Goal: Information Seeking & Learning: Learn about a topic

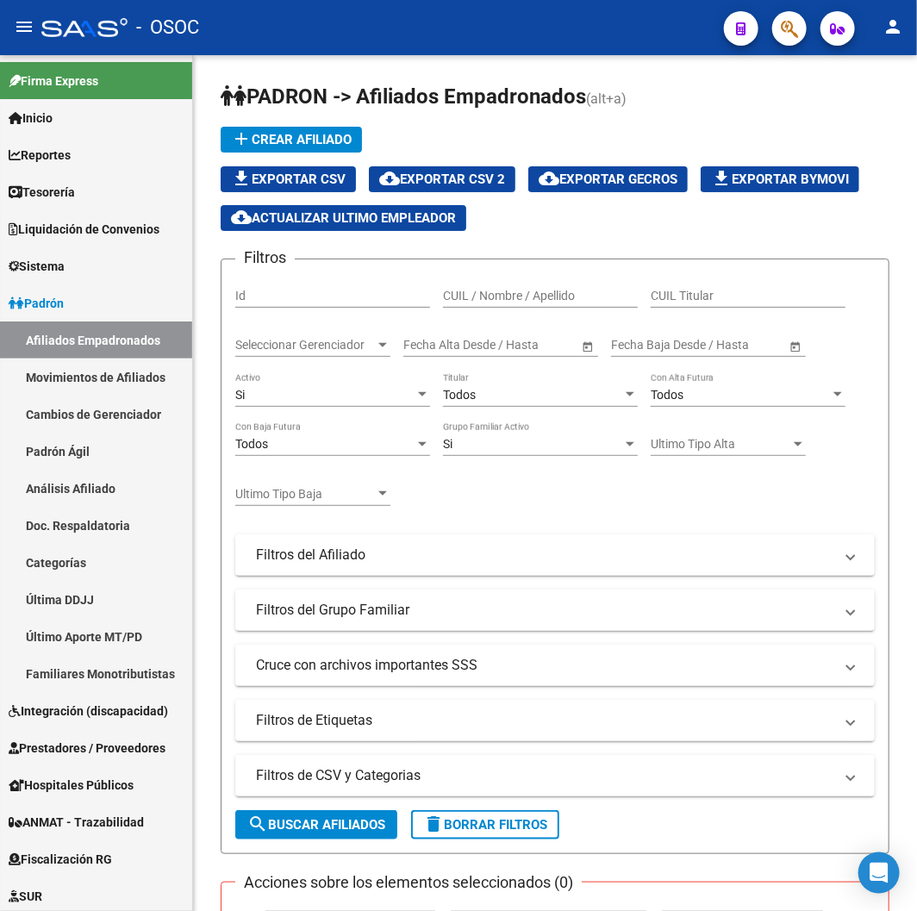
click at [297, 31] on div "- OSOC" at bounding box center [375, 28] width 669 height 38
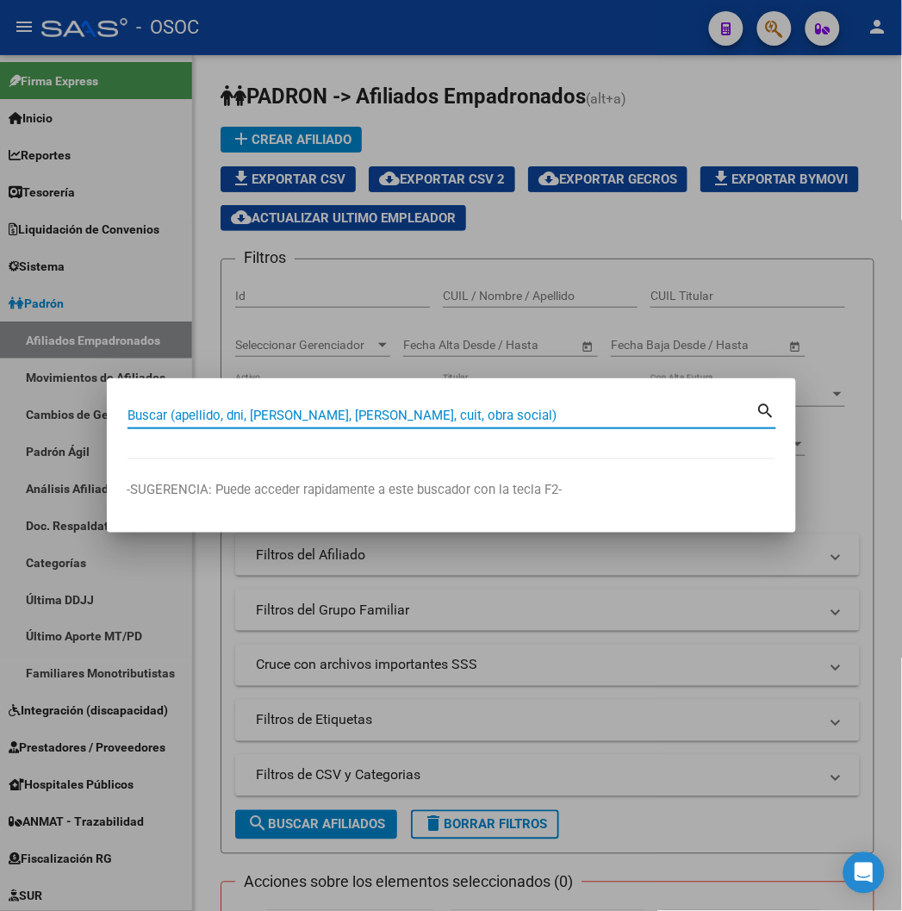
paste input "20417144456"
type input "20417144456"
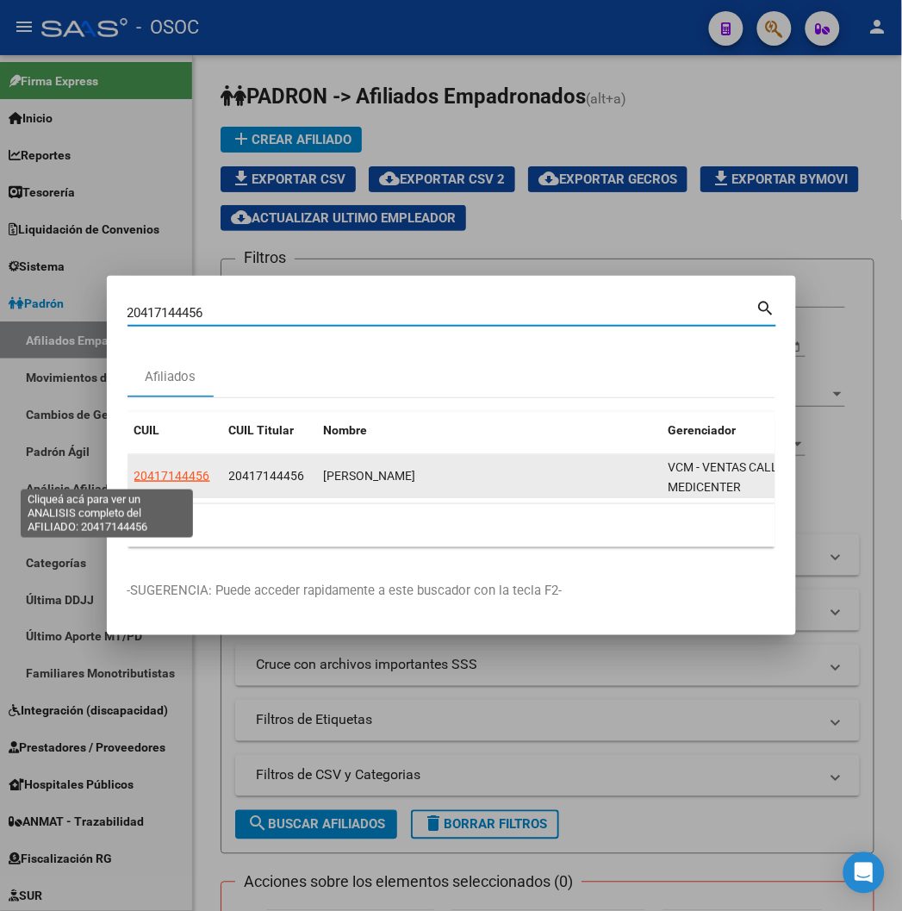
click at [134, 480] on span "20417144456" at bounding box center [172, 476] width 76 height 14
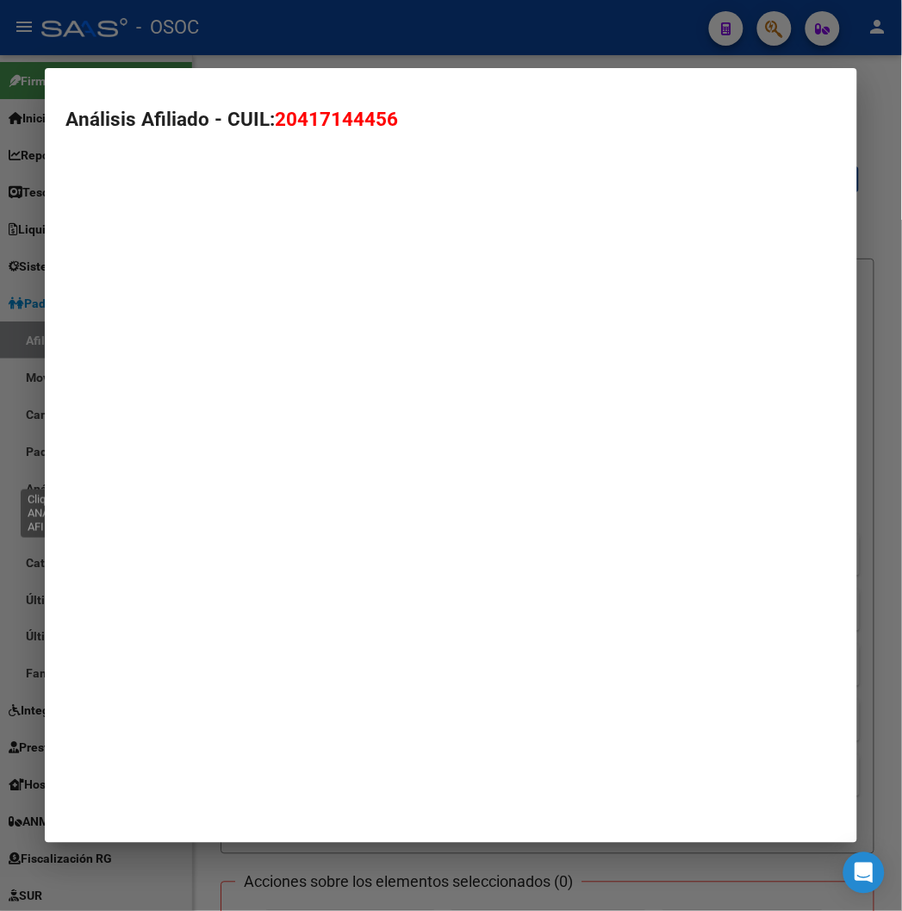
type textarea "20417144456"
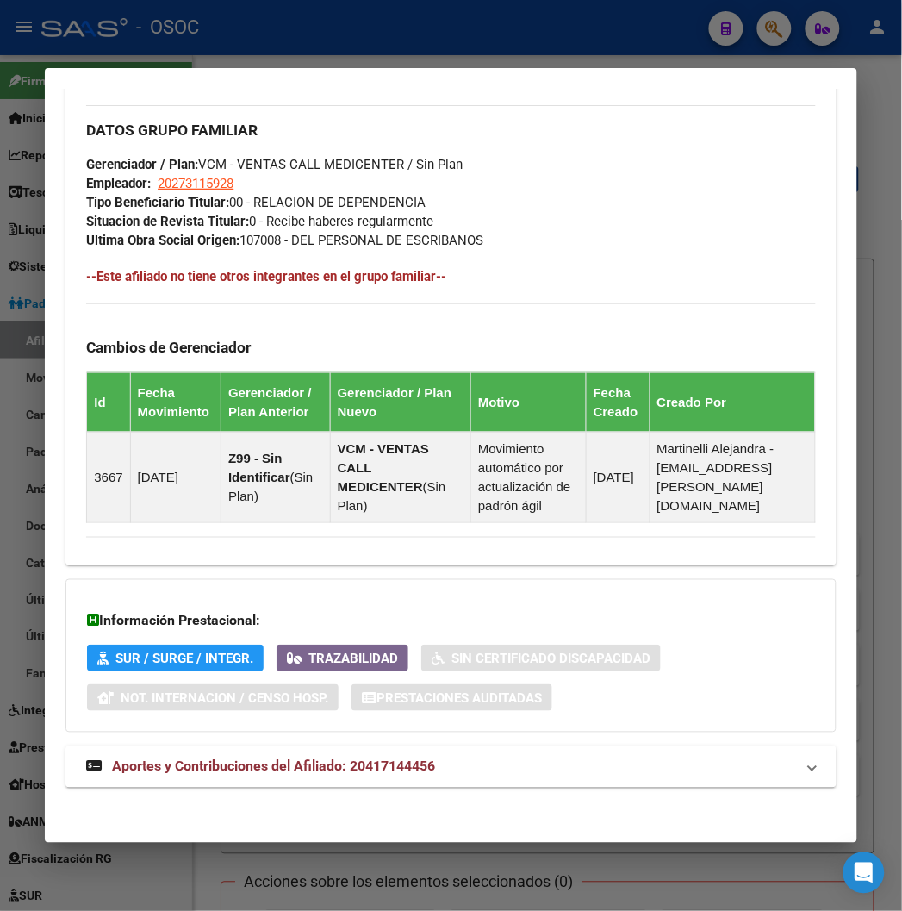
scroll to position [1034, 0]
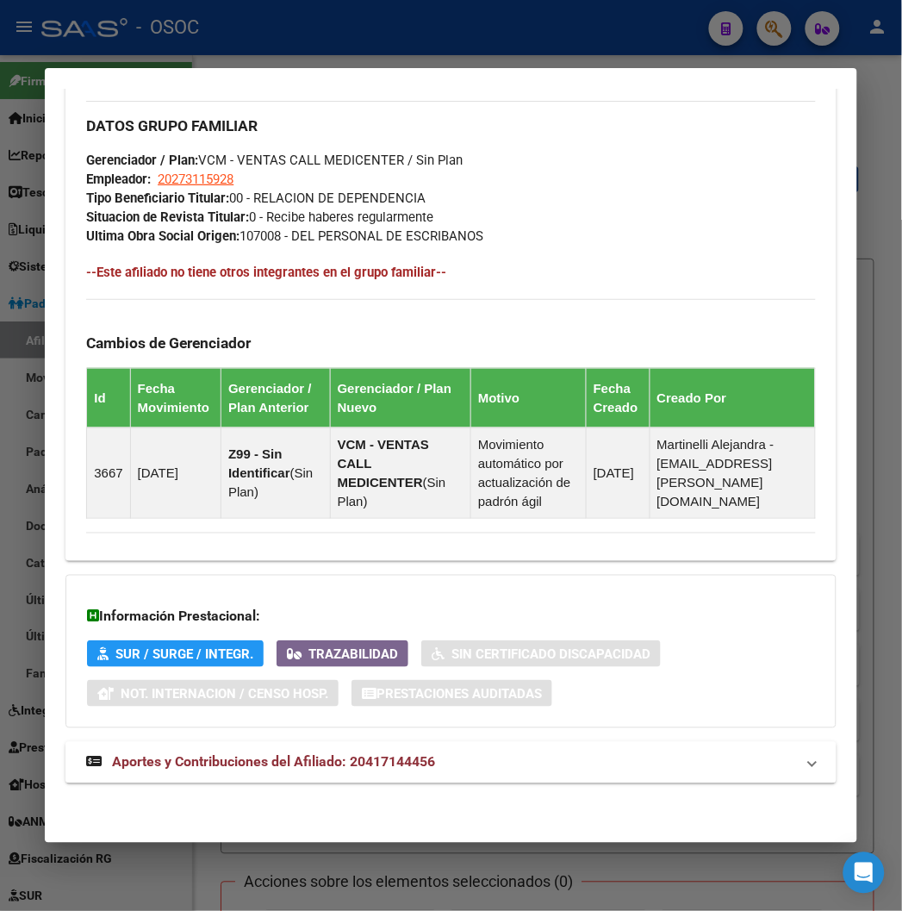
click at [184, 782] on mat-expansion-panel-header "Aportes y Contribuciones del Afiliado: 20417144456" at bounding box center [450, 762] width 770 height 41
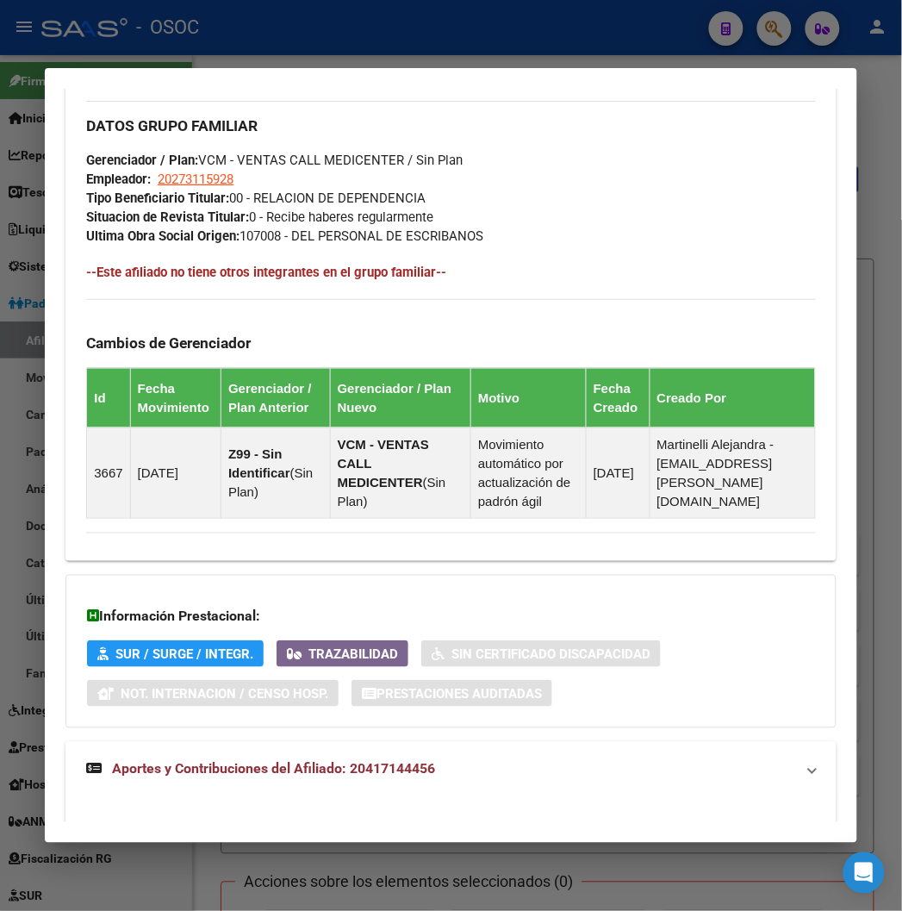
click at [183, 771] on span "Aportes y Contribuciones del Afiliado: 20417144456" at bounding box center [273, 769] width 323 height 16
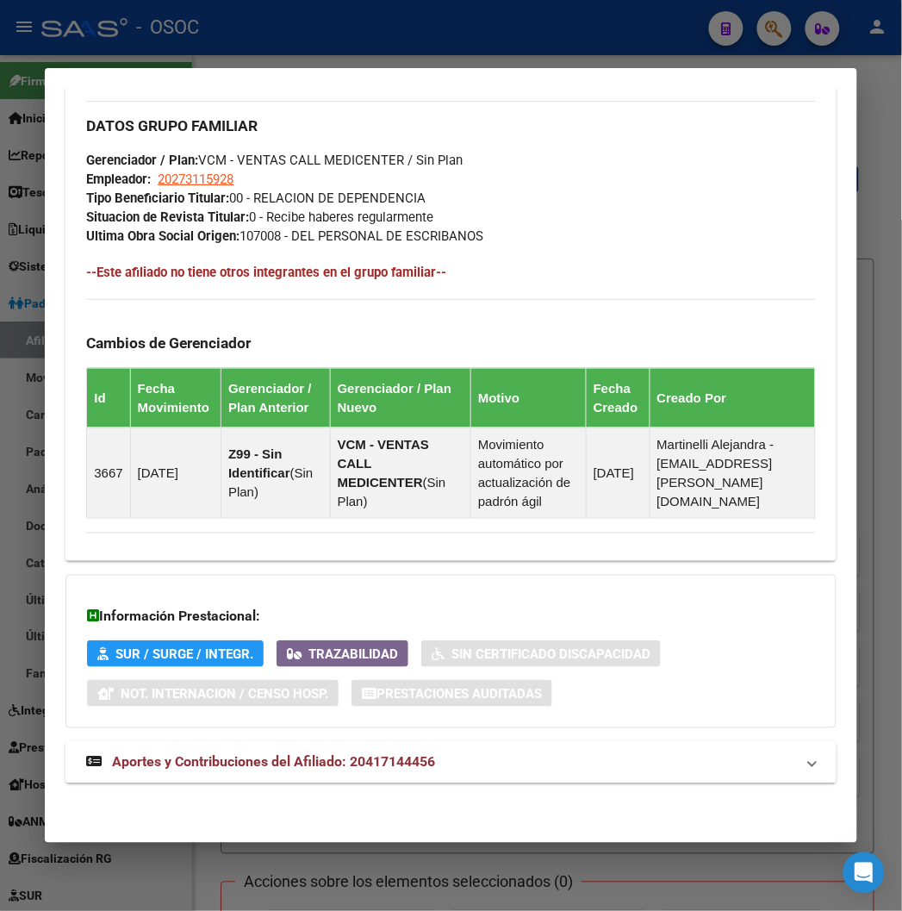
click at [247, 751] on mat-expansion-panel-header "Aportes y Contribuciones del Afiliado: 20417144456" at bounding box center [450, 762] width 770 height 41
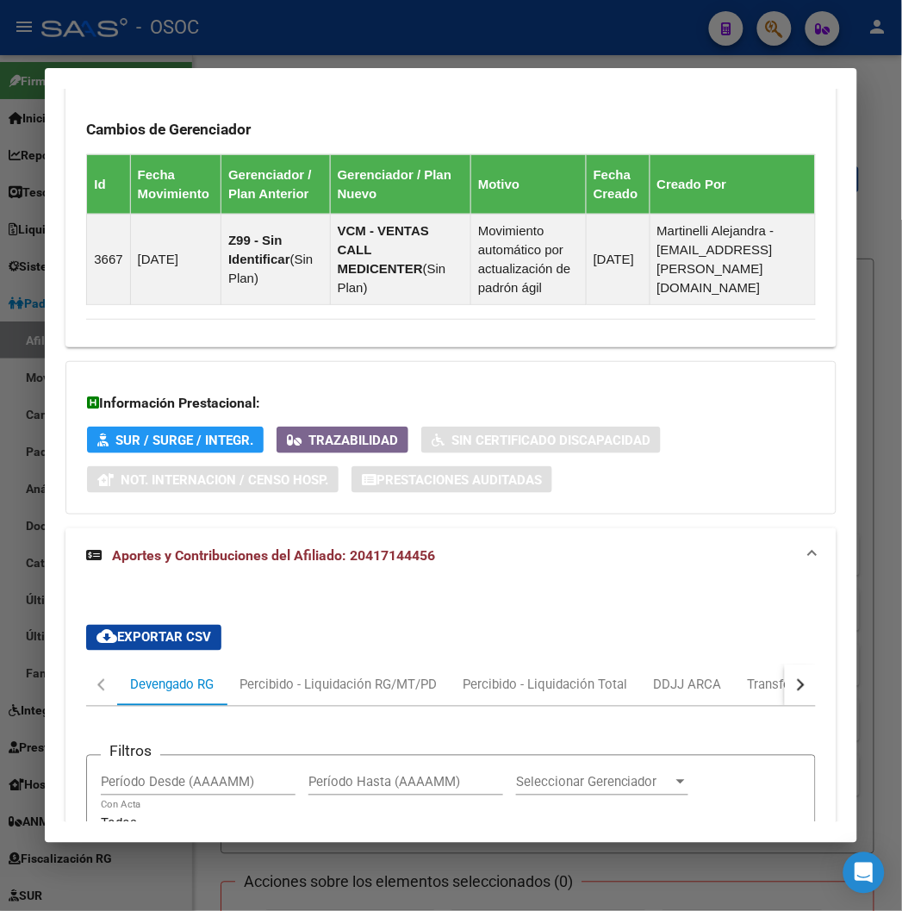
scroll to position [386, 0]
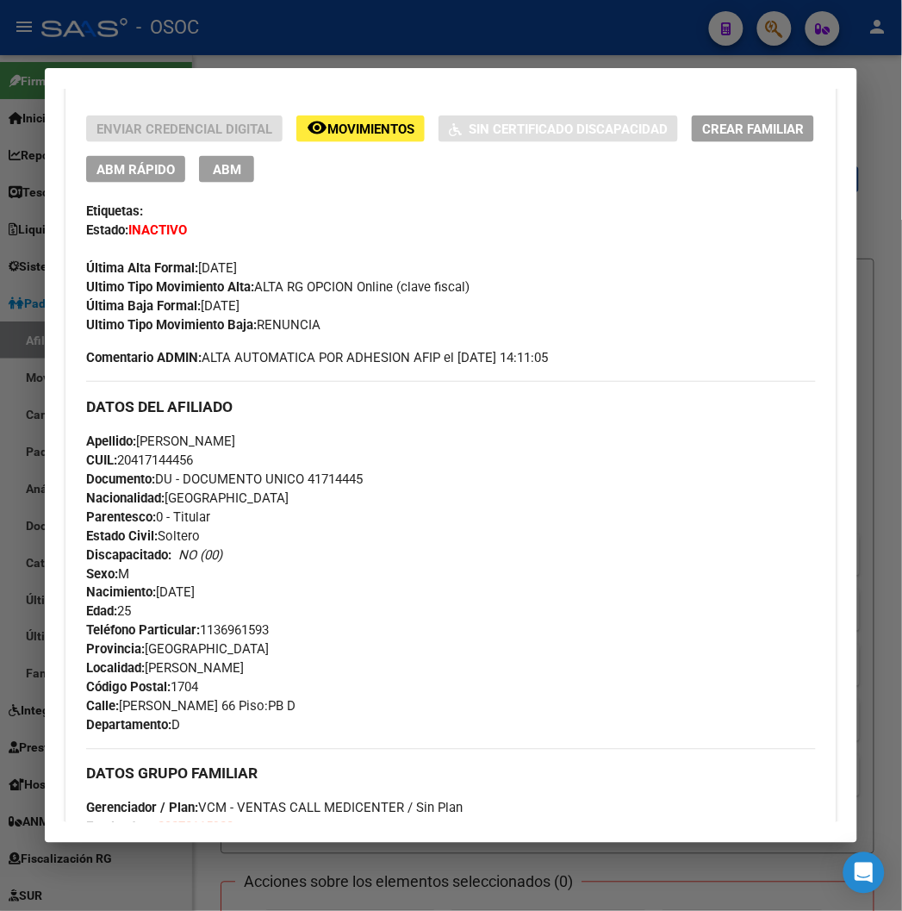
click at [351, 384] on div "DATOS DEL AFILIADO" at bounding box center [450, 406] width 729 height 50
click at [282, 34] on div at bounding box center [451, 455] width 902 height 911
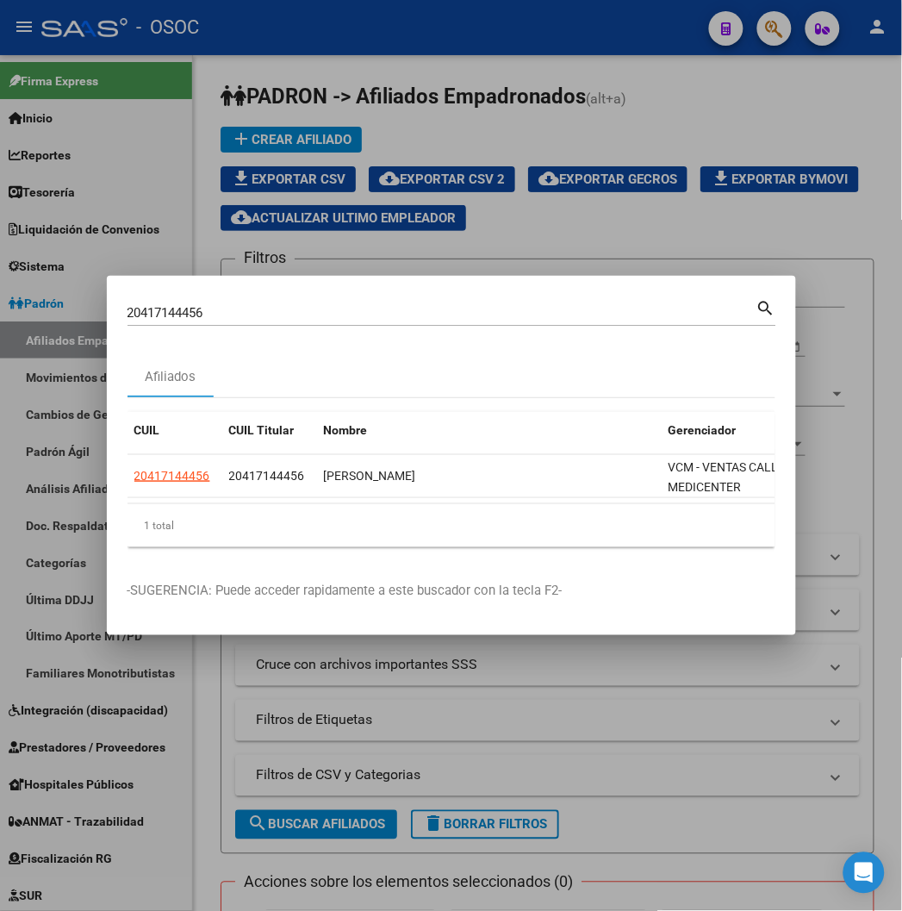
click at [199, 251] on div at bounding box center [451, 455] width 902 height 911
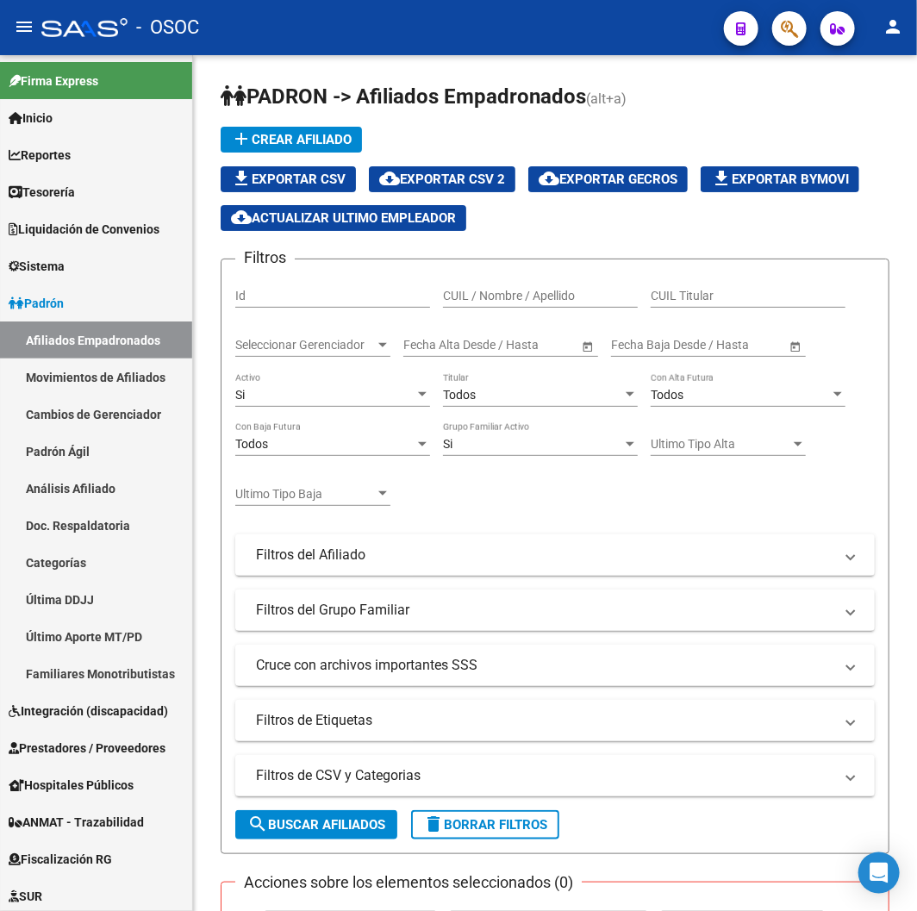
click at [776, 23] on button "button" at bounding box center [789, 28] width 34 height 34
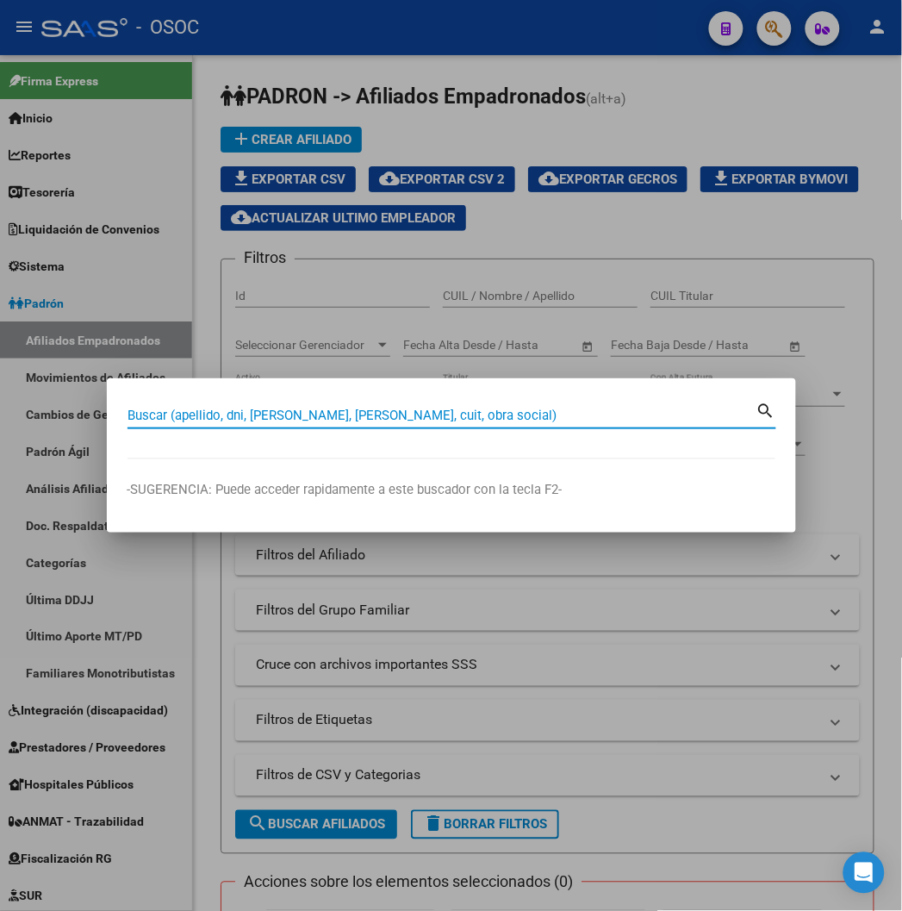
paste input "20417144456"
type input "20417144456"
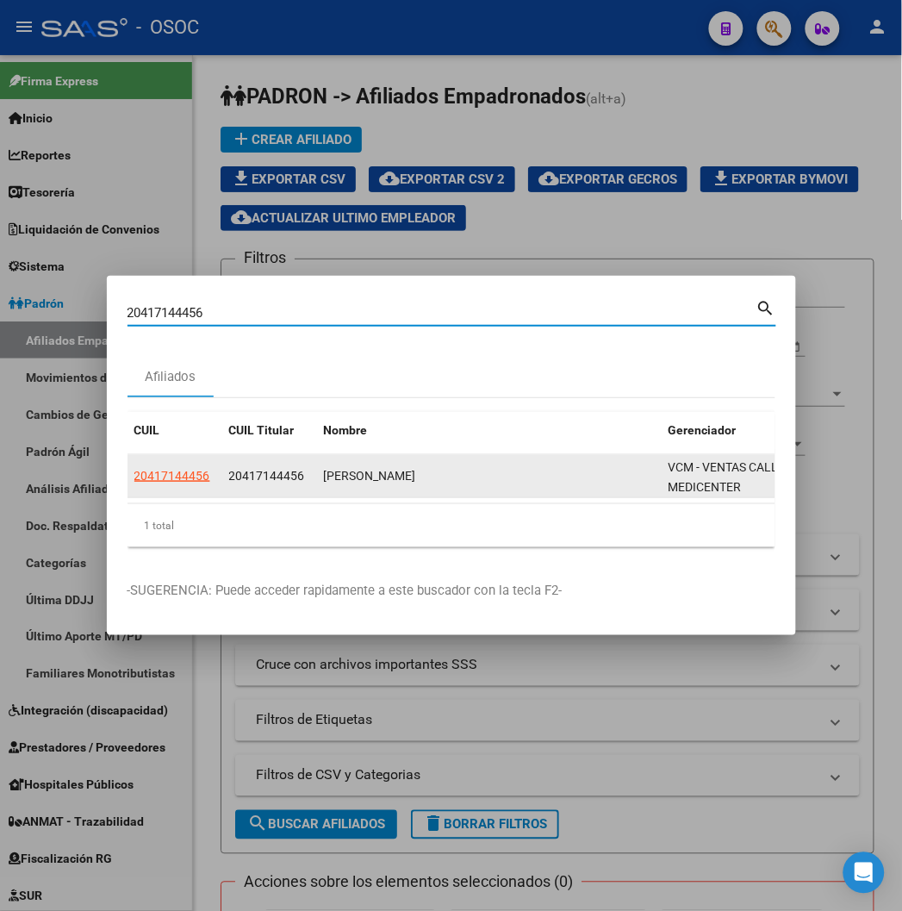
click at [128, 464] on datatable-body-cell "20417144456" at bounding box center [175, 476] width 95 height 42
click at [134, 467] on app-link-go-to "20417144456" at bounding box center [172, 476] width 76 height 20
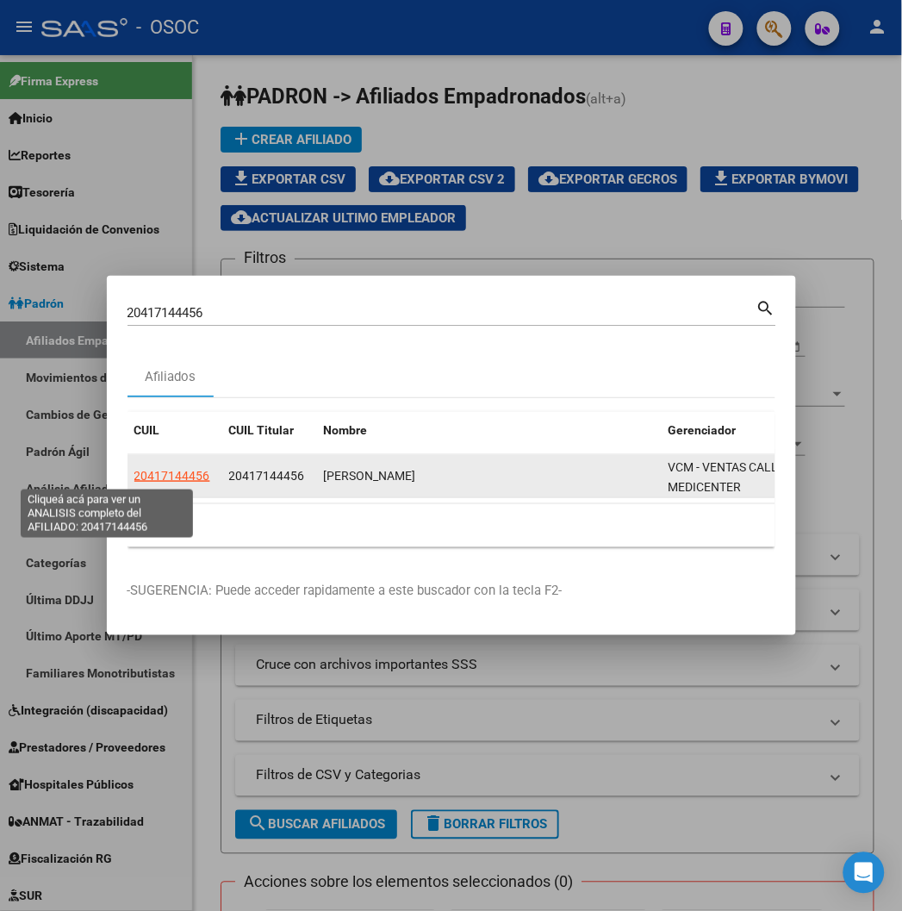
click at [134, 474] on span "20417144456" at bounding box center [172, 476] width 76 height 14
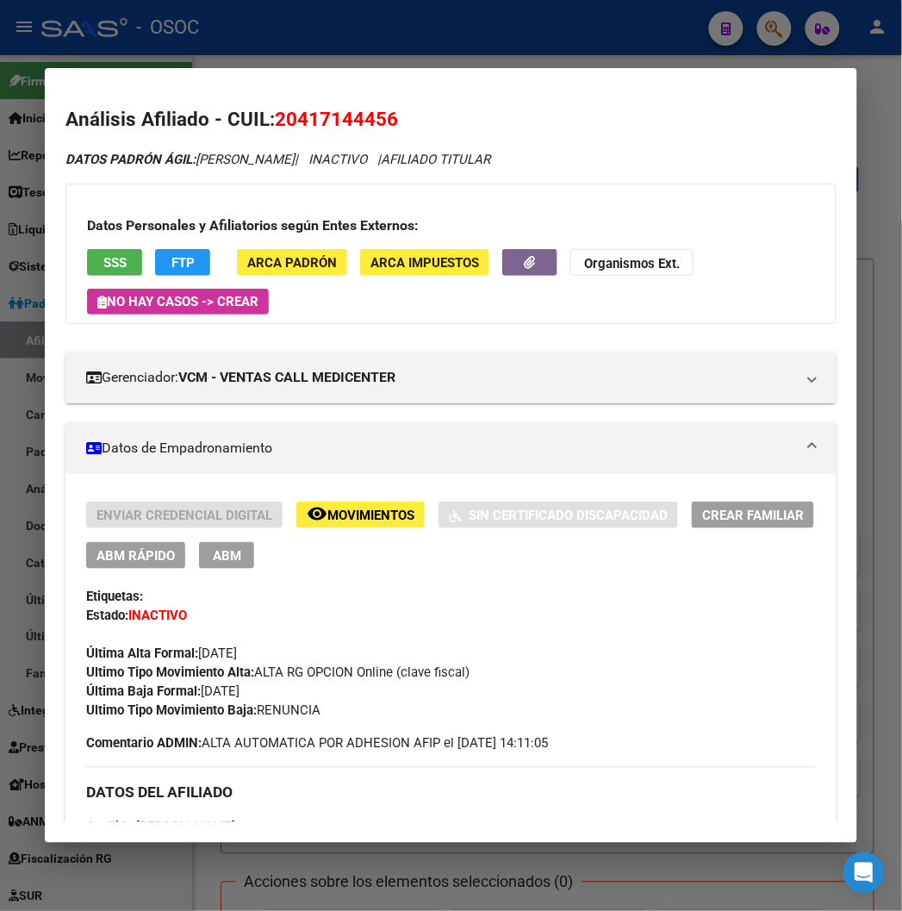
drag, startPoint x: 362, startPoint y: 117, endPoint x: 356, endPoint y: 102, distance: 16.6
click at [362, 117] on span "20417144456" at bounding box center [336, 119] width 123 height 22
click at [283, 115] on span "20417144456" at bounding box center [336, 119] width 123 height 22
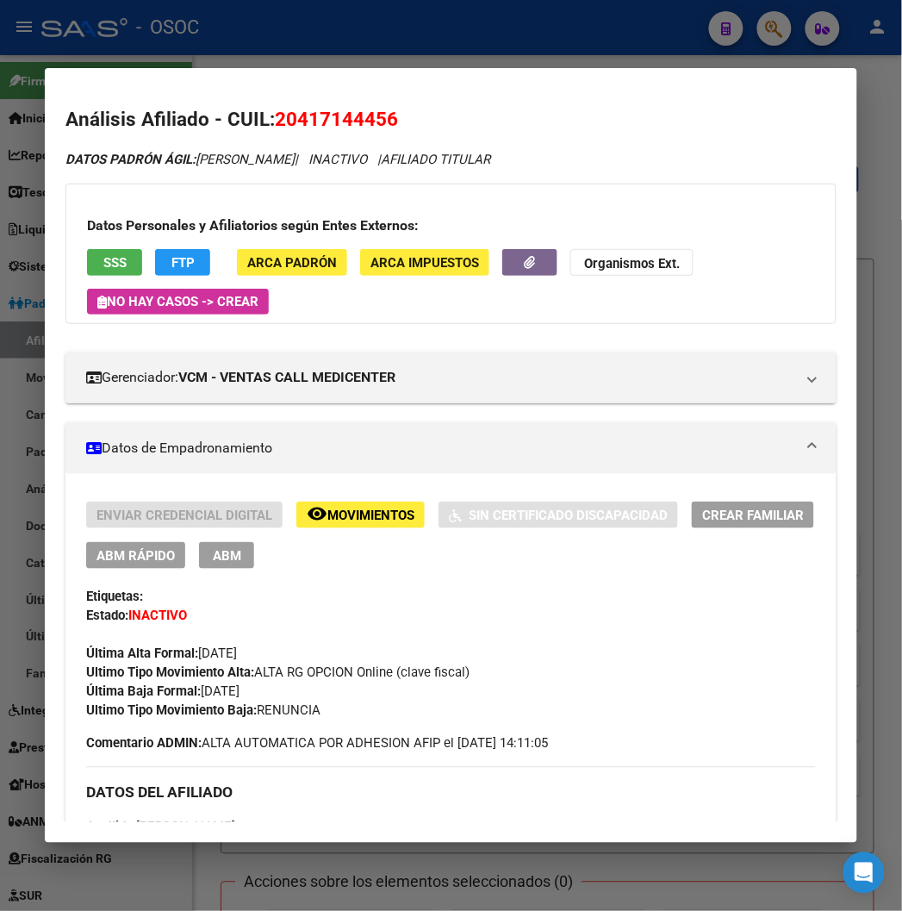
copy h2 "Análisis Afiliado - CUIL: 20417144456"
click at [160, 243] on div "Datos Personales y Afiliatorios según Entes Externos: SSS FTP ARCA Padrón ARCA …" at bounding box center [450, 254] width 770 height 140
click at [160, 252] on button "FTP" at bounding box center [182, 262] width 55 height 27
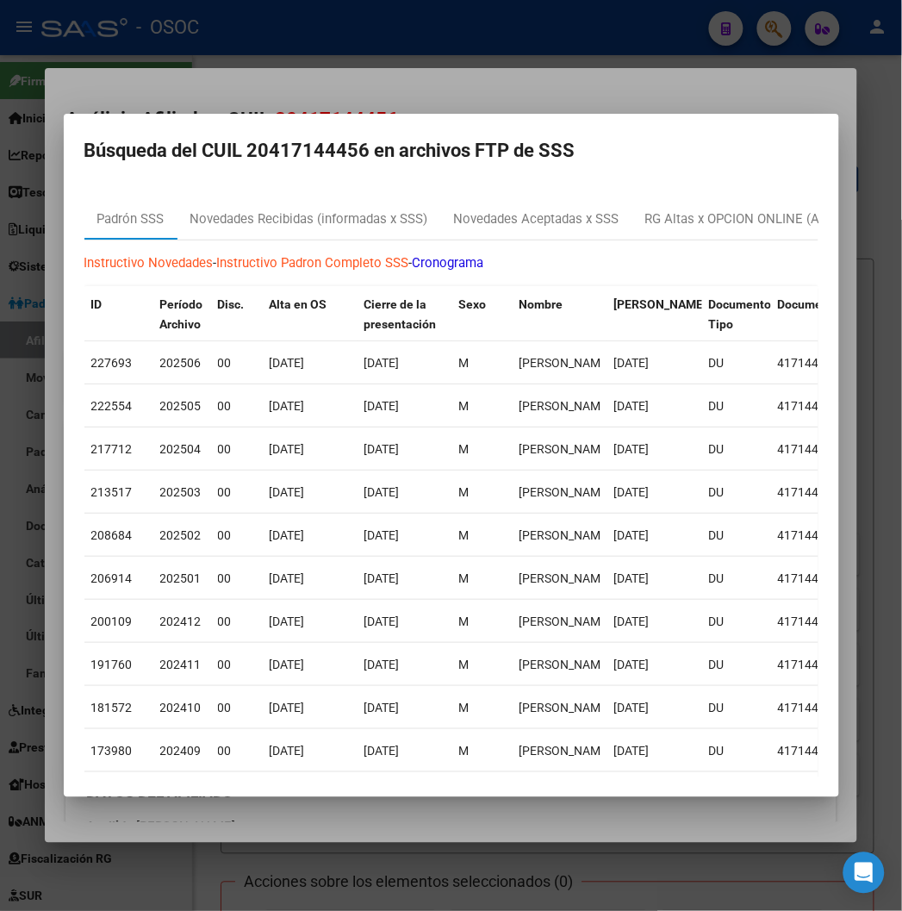
click at [463, 97] on div at bounding box center [451, 455] width 902 height 911
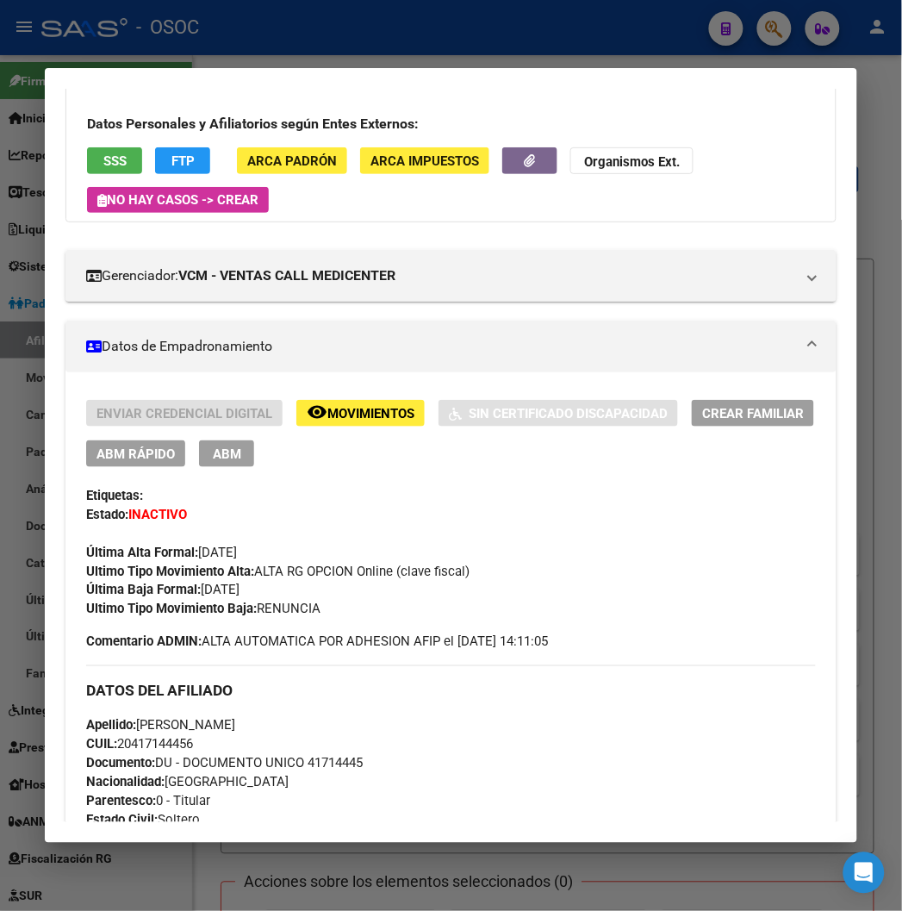
scroll to position [96, 0]
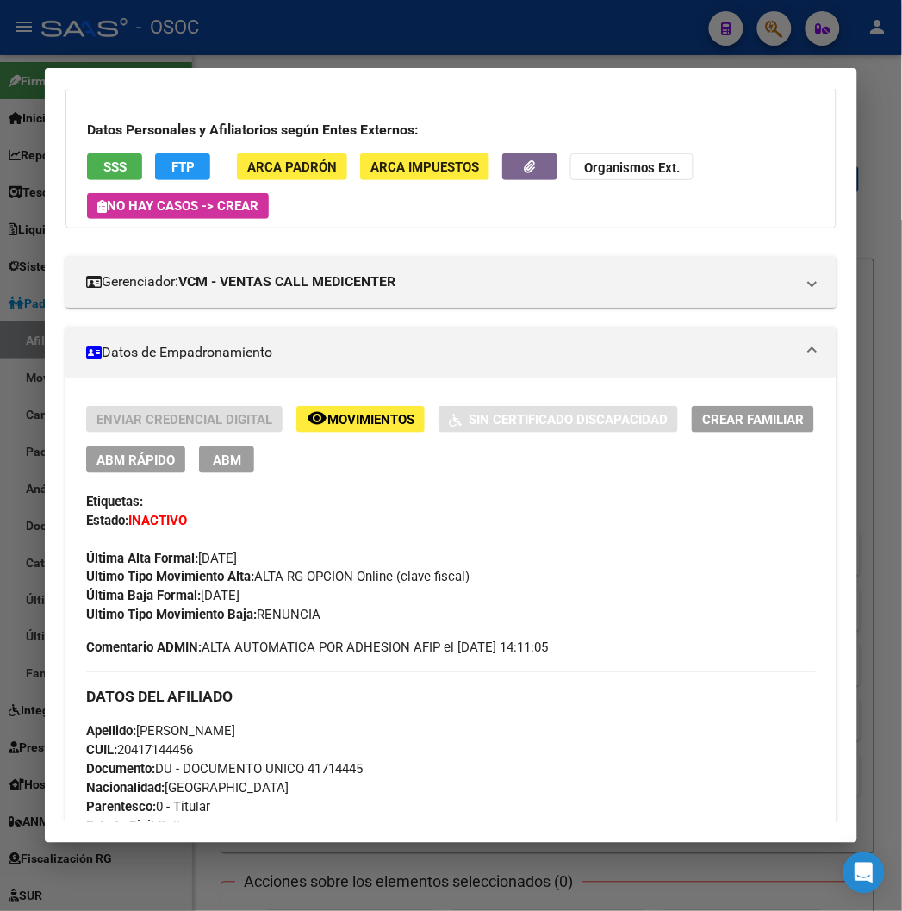
click at [171, 159] on span "FTP" at bounding box center [182, 167] width 23 height 16
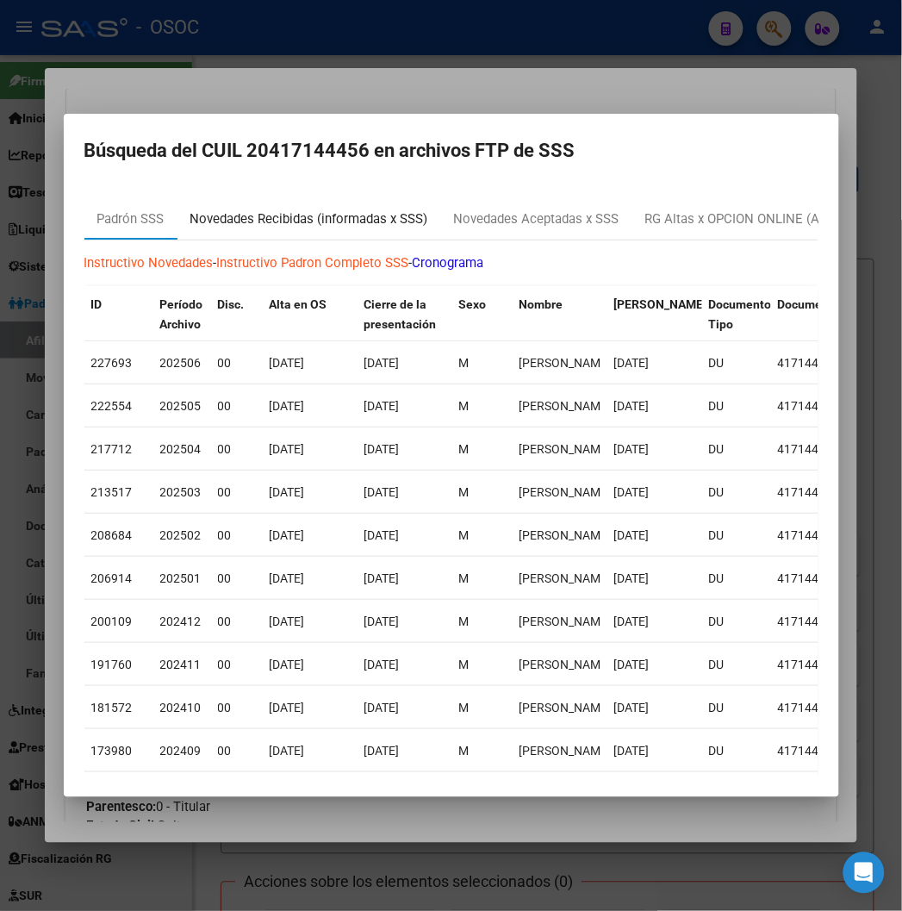
click at [277, 211] on div "Novedades Recibidas (informadas x SSS)" at bounding box center [309, 219] width 238 height 20
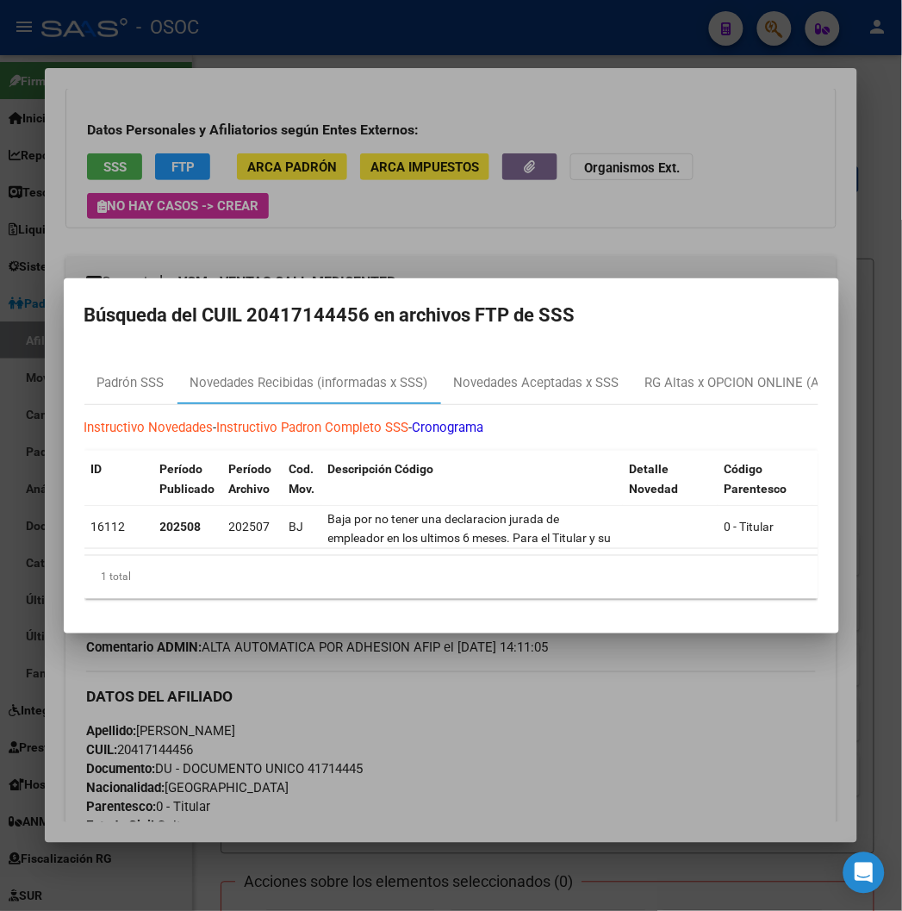
click at [322, 562] on div "1 total" at bounding box center [451, 577] width 734 height 43
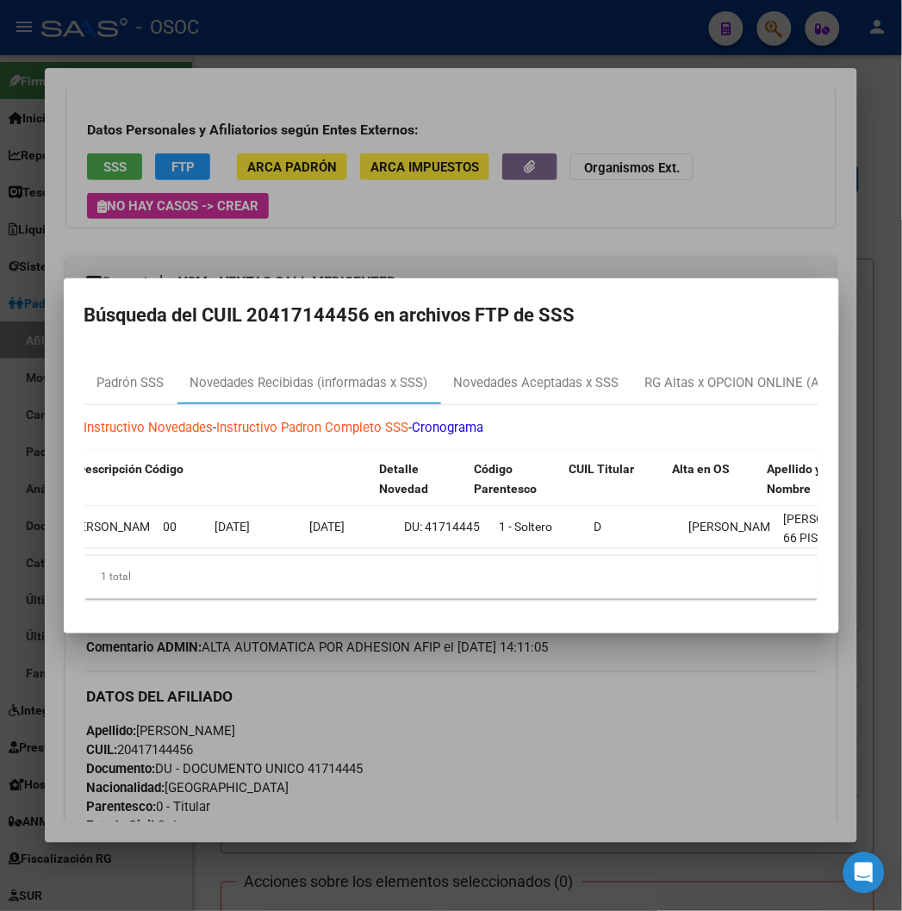
scroll to position [0, 0]
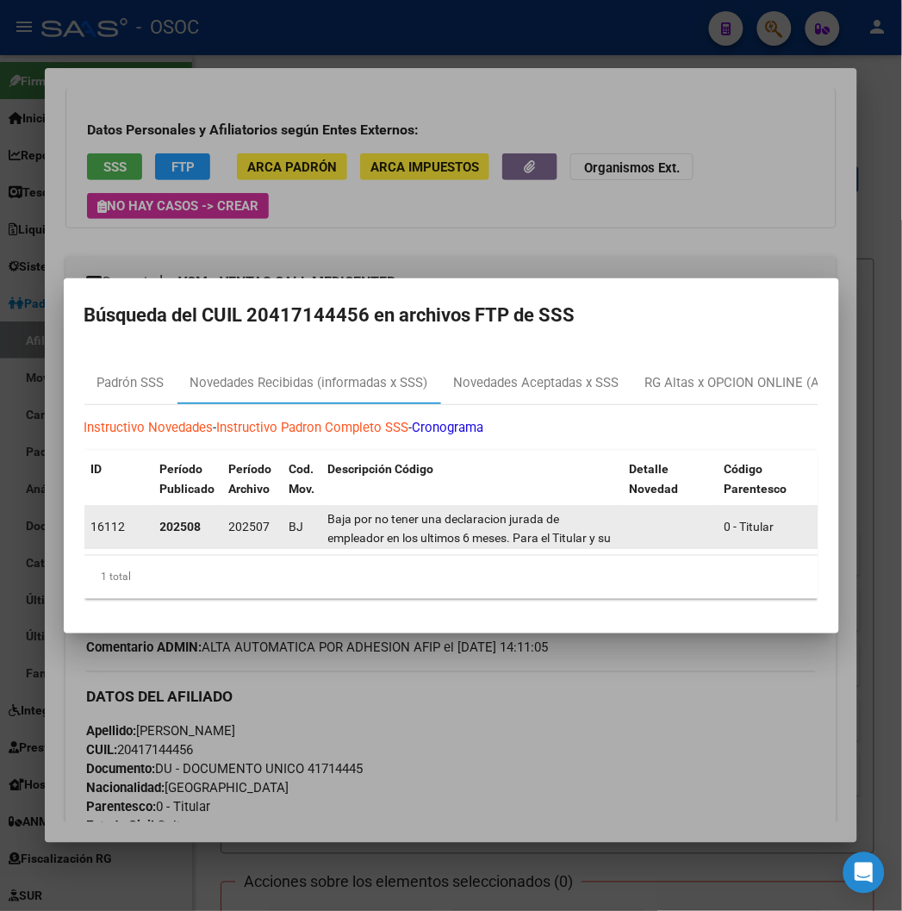
click at [160, 520] on strong "202508" at bounding box center [180, 527] width 41 height 14
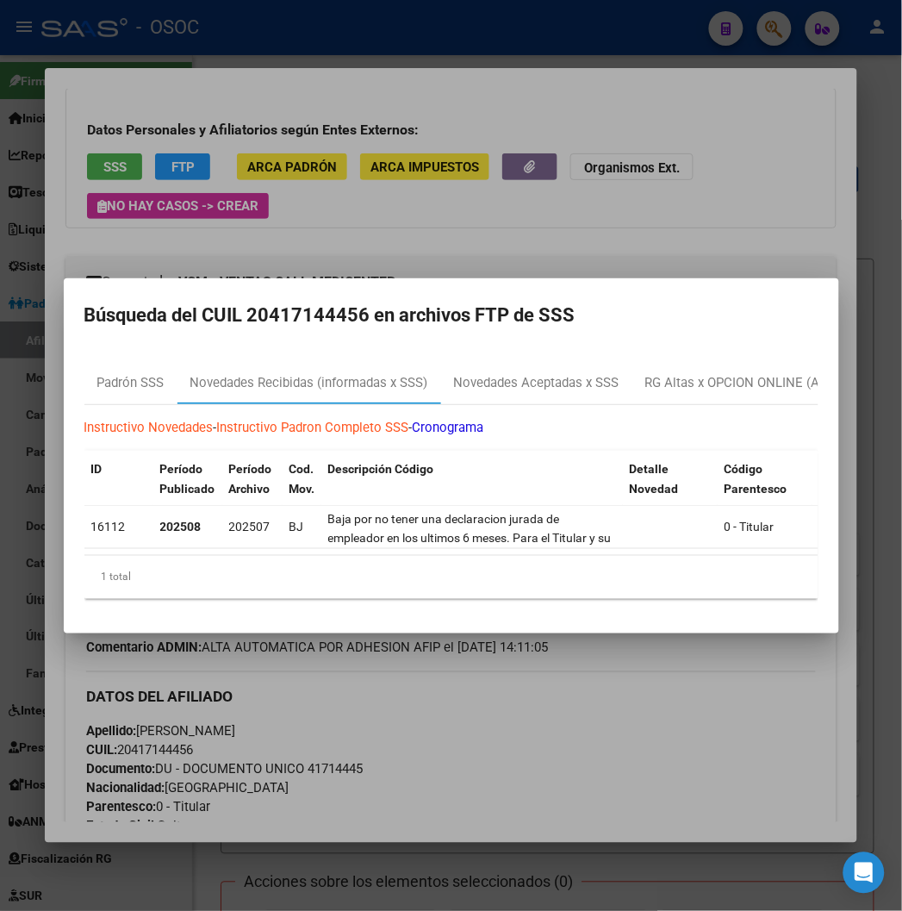
drag, startPoint x: 202, startPoint y: 570, endPoint x: 286, endPoint y: 558, distance: 85.3
click at [286, 558] on div "ID Período Publicado Período Archivo Cod. Mov. Descripción Código Detalle Noved…" at bounding box center [451, 525] width 734 height 148
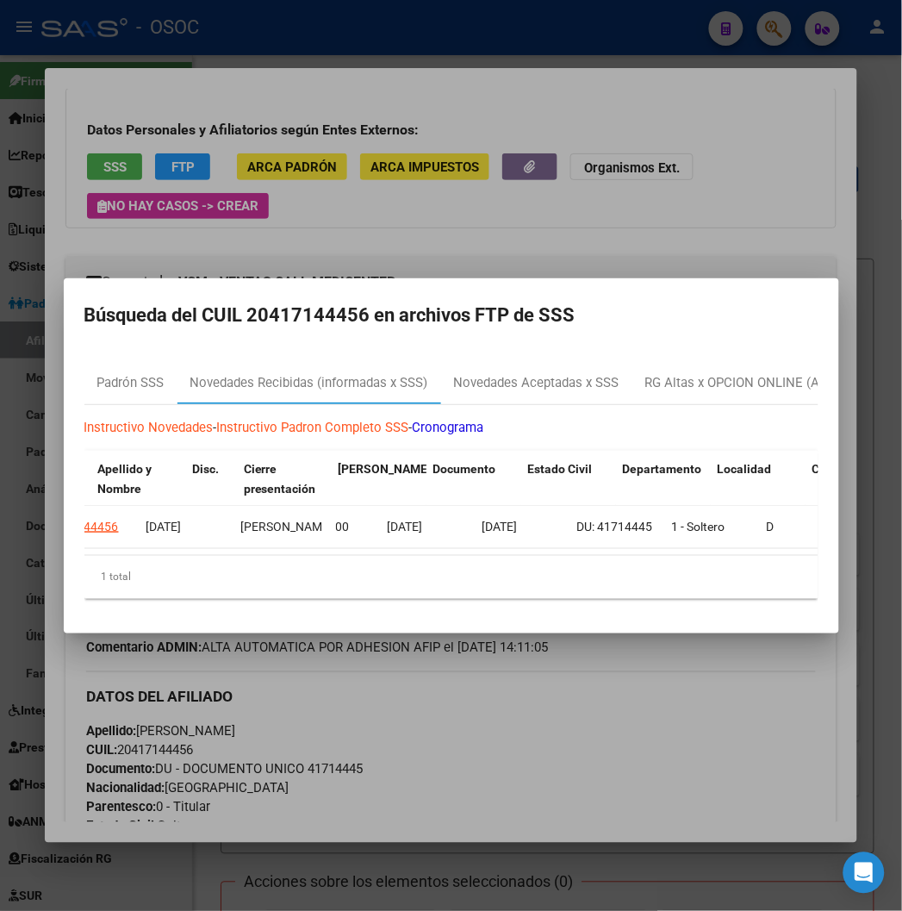
scroll to position [0, 1503]
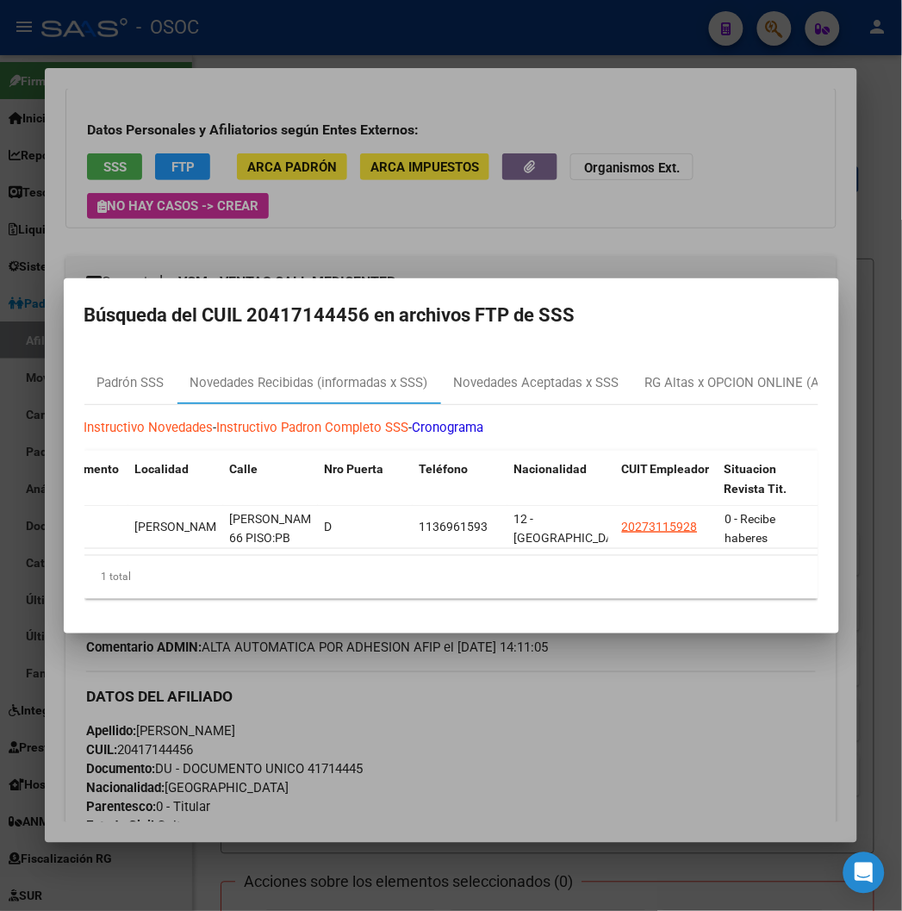
click at [708, 199] on div at bounding box center [451, 455] width 902 height 911
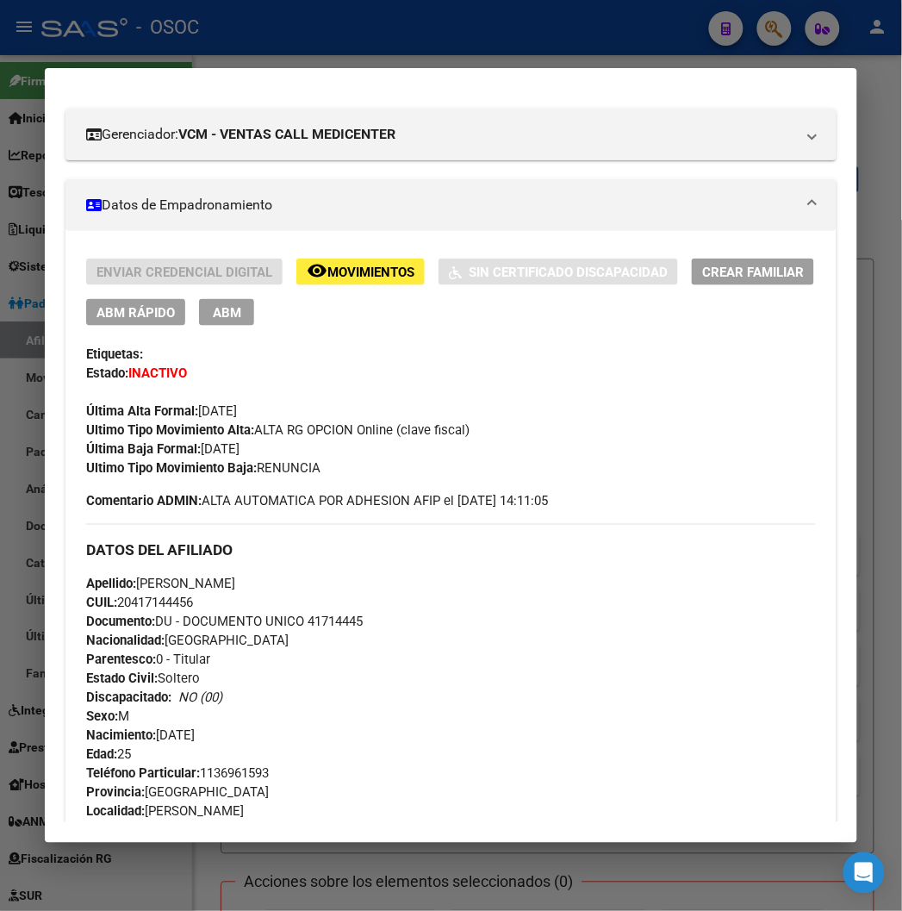
scroll to position [96, 0]
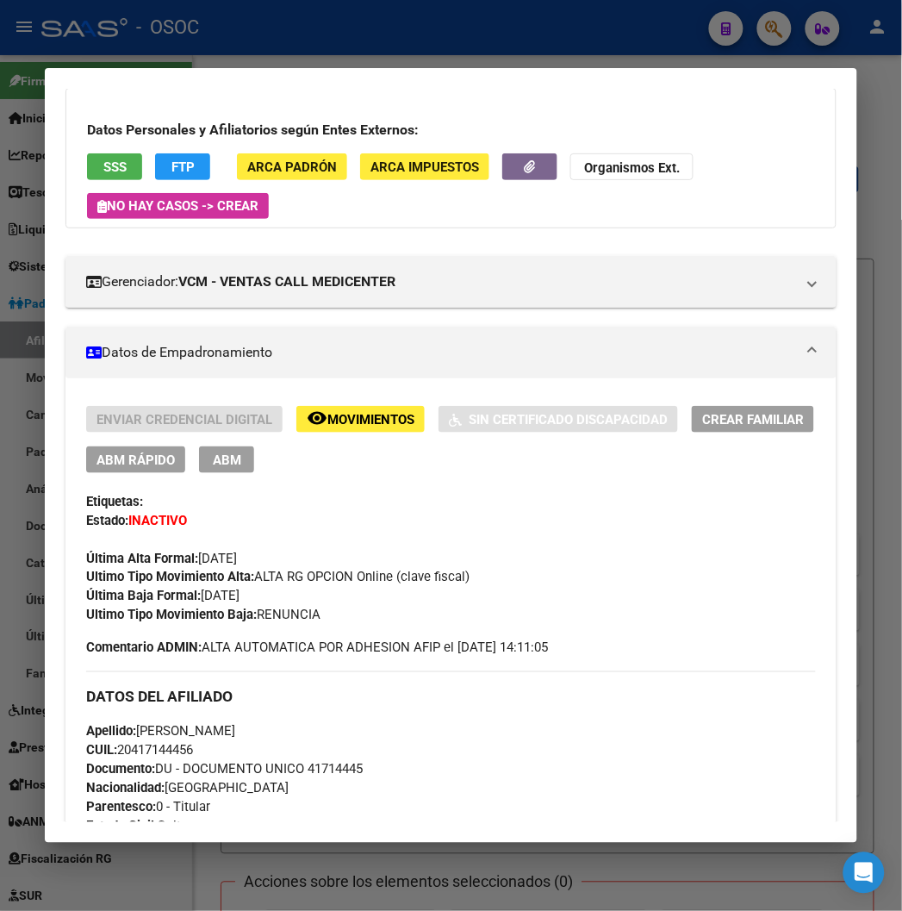
click at [290, 32] on div at bounding box center [451, 455] width 902 height 911
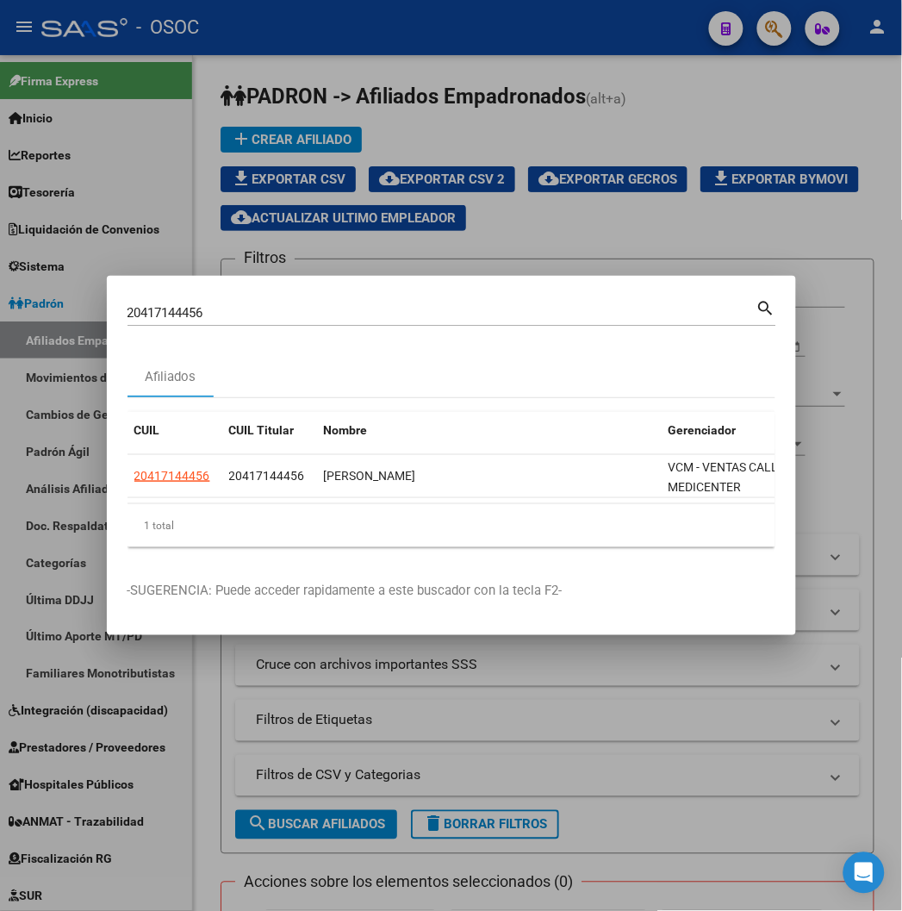
click at [464, 90] on div at bounding box center [451, 455] width 902 height 911
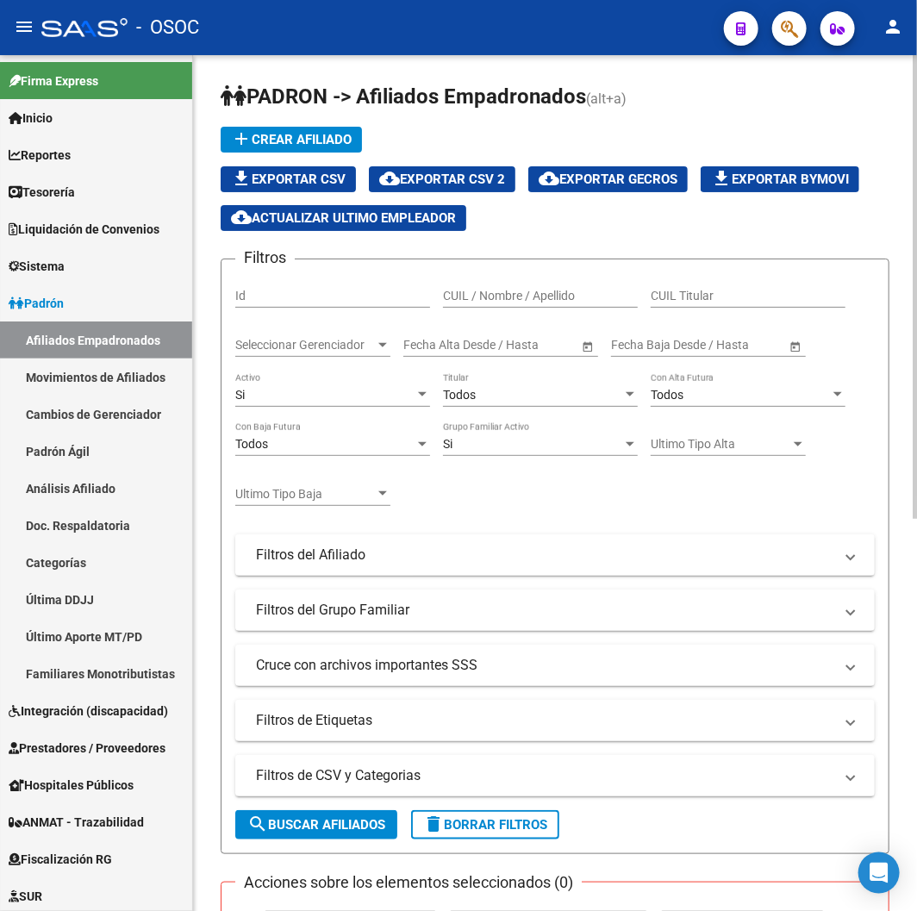
click at [443, 66] on div "PADRON -> Afiliados Empadronados (alt+a) add Crear Afiliado file_download Expor…" at bounding box center [555, 839] width 724 height 1568
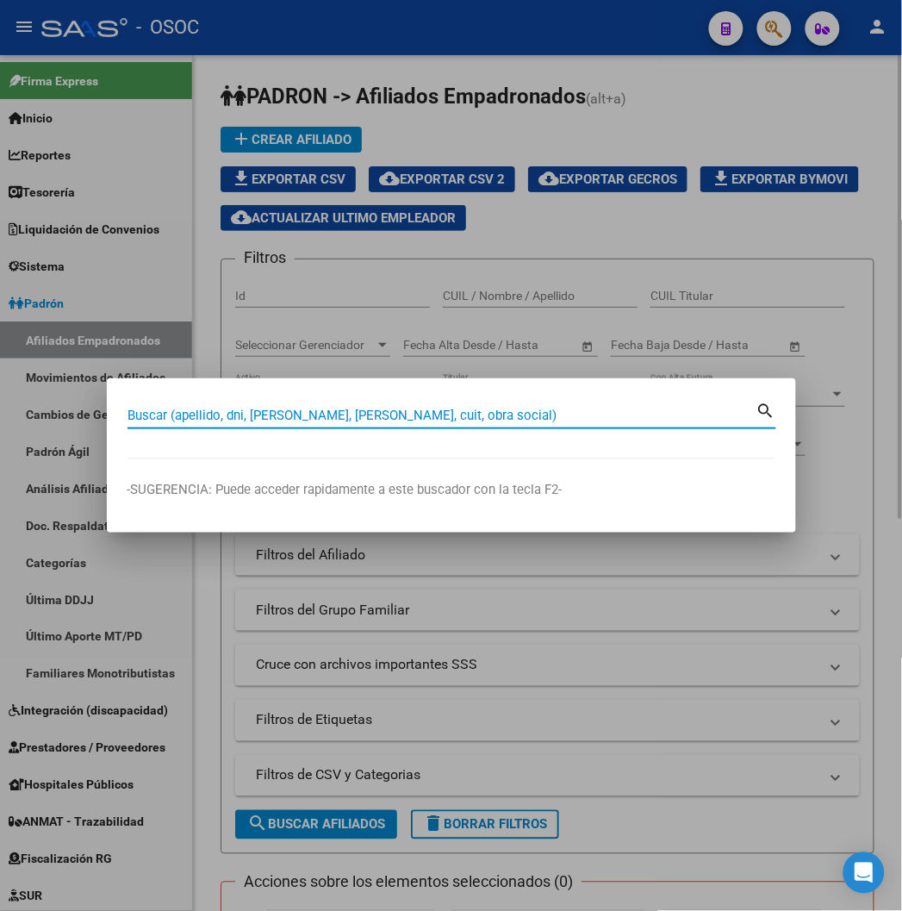
paste input "22275826"
type input "22275826"
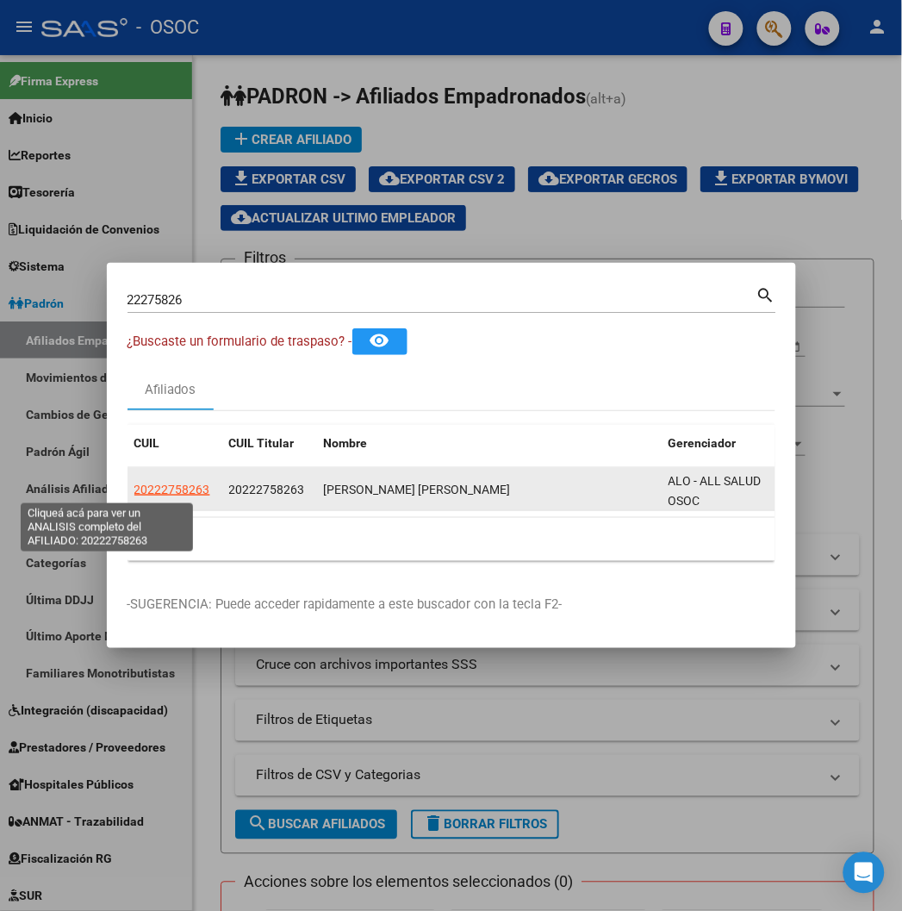
click at [134, 492] on span "20222758263" at bounding box center [172, 490] width 76 height 14
type textarea "20222758263"
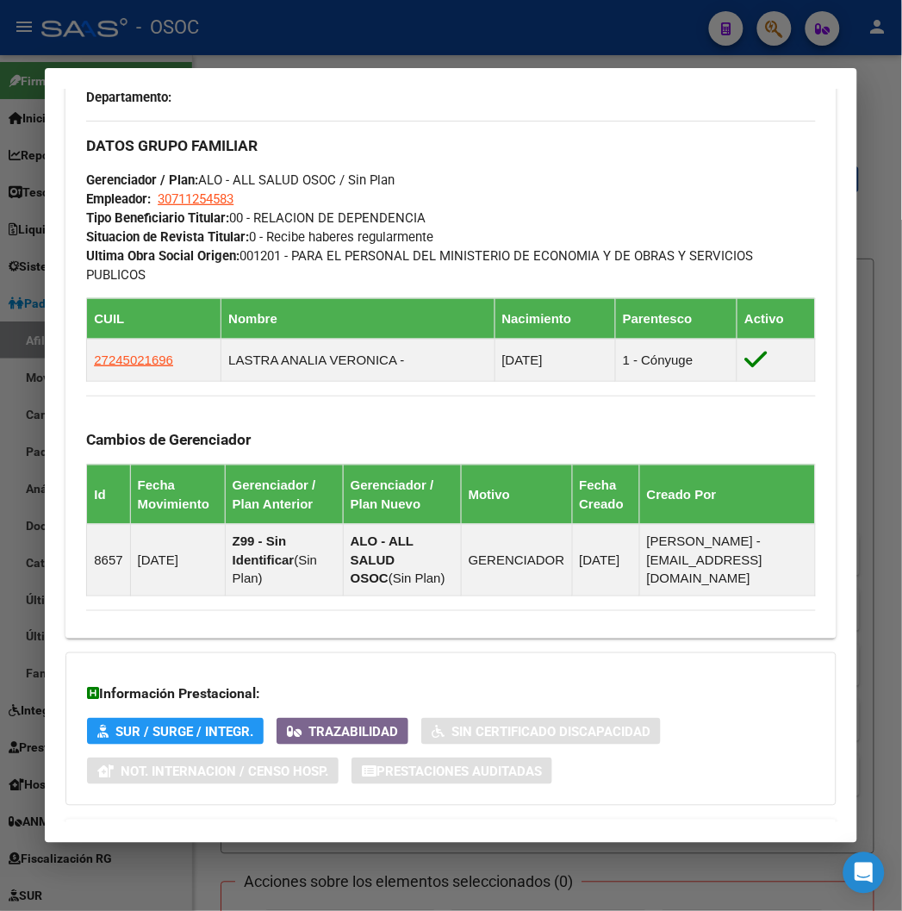
scroll to position [1054, 0]
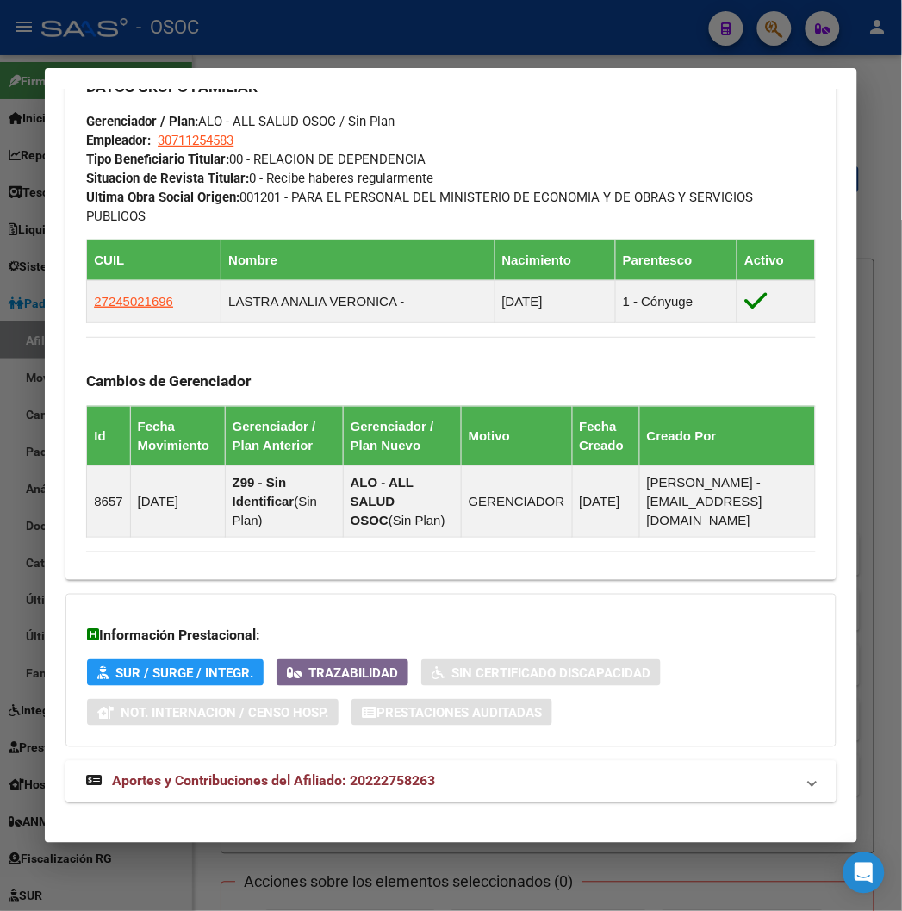
click at [167, 761] on mat-expansion-panel-header "Aportes y Contribuciones del Afiliado: 20222758263" at bounding box center [450, 781] width 770 height 41
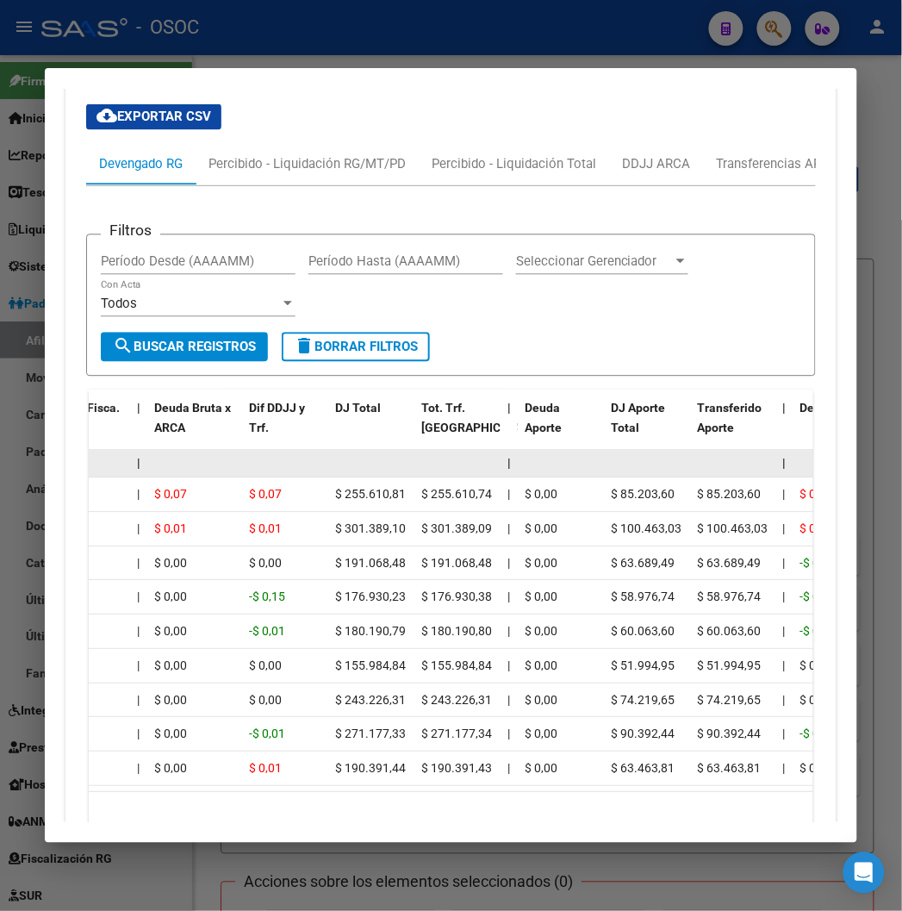
scroll to position [1711, 0]
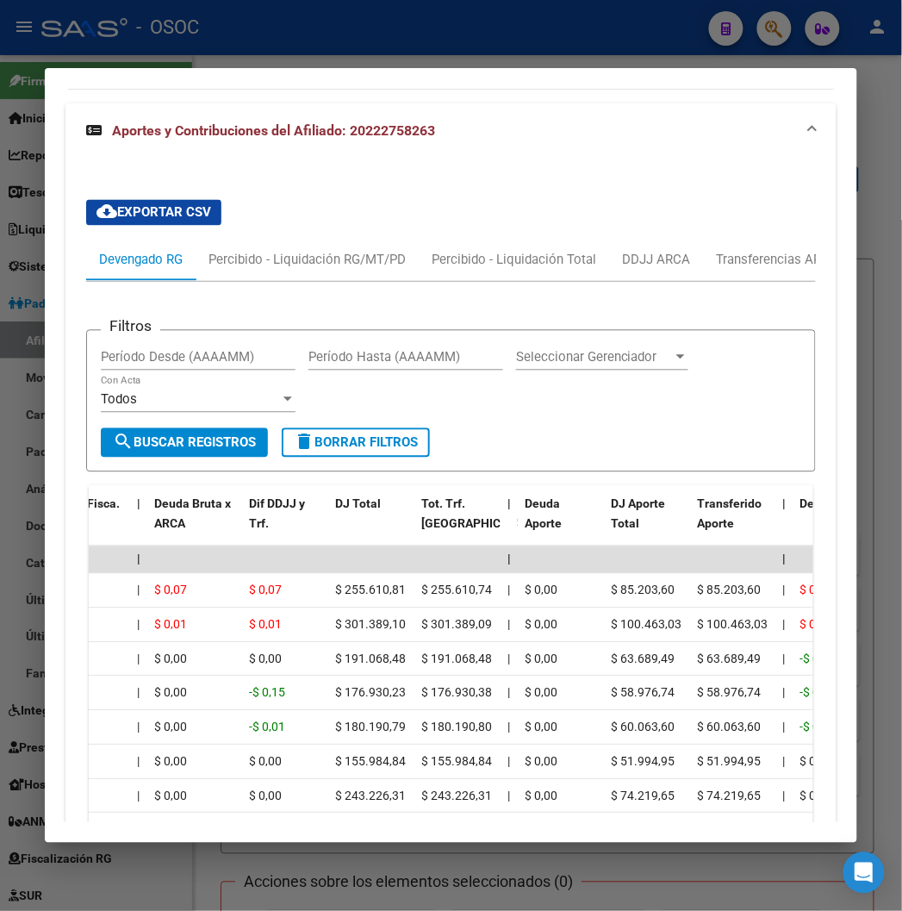
click at [446, 52] on div at bounding box center [451, 455] width 902 height 911
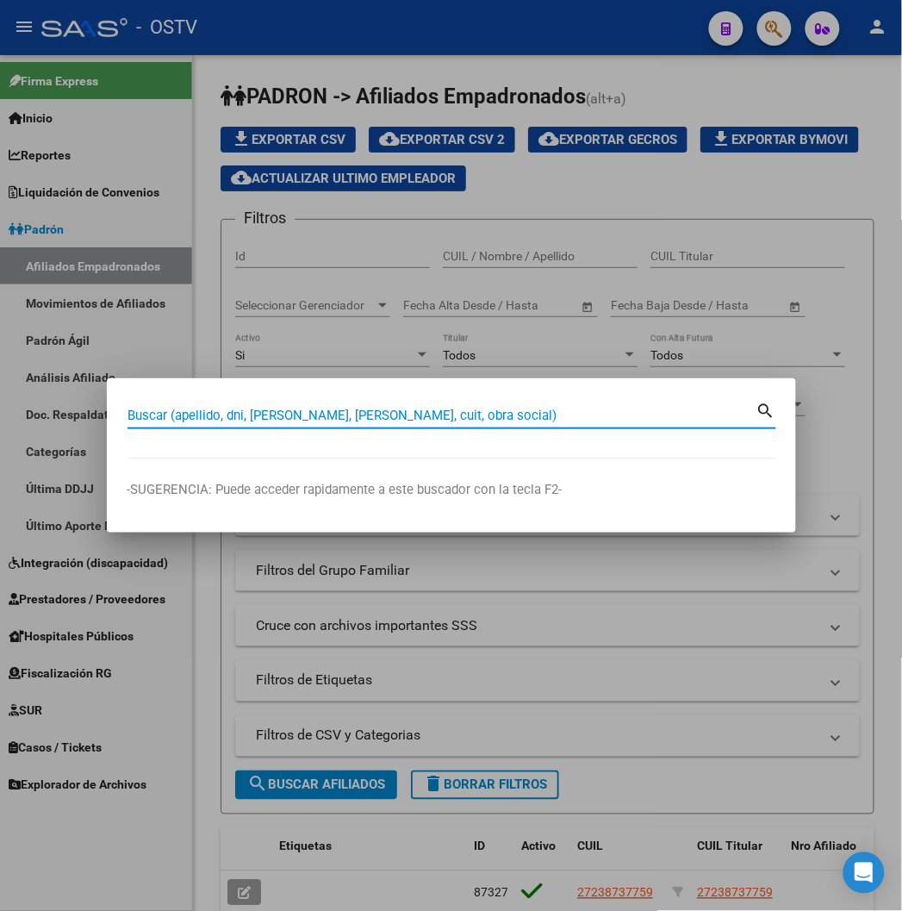
paste input "25817002"
type input "25817002"
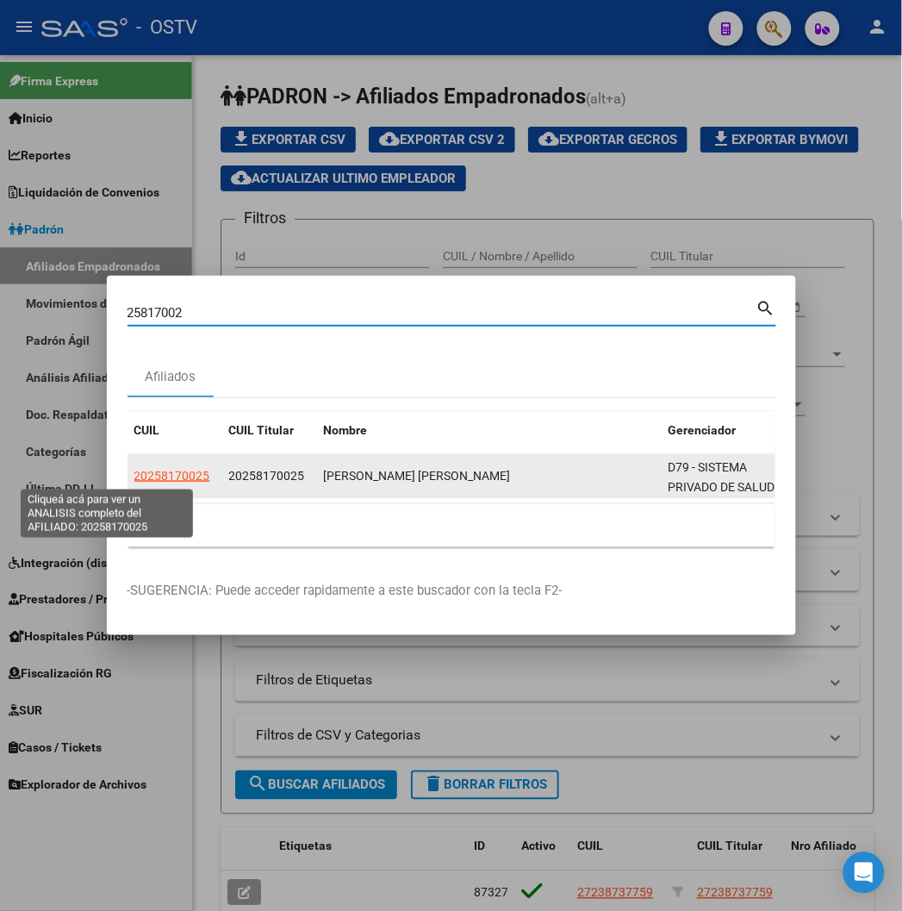
click at [134, 478] on span "20258170025" at bounding box center [172, 476] width 76 height 14
type textarea "20258170025"
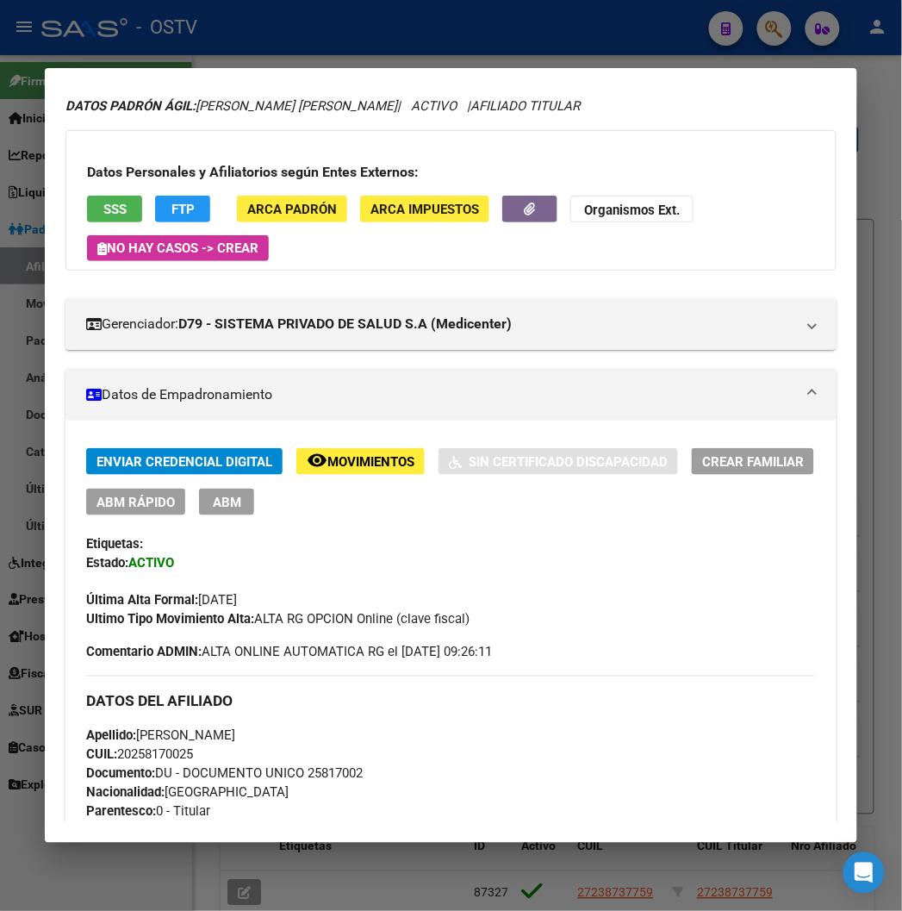
scroll to position [96, 0]
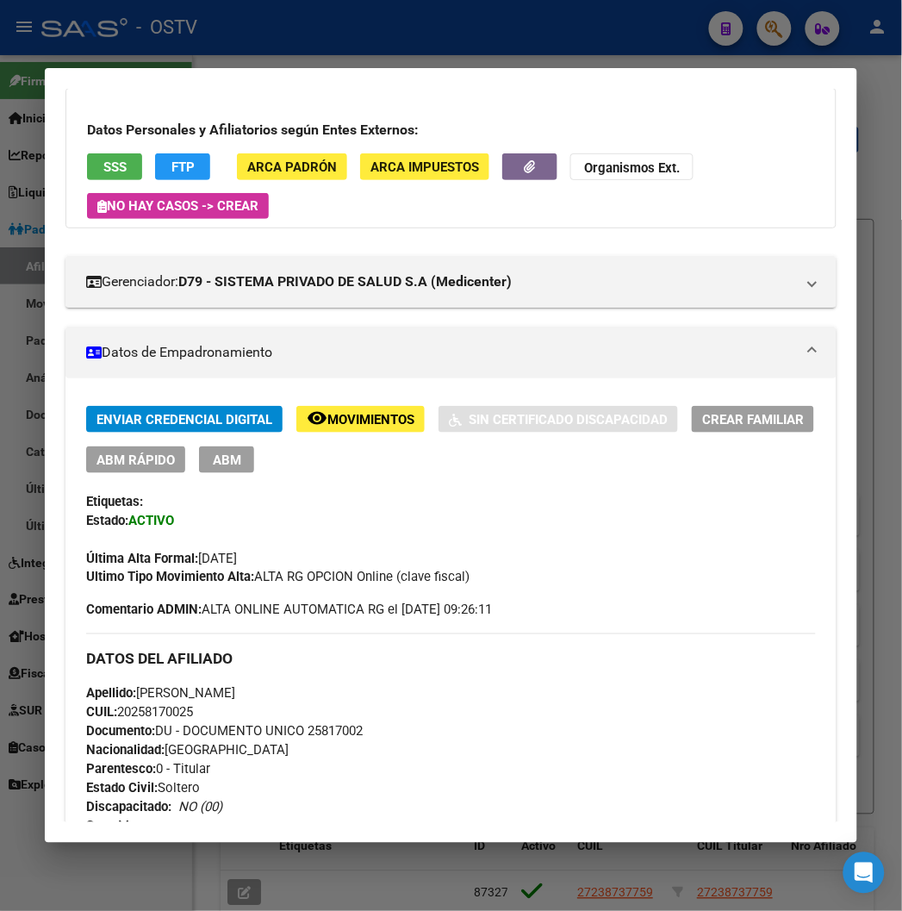
click at [324, 744] on div "Apellido: OSVALDO GUILLERMO YBARRA CUIL: 20258170025 Documento: DU - DOCUMENTO …" at bounding box center [450, 779] width 729 height 190
click at [323, 736] on span "Documento: DU - DOCUMENTO UNICO 25817002" at bounding box center [224, 732] width 277 height 16
copy span "25817002"
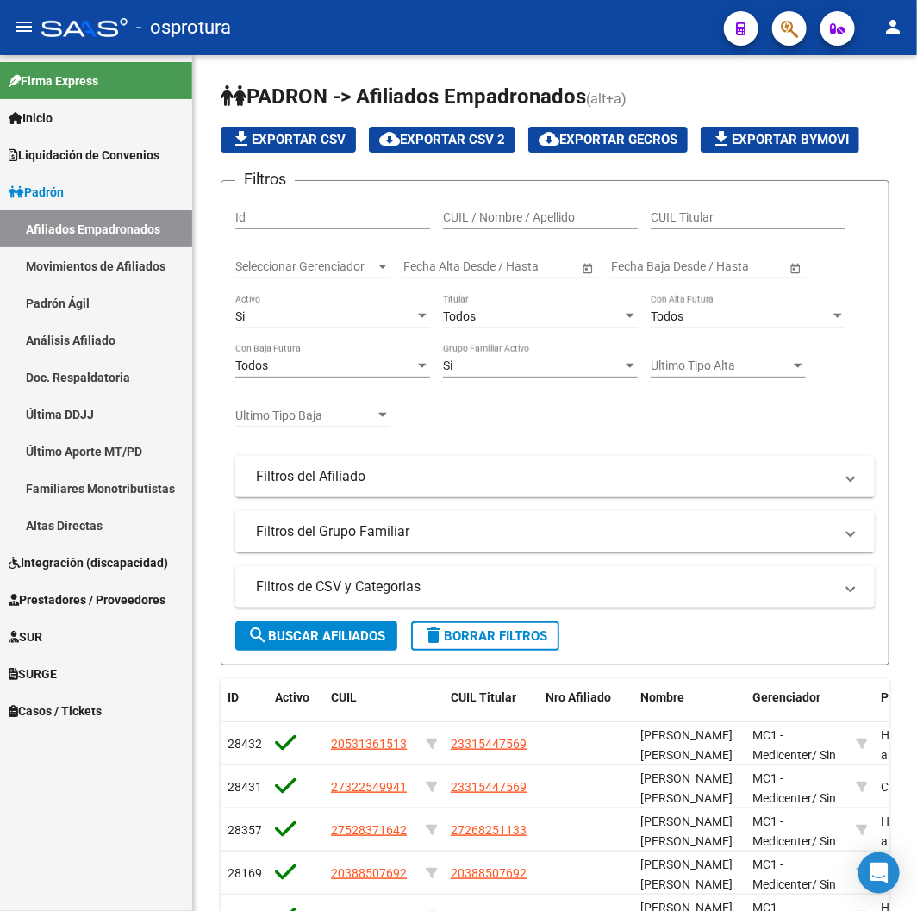
scroll to position [287, 0]
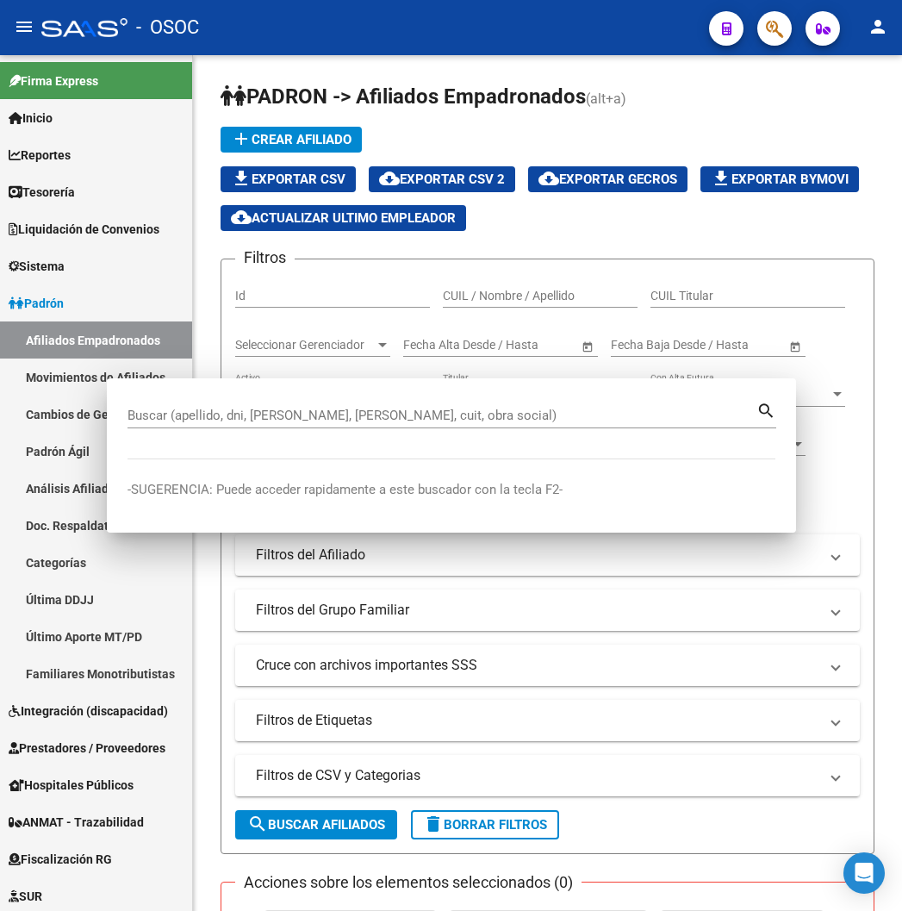
click at [491, 33] on div "- OSOC" at bounding box center [368, 28] width 654 height 38
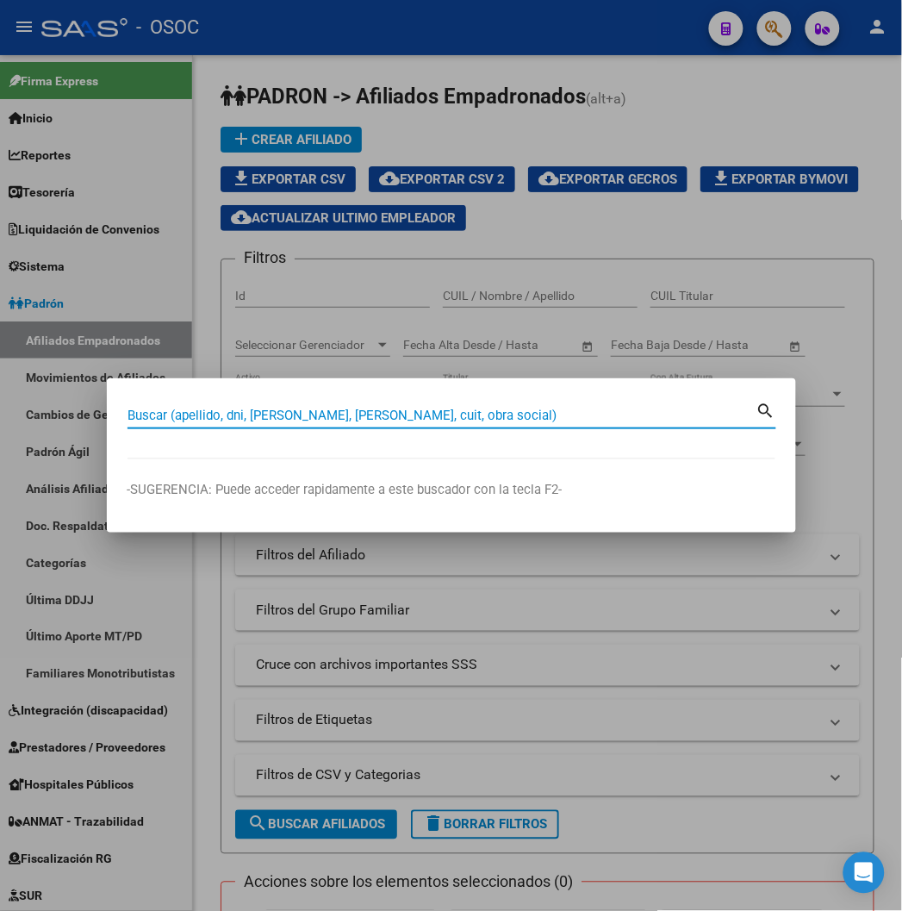
paste input "27167559633"
type input "27167559633"
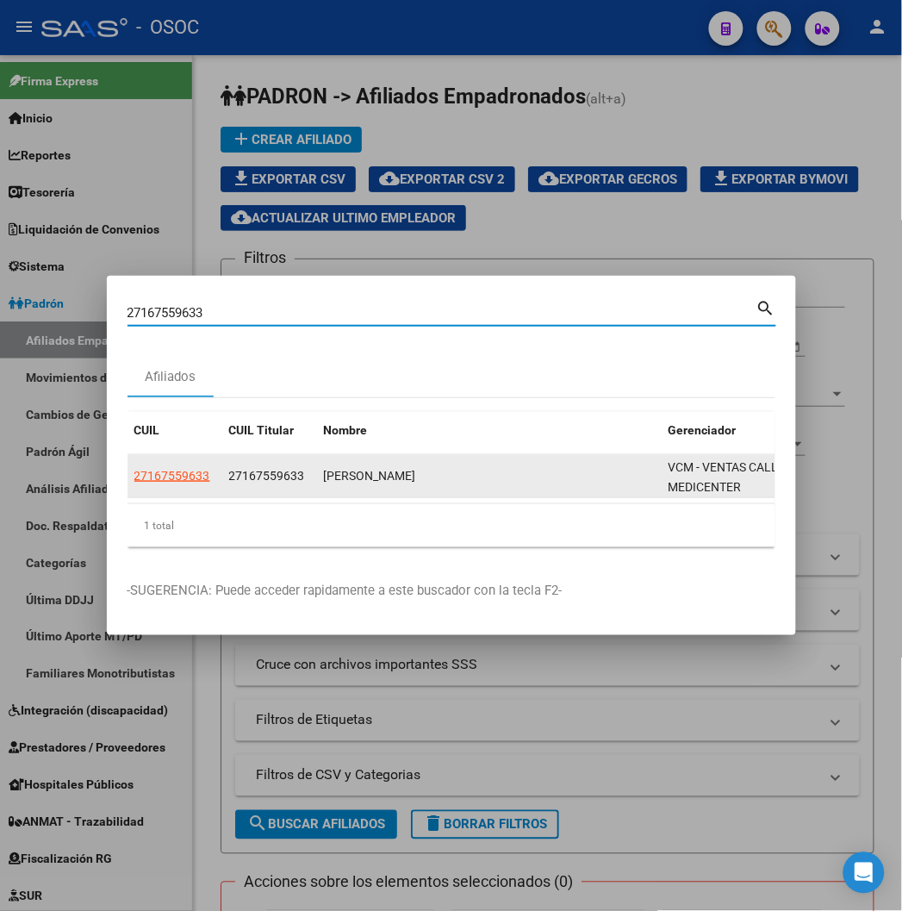
click at [134, 485] on app-link-go-to "27167559633" at bounding box center [172, 476] width 76 height 20
click at [134, 483] on app-link-go-to "27167559633" at bounding box center [172, 476] width 76 height 20
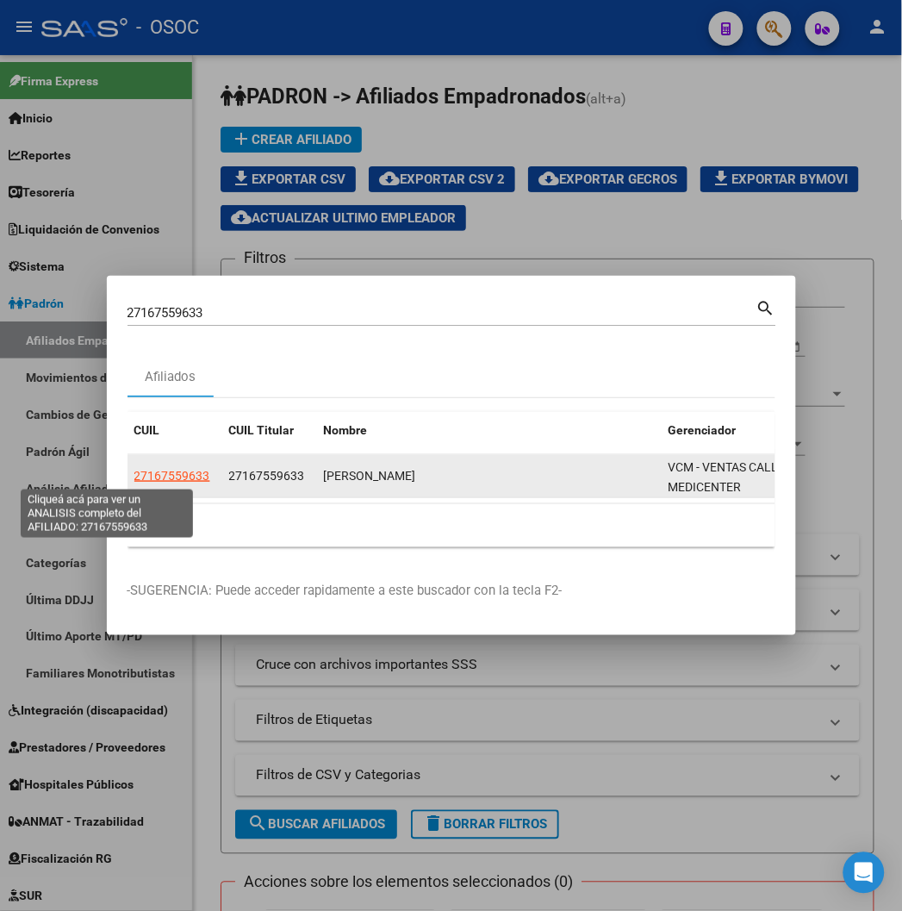
click at [134, 475] on span "27167559633" at bounding box center [172, 476] width 76 height 14
type textarea "27167559633"
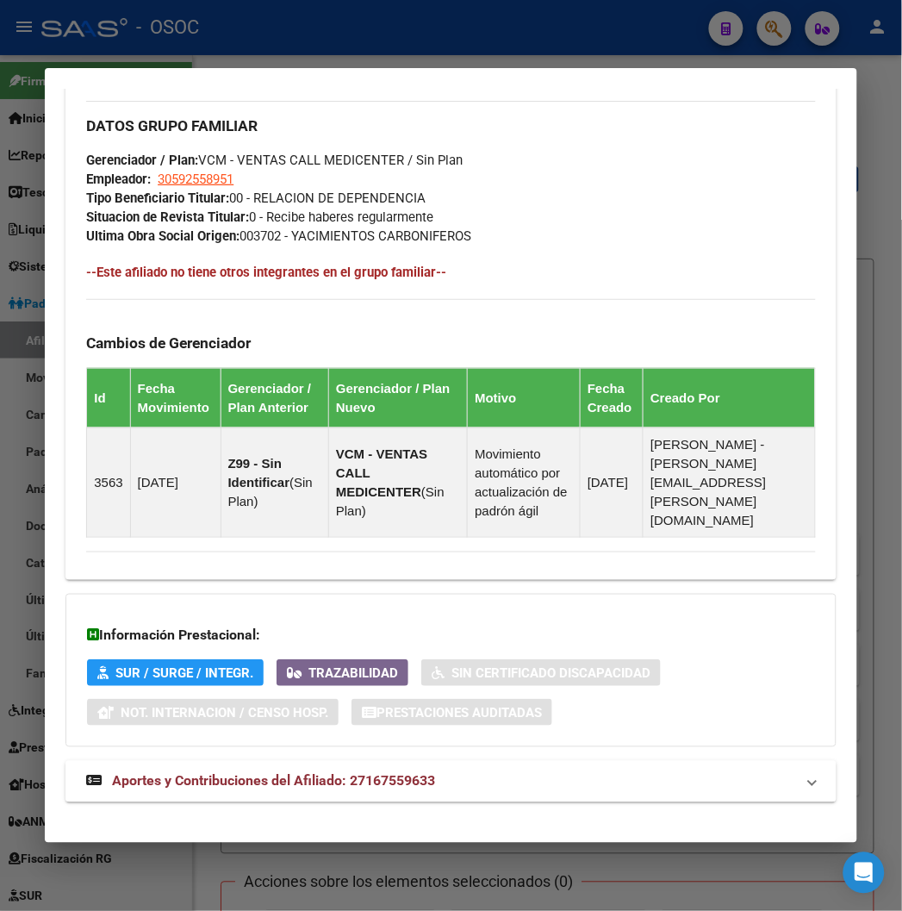
click at [371, 774] on mat-expansion-panel-header "Aportes y Contribuciones del Afiliado: 27167559633" at bounding box center [450, 781] width 770 height 41
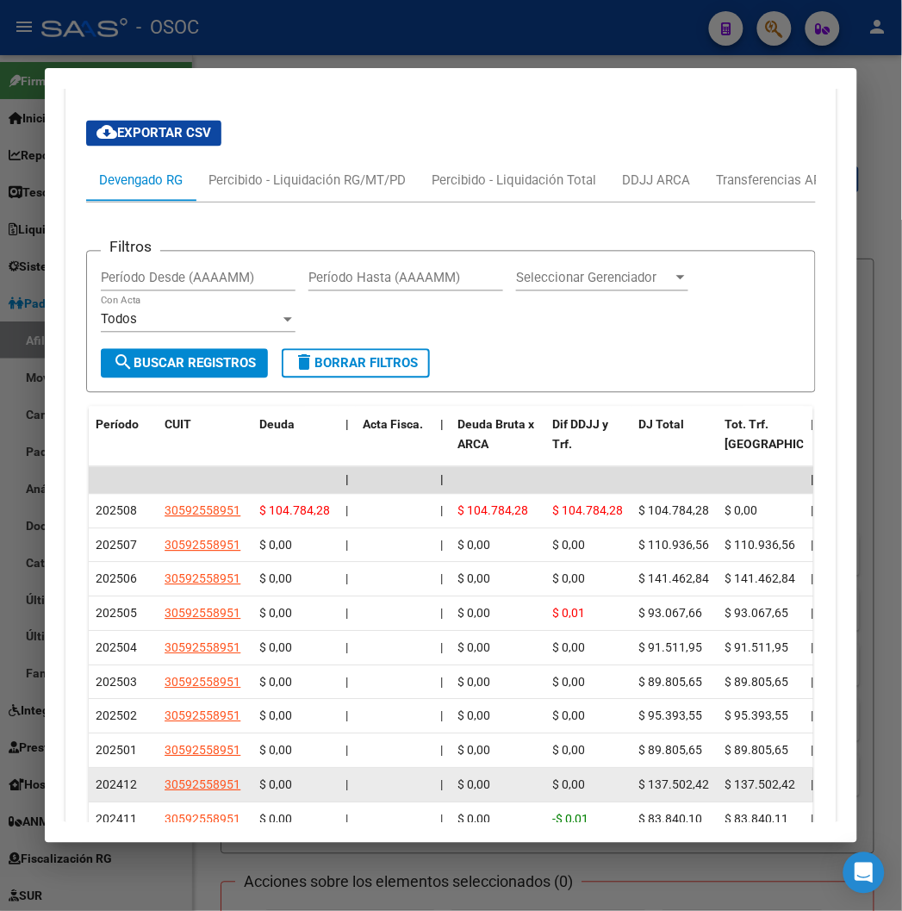
scroll to position [1751, 0]
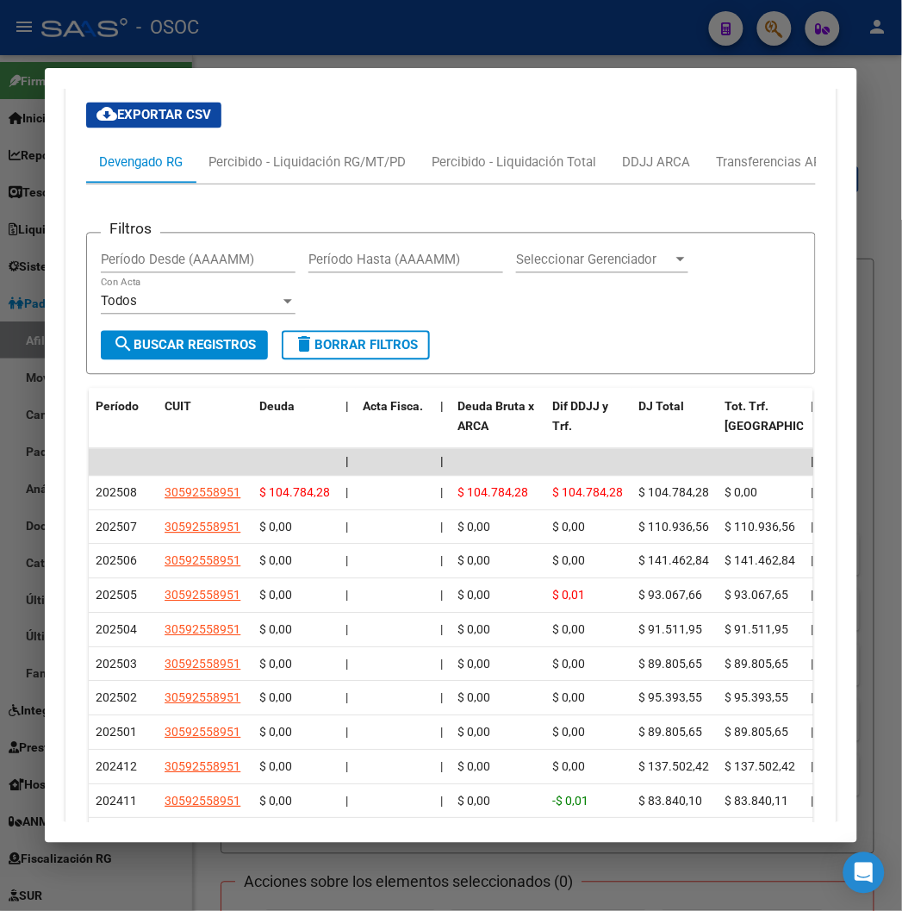
click at [417, 43] on div at bounding box center [451, 455] width 902 height 911
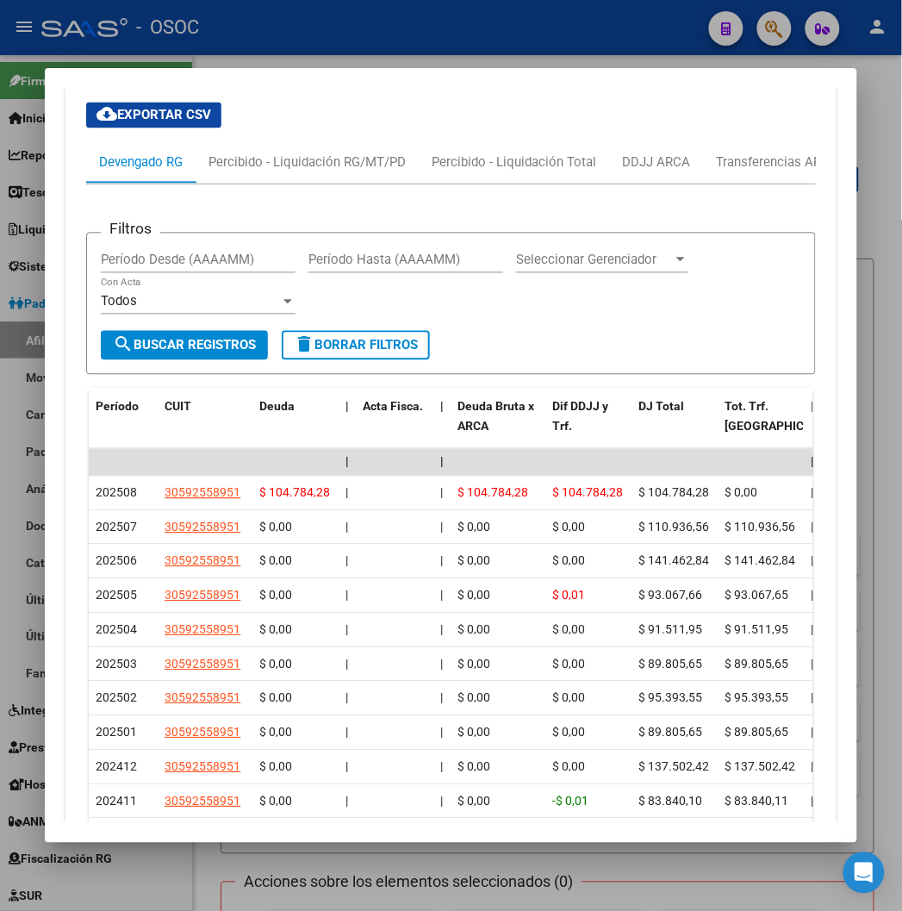
click at [416, 43] on div at bounding box center [451, 455] width 902 height 911
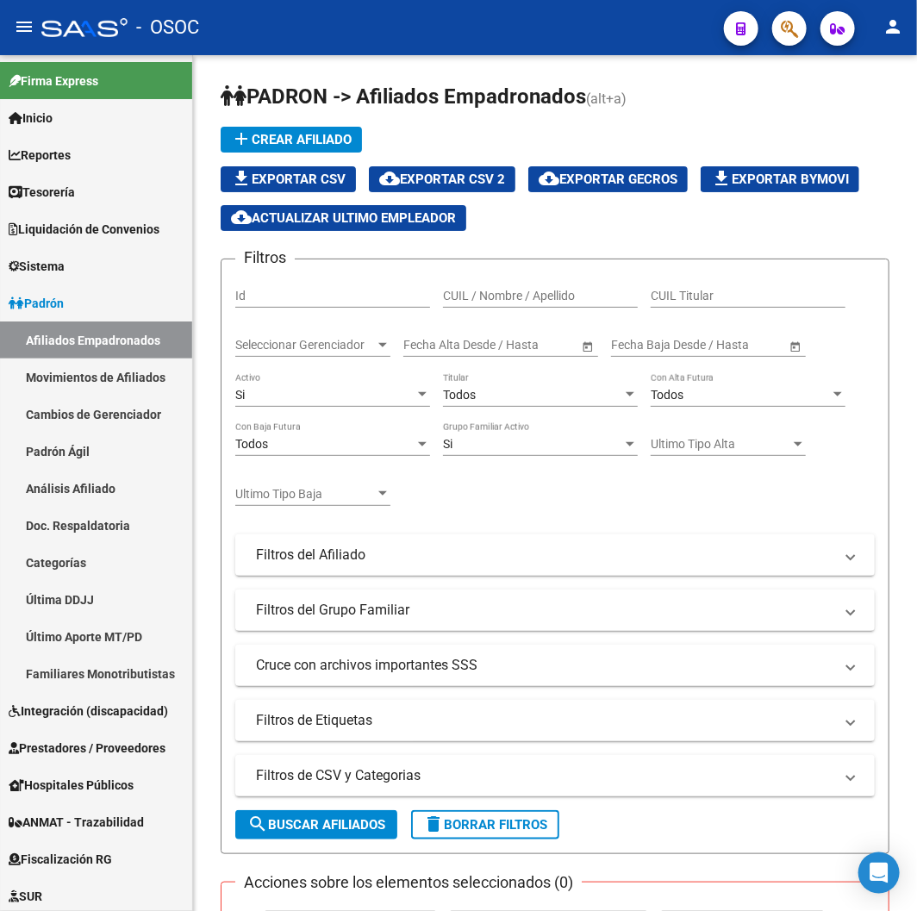
click at [416, 41] on body "menu - OSOC person Firma Express Inicio Instructivos Contacto OS Reportes Table…" at bounding box center [458, 455] width 917 height 911
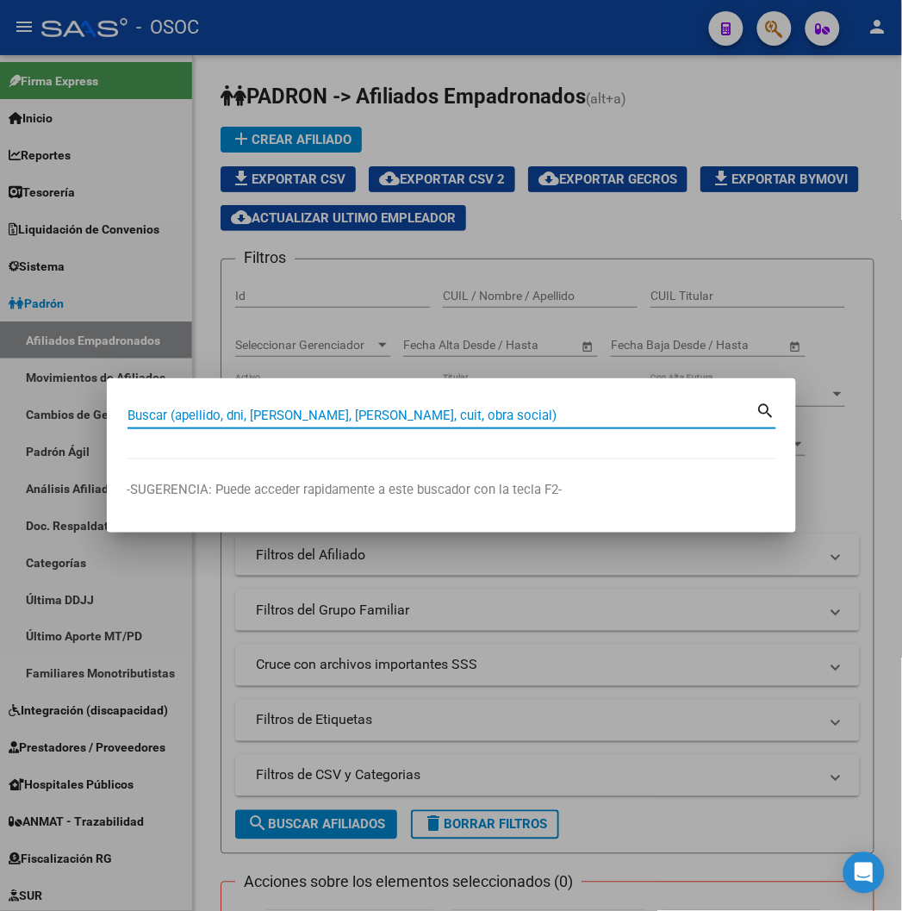
paste input "37702487"
type input "37702487"
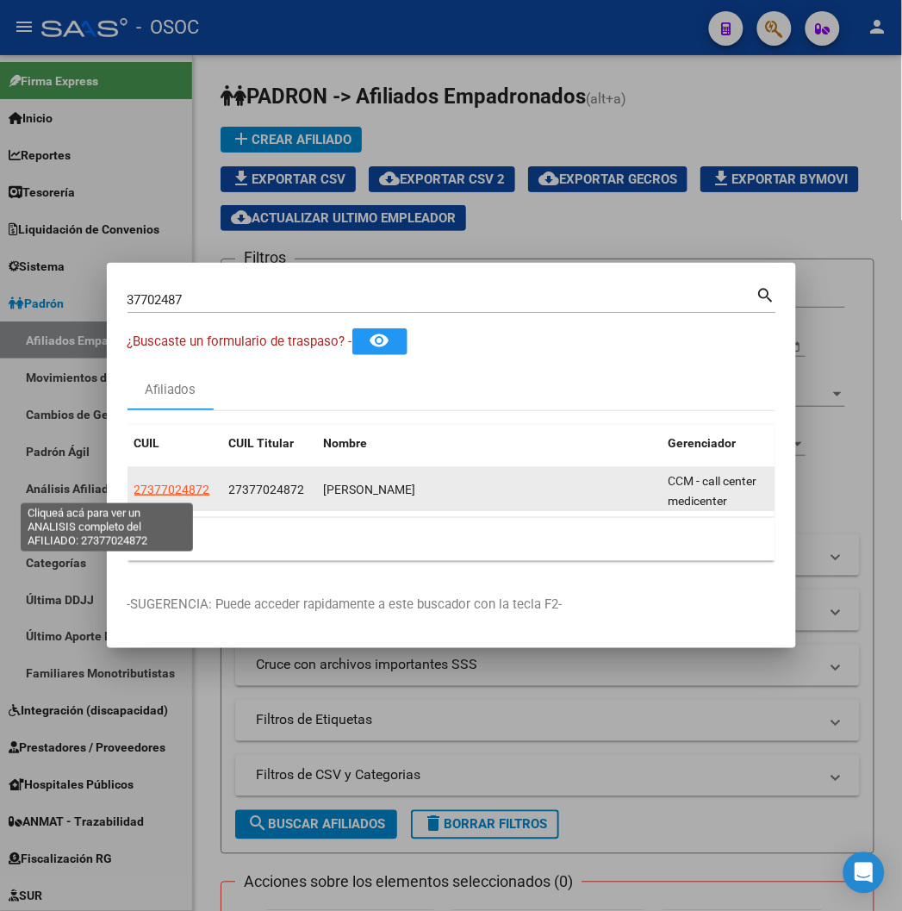
click at [134, 494] on span "27377024872" at bounding box center [172, 490] width 76 height 14
type textarea "27377024872"
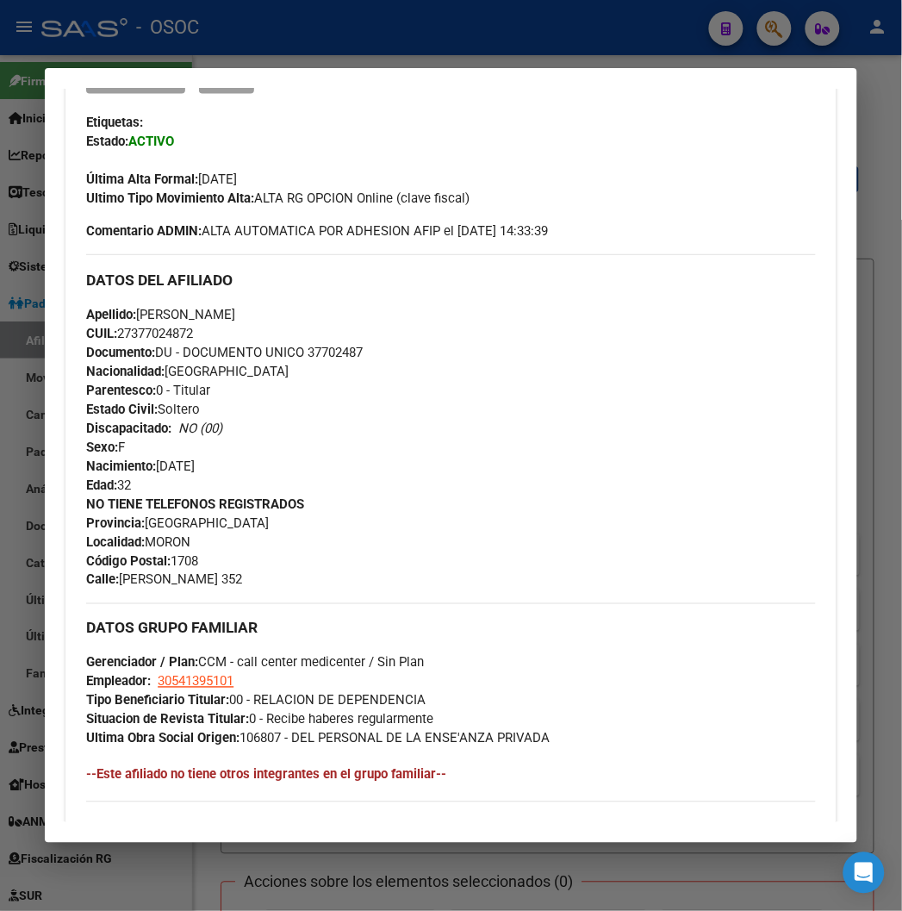
scroll to position [478, 0]
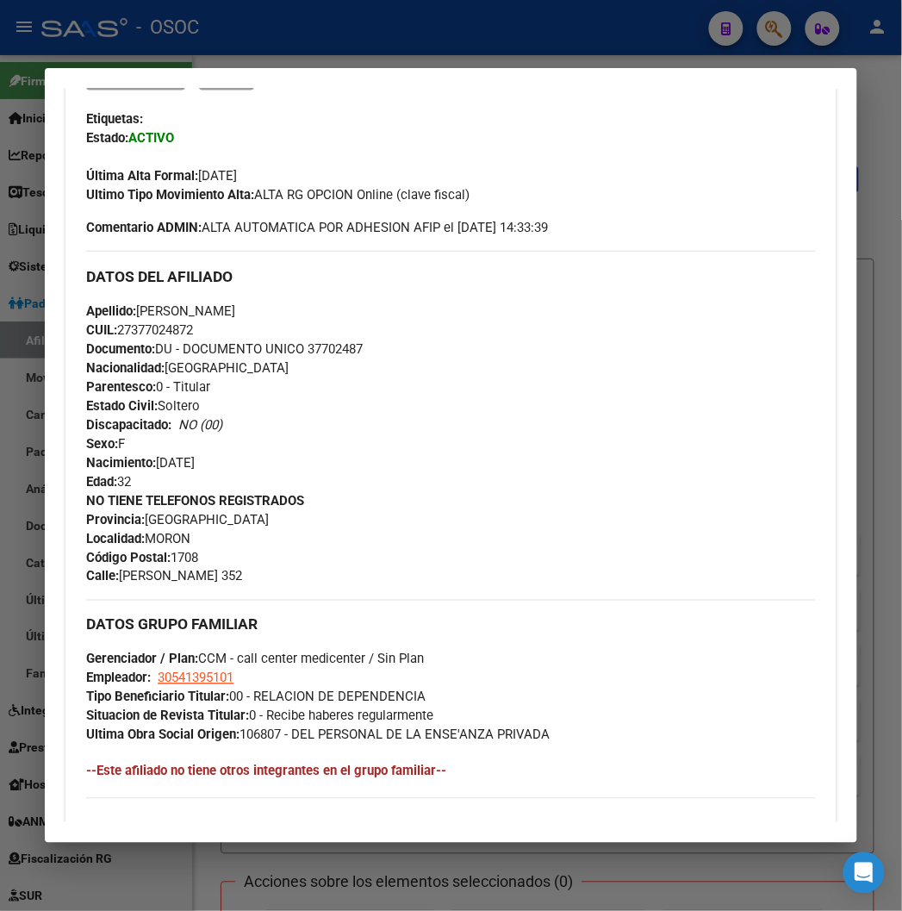
drag, startPoint x: 204, startPoint y: 577, endPoint x: 63, endPoint y: 536, distance: 147.3
click at [86, 536] on div "NO TIENE TELEFONOS REGISTRADOS Provincia: Buenos Aires Localidad: MORON Código …" at bounding box center [450, 538] width 729 height 95
copy div "Localidad: MORON Código Postal: 1708 Calle: PAZ SOLDAN 352"
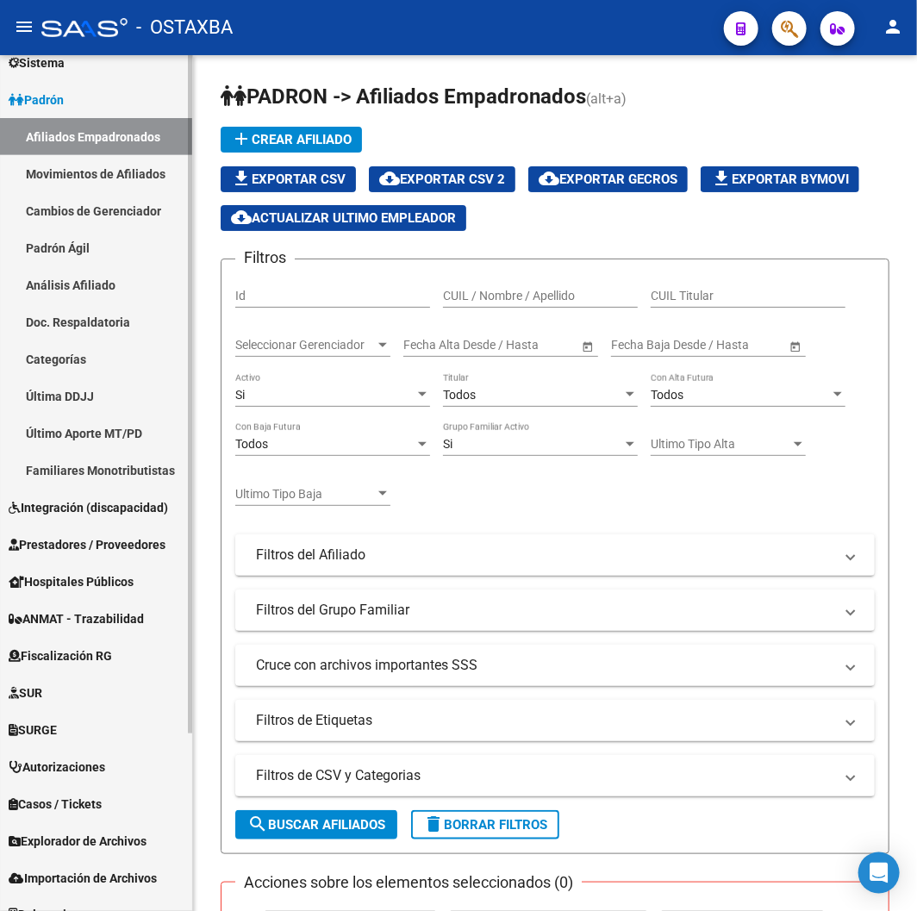
scroll to position [225, 0]
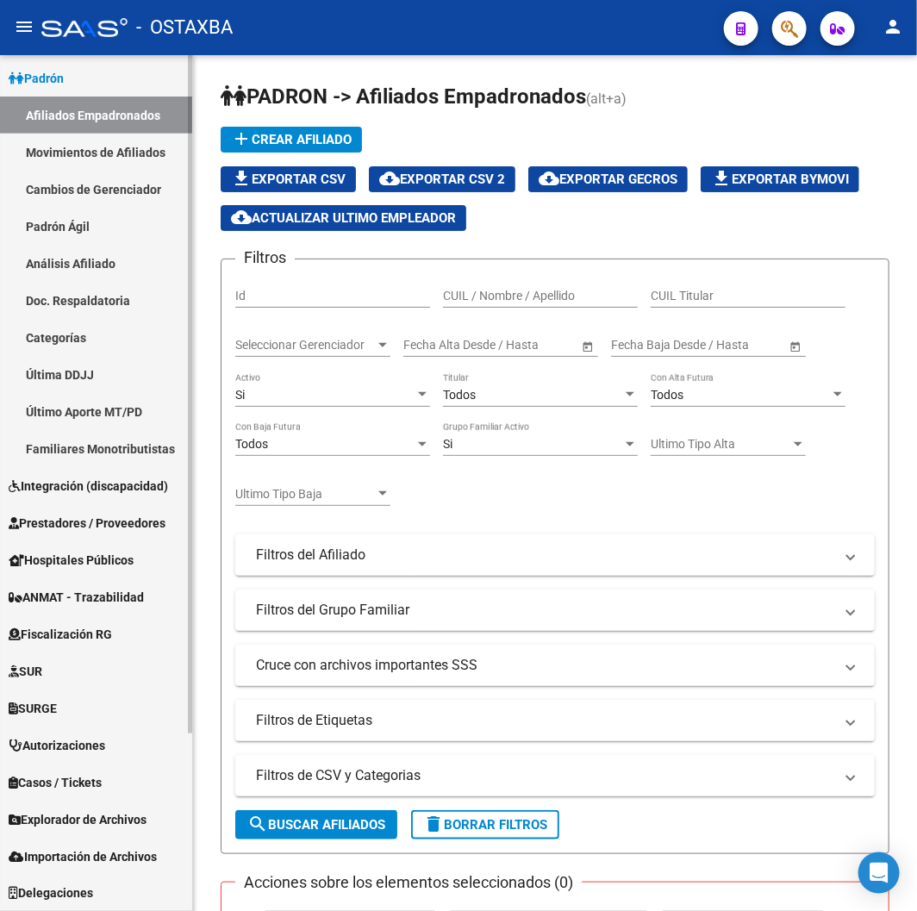
click at [87, 807] on link "Explorador de Archivos" at bounding box center [96, 819] width 192 height 37
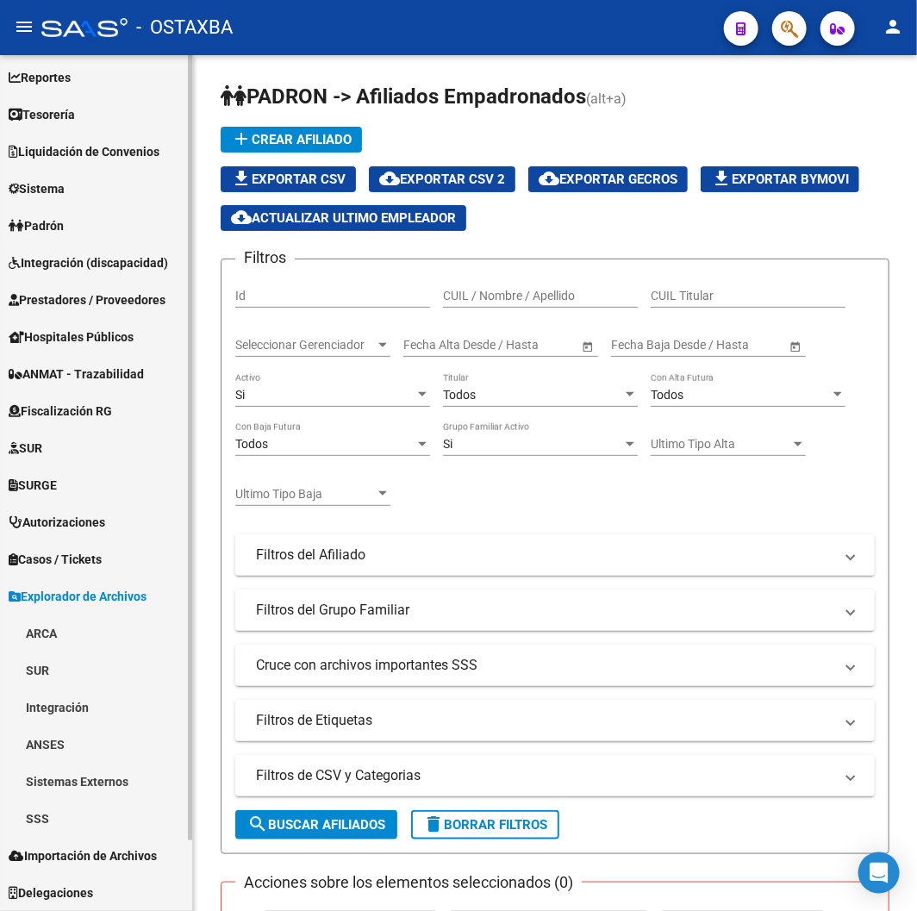
scroll to position [75, 0]
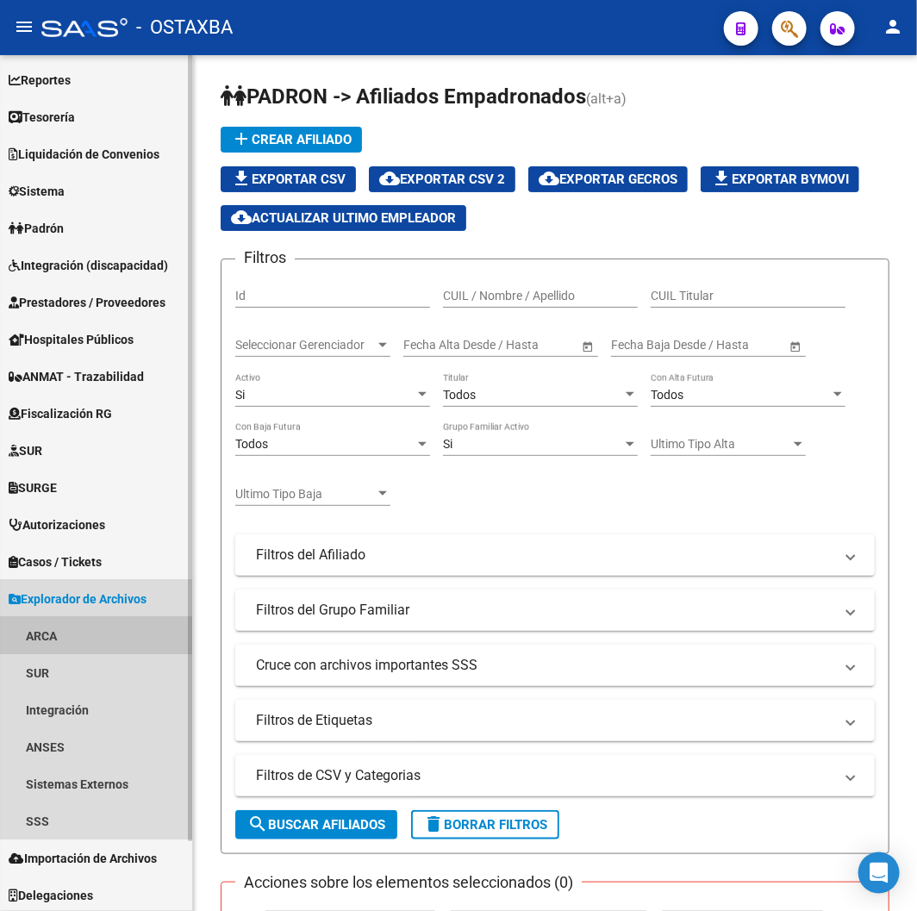
click at [64, 636] on link "ARCA" at bounding box center [96, 635] width 192 height 37
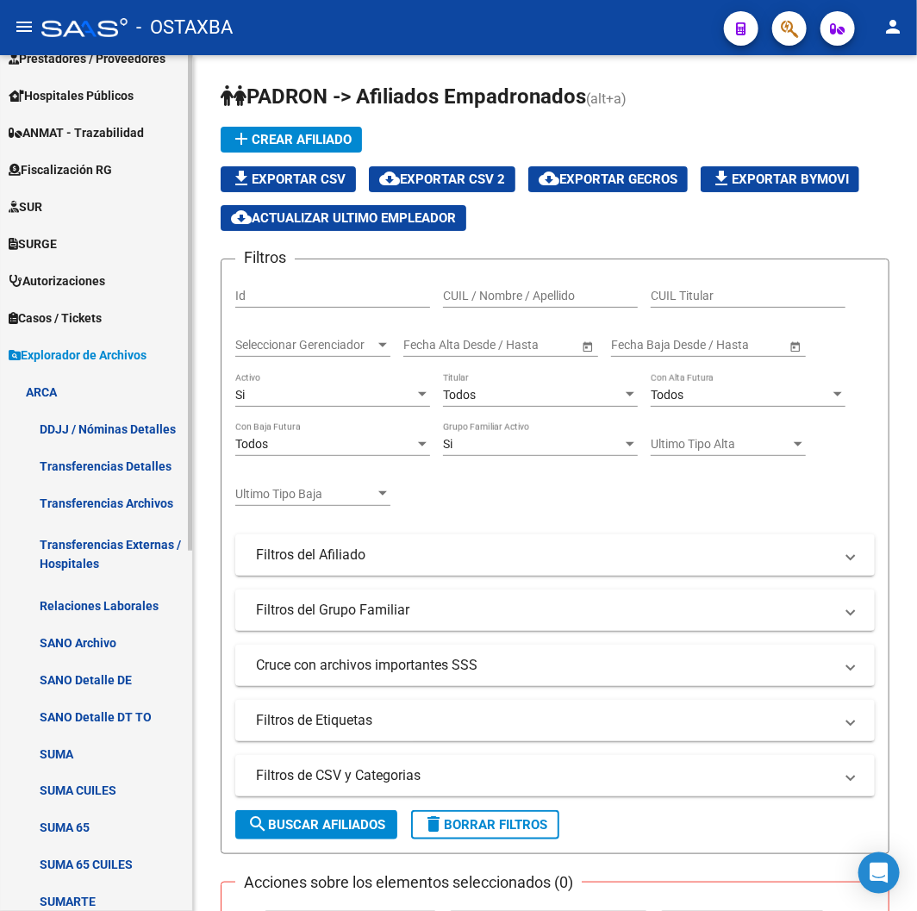
scroll to position [363, 0]
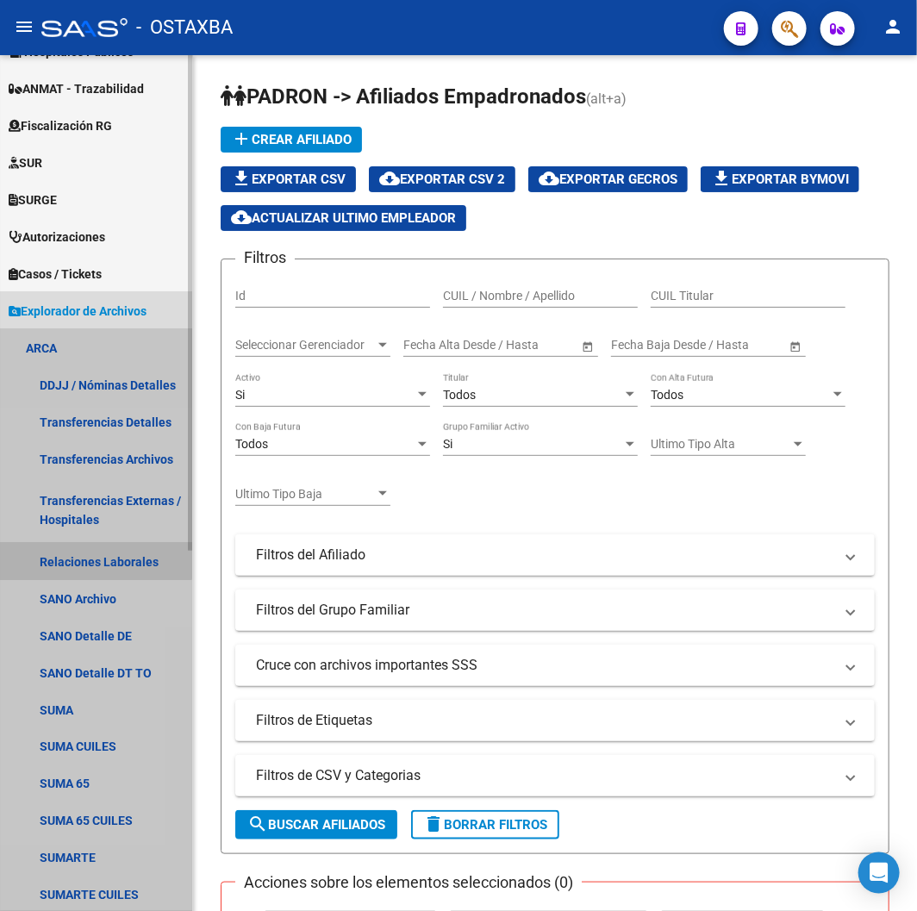
click at [96, 557] on link "Relaciones Laborales" at bounding box center [96, 561] width 192 height 37
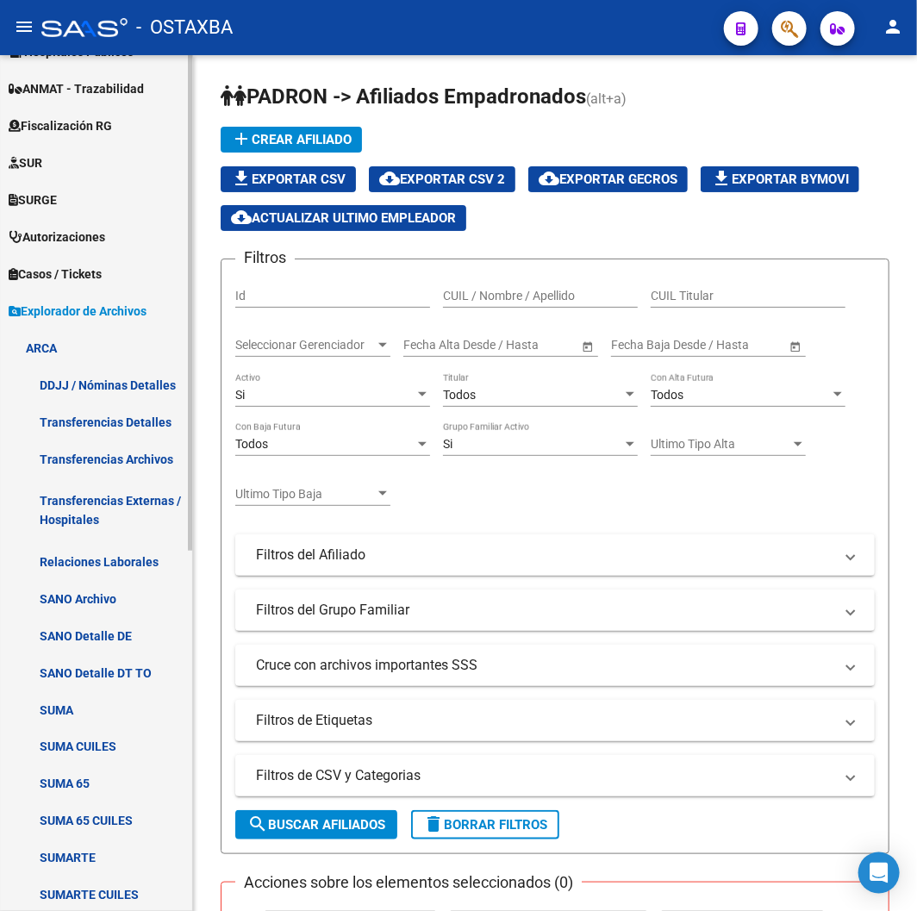
click at [81, 547] on link "Relaciones Laborales" at bounding box center [96, 561] width 192 height 37
click at [82, 553] on link "Relaciones Laborales" at bounding box center [96, 561] width 192 height 37
click at [83, 553] on link "Relaciones Laborales" at bounding box center [96, 561] width 192 height 37
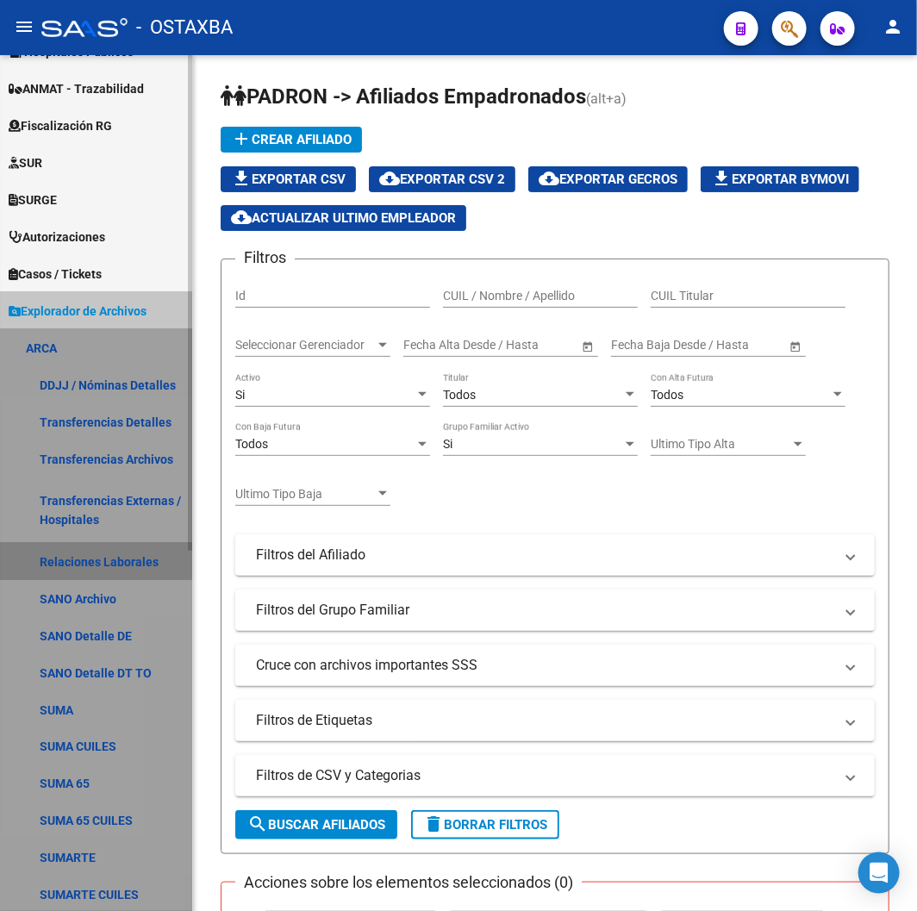
click at [83, 553] on link "Relaciones Laborales" at bounding box center [96, 561] width 192 height 37
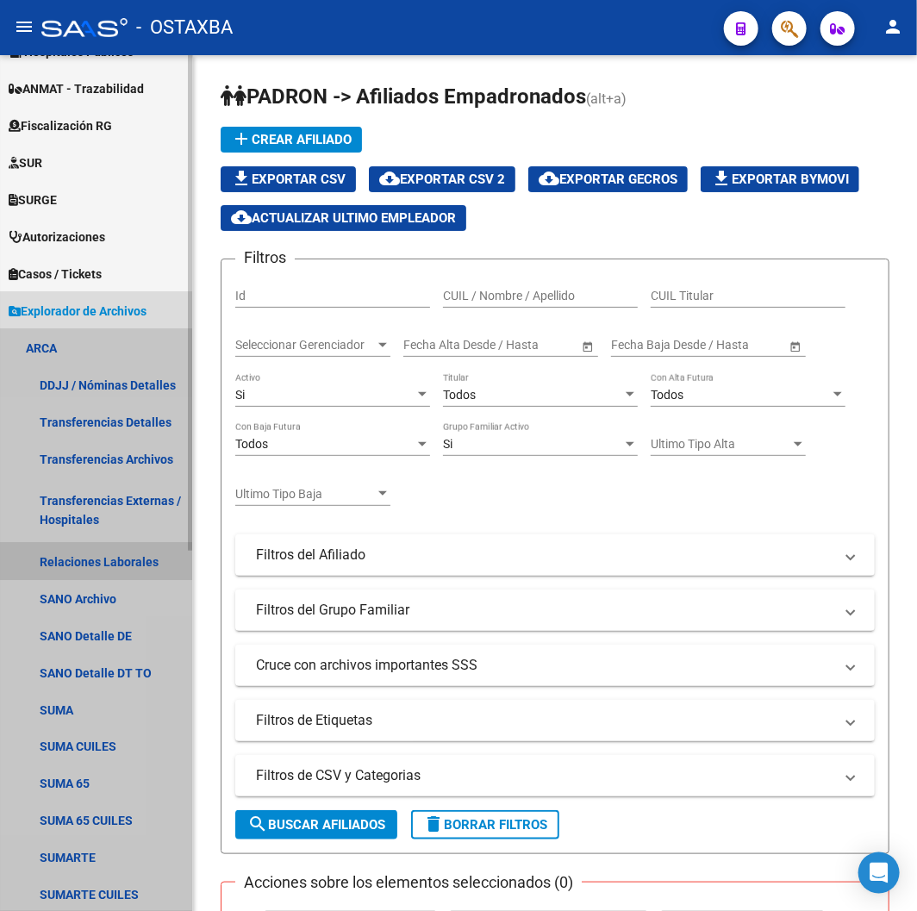
click at [83, 553] on link "Relaciones Laborales" at bounding box center [96, 561] width 192 height 37
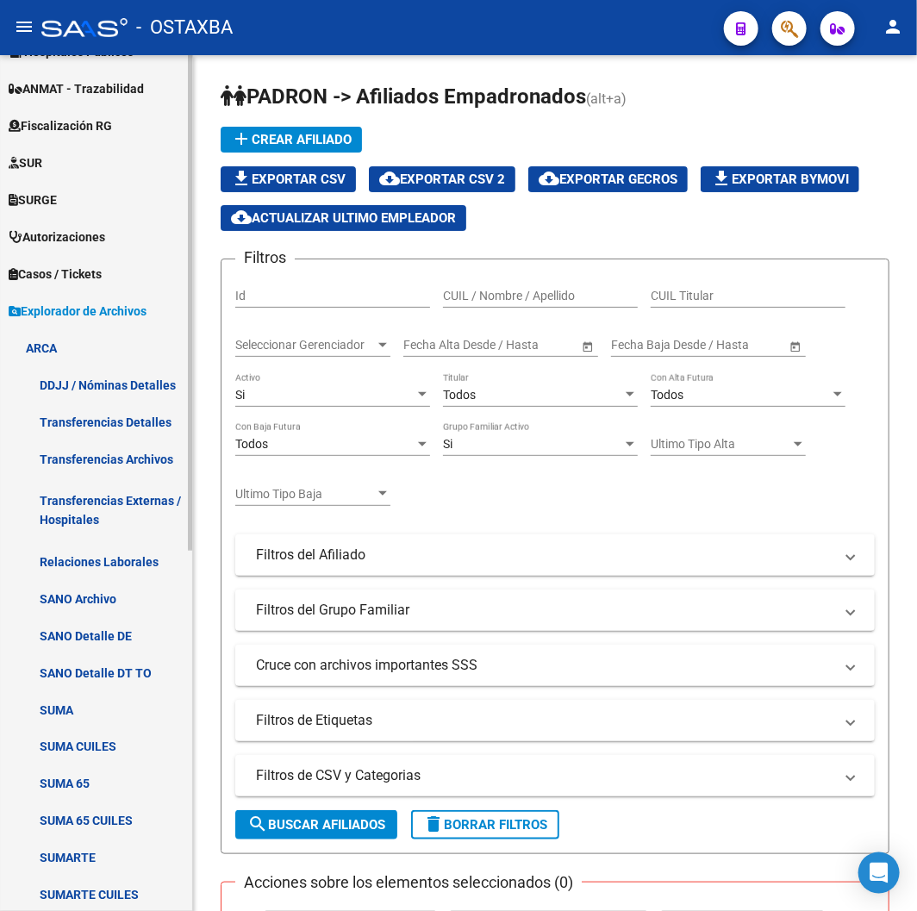
click at [80, 522] on link "Transferencias Externas / Hospitales" at bounding box center [96, 509] width 192 height 65
click at [87, 552] on link "Relaciones Laborales" at bounding box center [96, 561] width 192 height 37
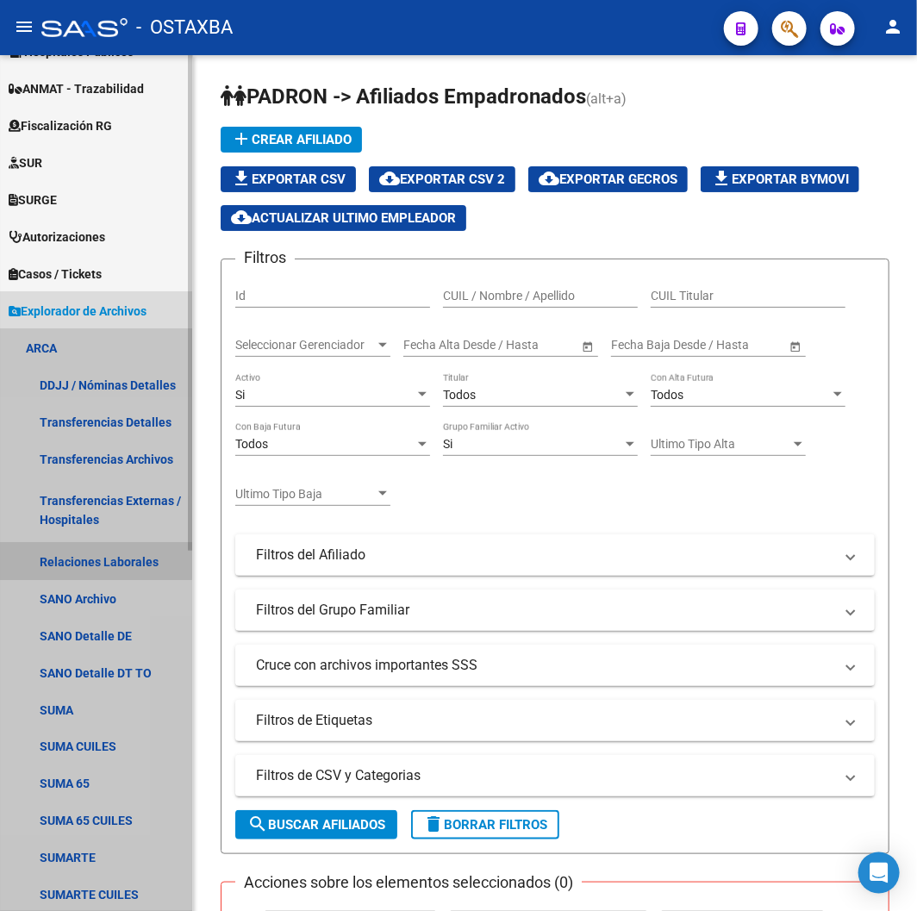
click at [87, 552] on link "Relaciones Laborales" at bounding box center [96, 561] width 192 height 37
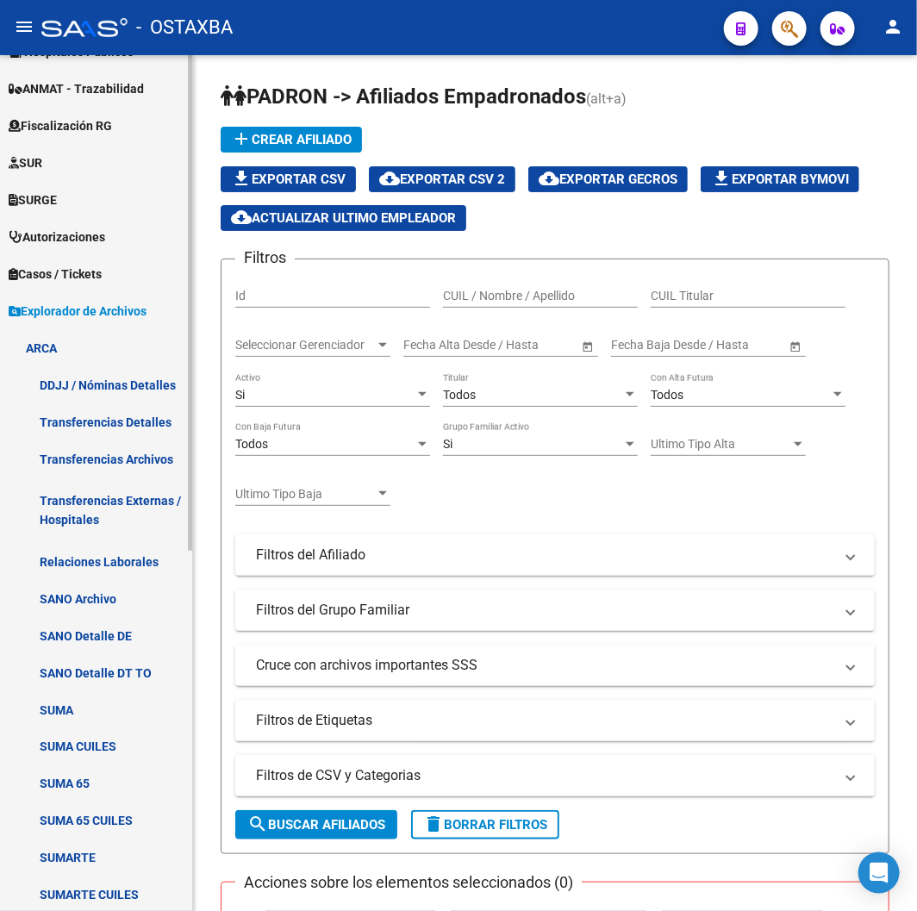
click at [87, 552] on link "Relaciones Laborales" at bounding box center [96, 561] width 192 height 37
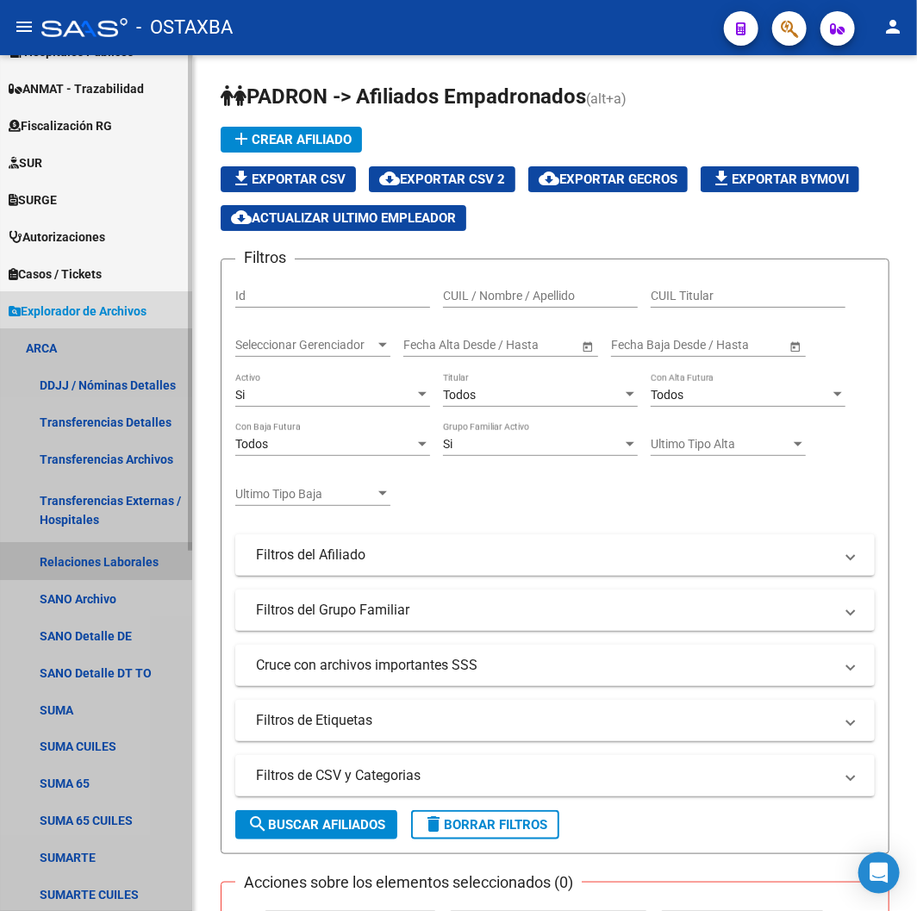
click at [87, 552] on link "Relaciones Laborales" at bounding box center [96, 561] width 192 height 37
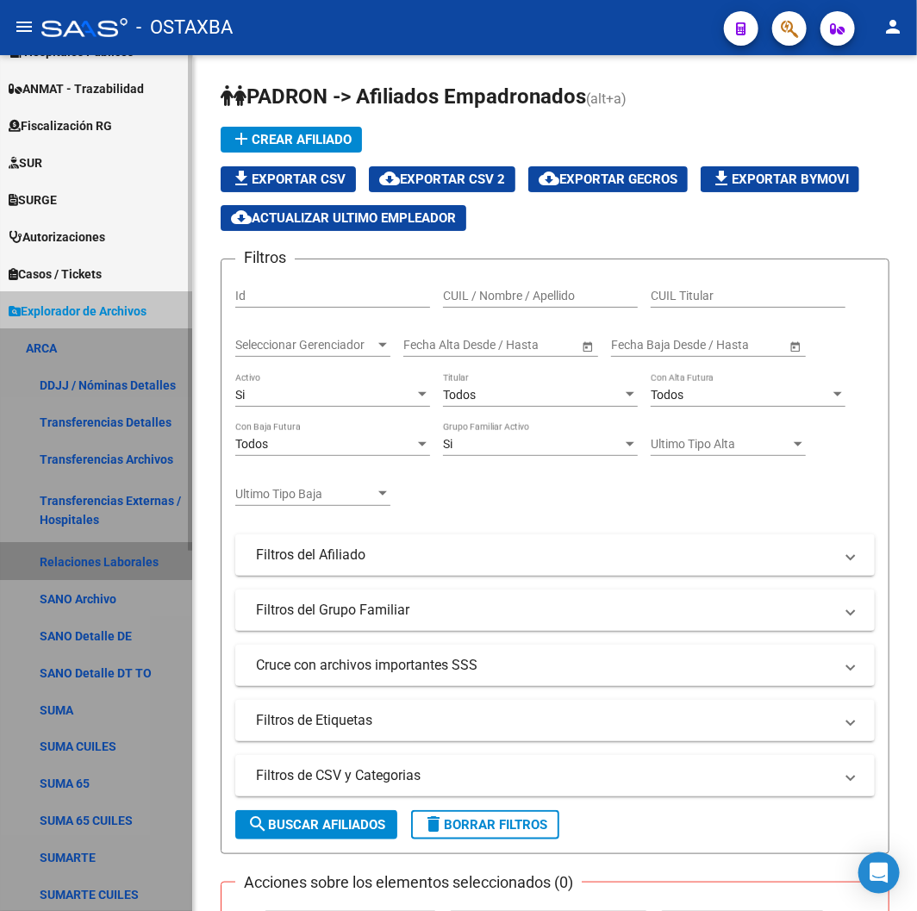
click at [87, 552] on link "Relaciones Laborales" at bounding box center [96, 561] width 192 height 37
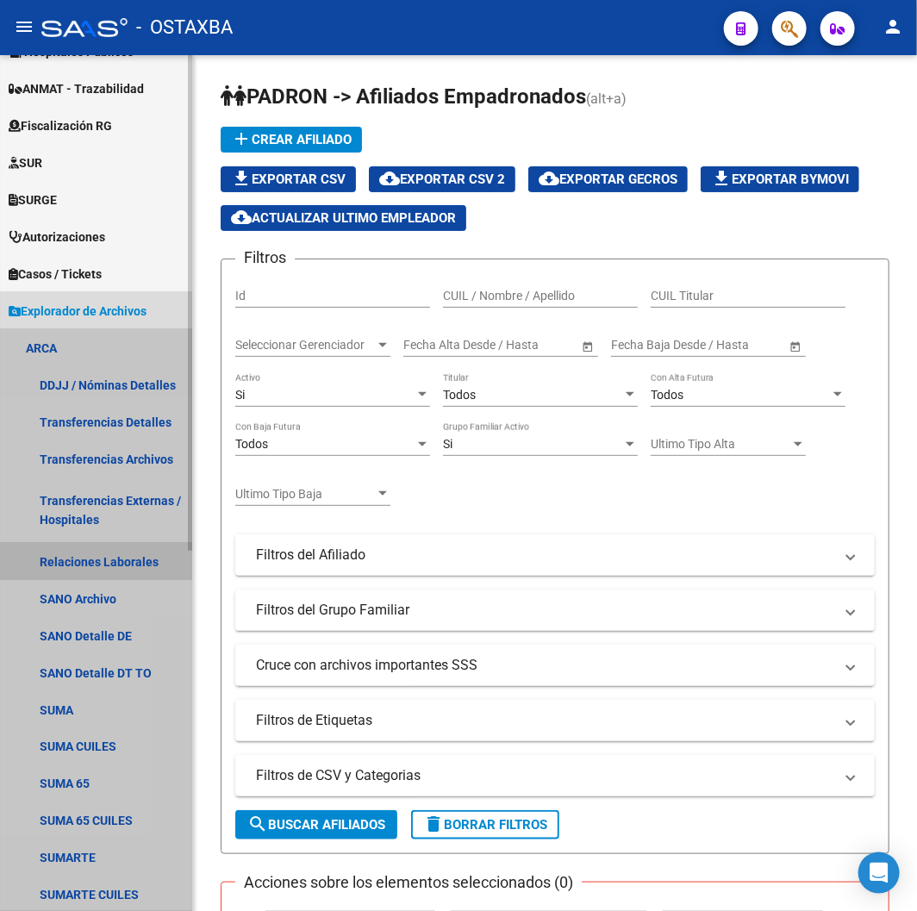
click at [87, 552] on link "Relaciones Laborales" at bounding box center [96, 561] width 192 height 37
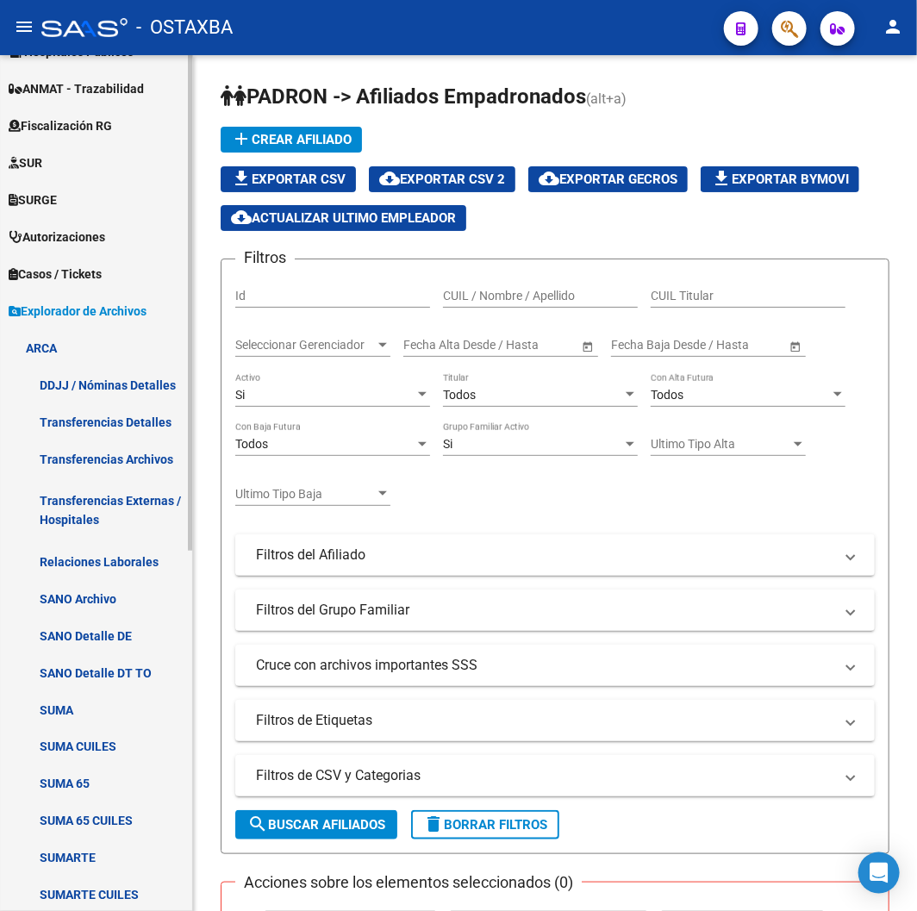
click at [90, 552] on link "Relaciones Laborales" at bounding box center [96, 561] width 192 height 37
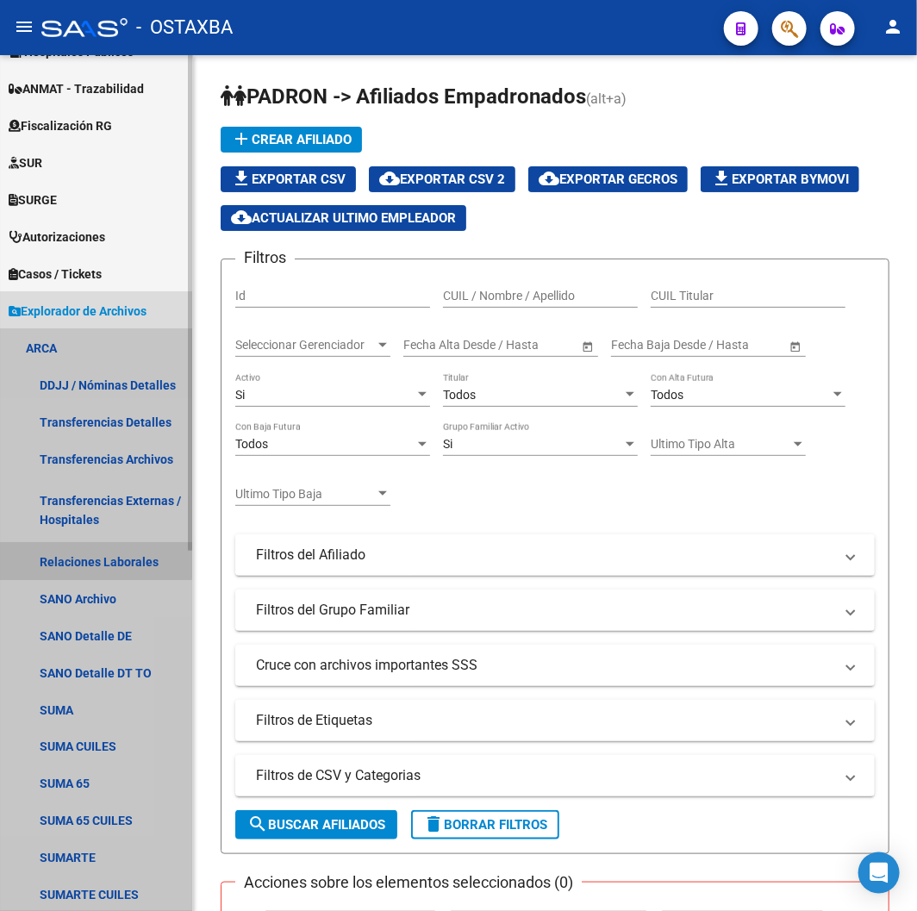
click at [90, 552] on link "Relaciones Laborales" at bounding box center [96, 561] width 192 height 37
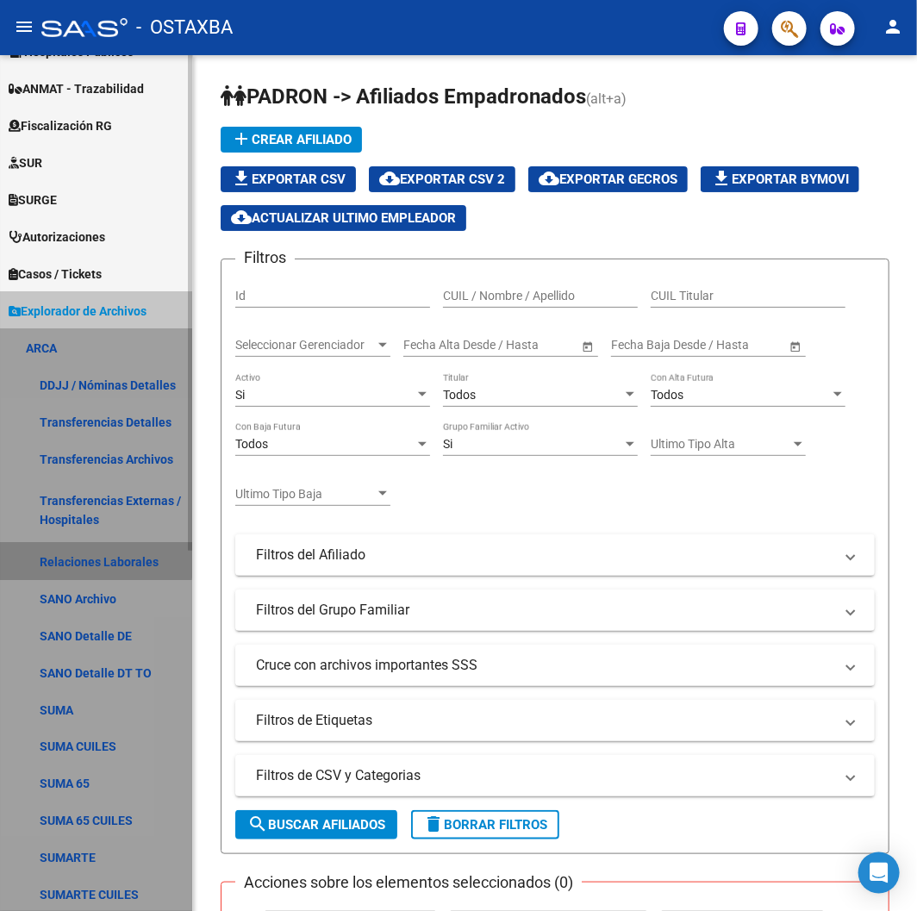
click at [90, 552] on link "Relaciones Laborales" at bounding box center [96, 561] width 192 height 37
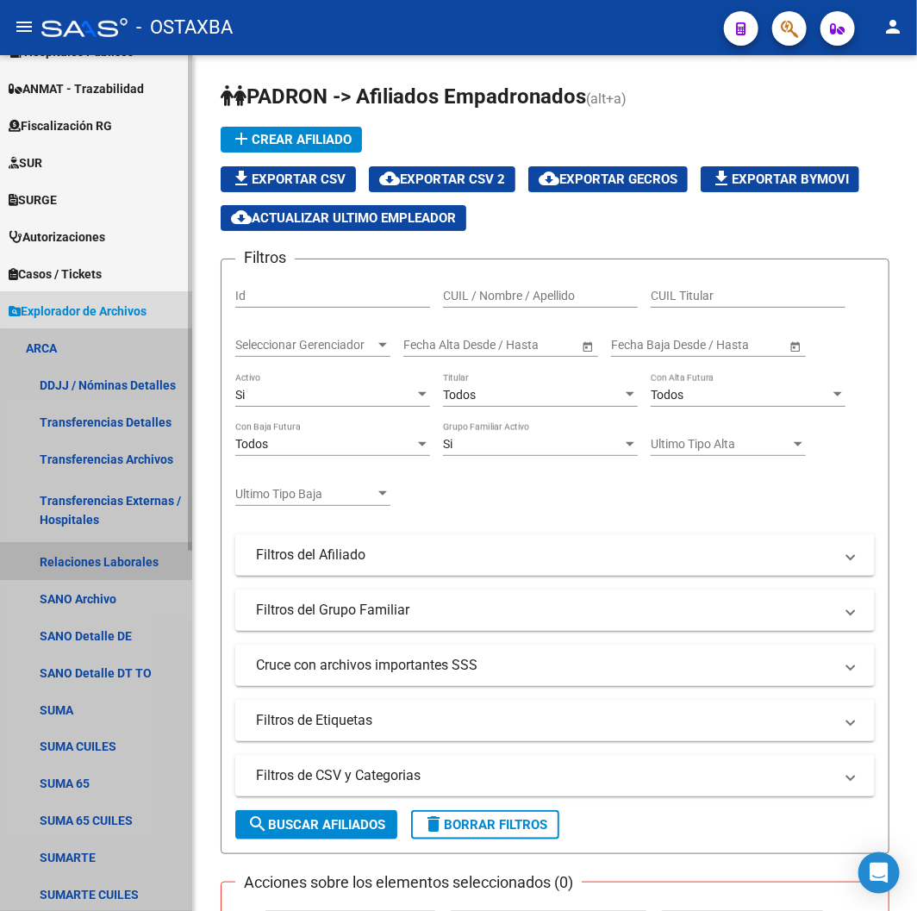
click at [90, 552] on link "Relaciones Laborales" at bounding box center [96, 561] width 192 height 37
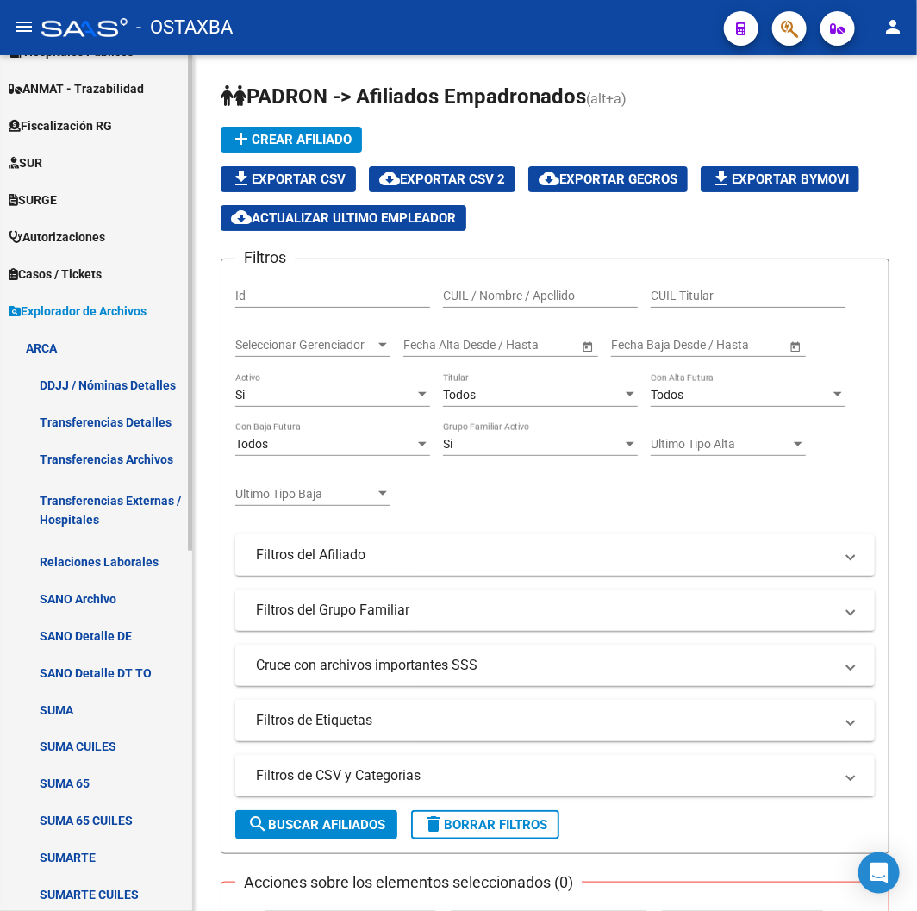
click at [90, 552] on link "Relaciones Laborales" at bounding box center [96, 561] width 192 height 37
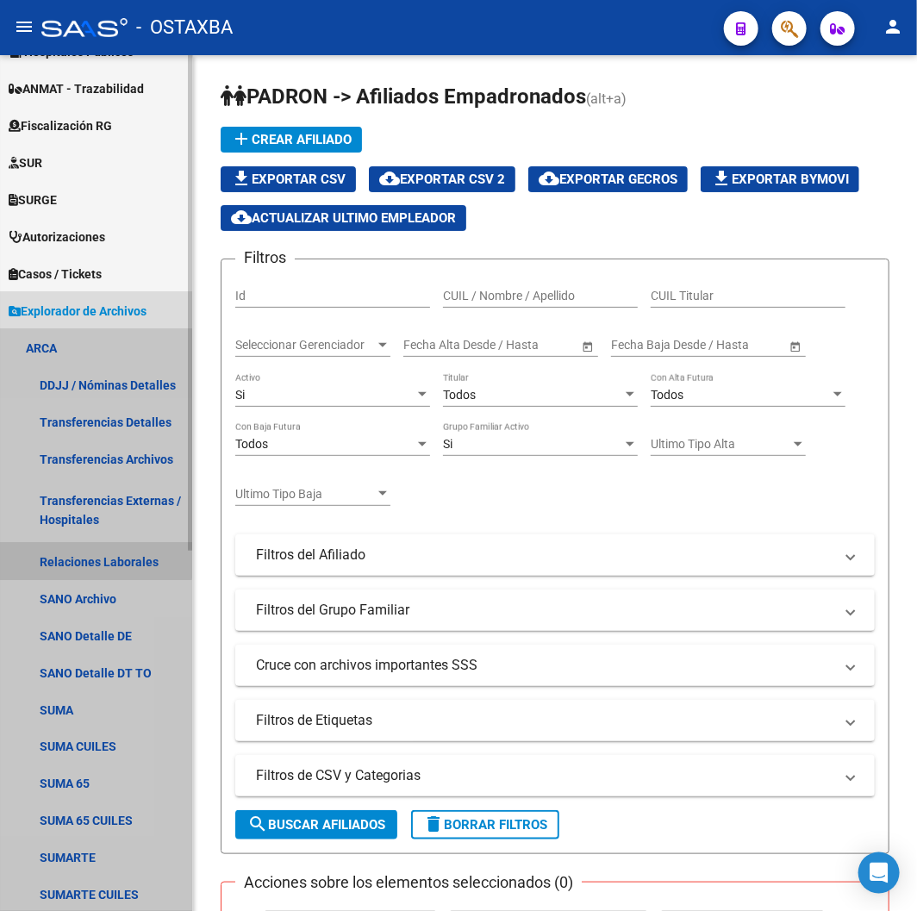
click at [80, 416] on link "Transferencias Detalles" at bounding box center [96, 421] width 192 height 37
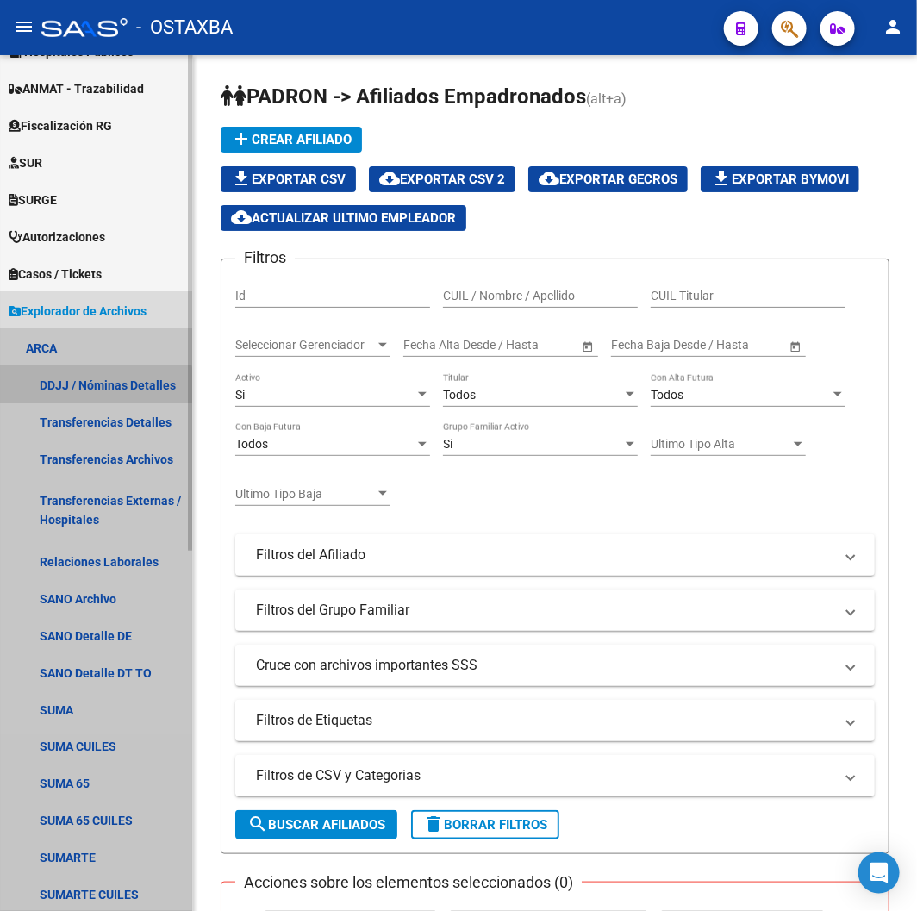
click at [73, 392] on link "DDJJ / Nóminas Detalles" at bounding box center [96, 384] width 192 height 37
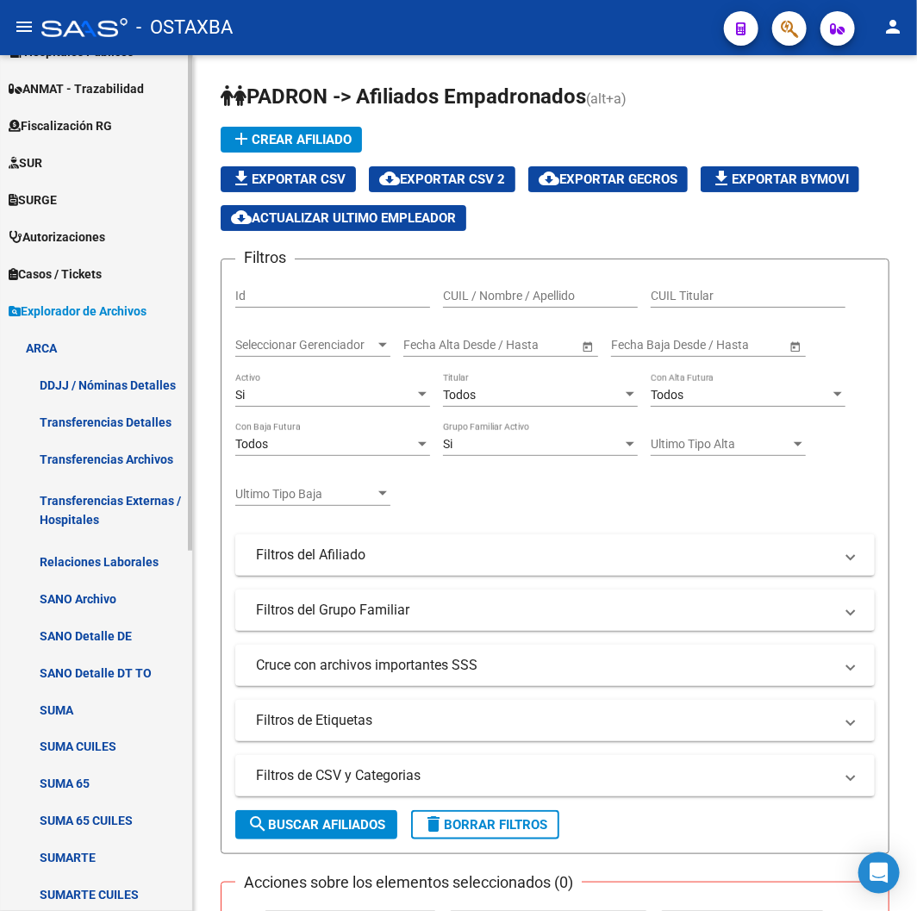
click at [45, 281] on span "Casos / Tickets" at bounding box center [55, 274] width 93 height 19
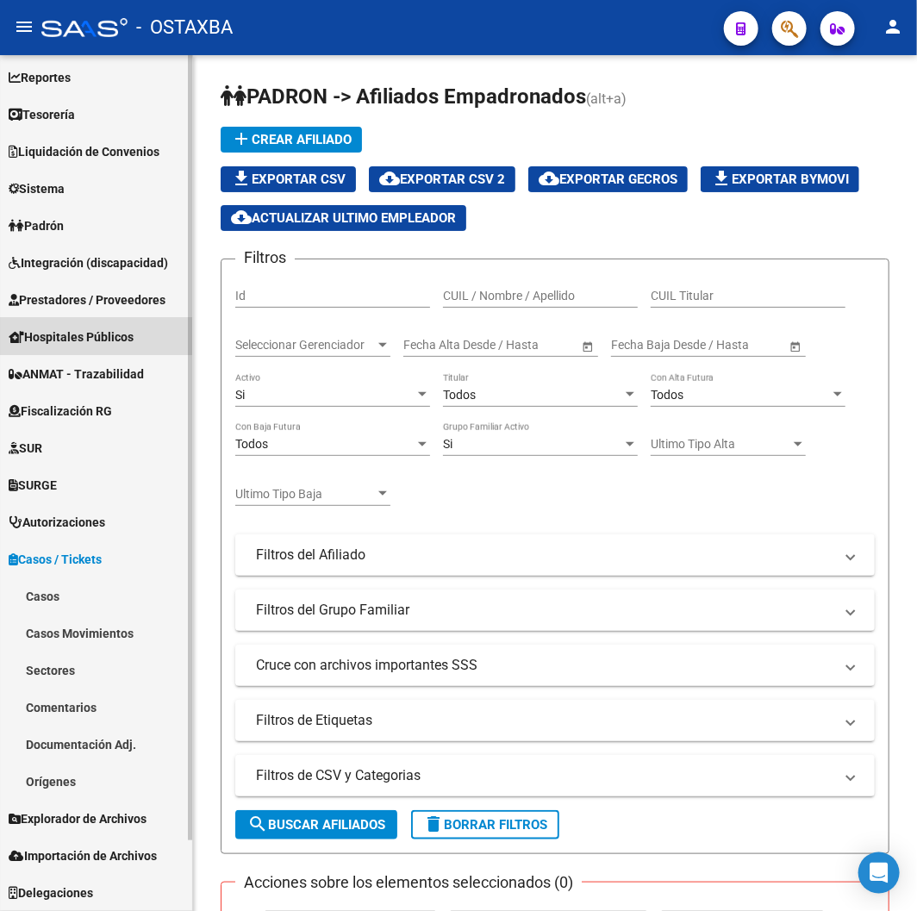
click at [65, 337] on span "Hospitales Públicos" at bounding box center [71, 336] width 125 height 19
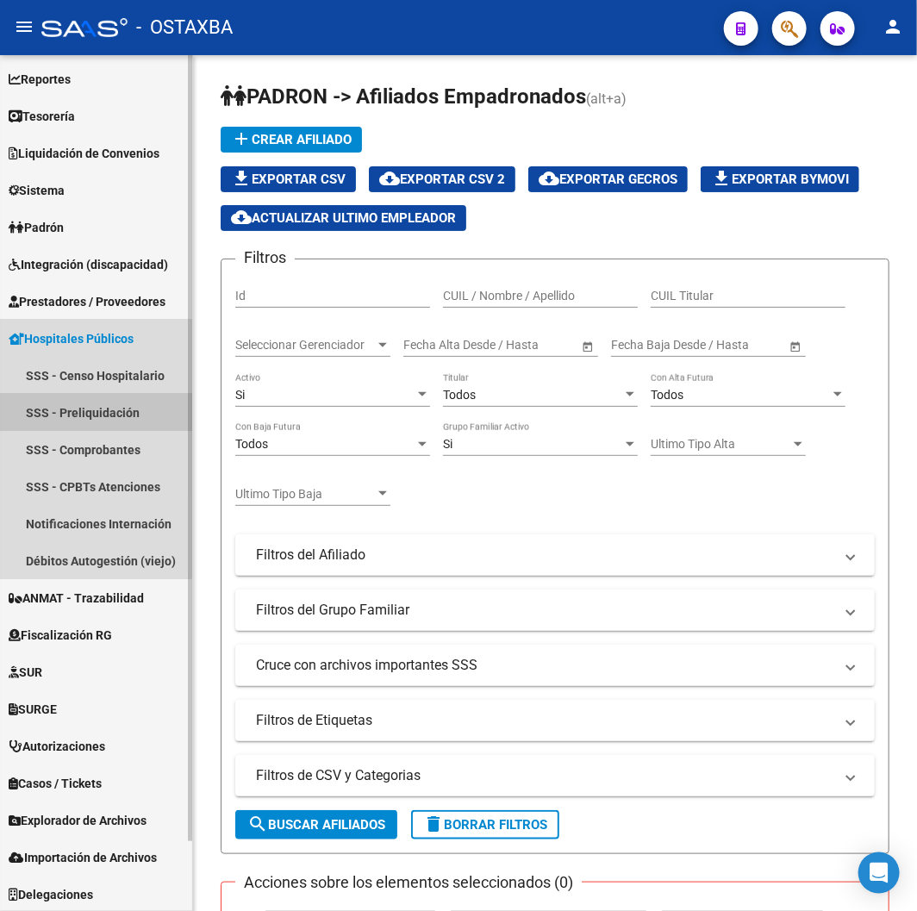
click at [66, 422] on link "SSS - Preliquidación" at bounding box center [96, 412] width 192 height 37
click at [54, 333] on span "Hospitales Públicos" at bounding box center [71, 338] width 125 height 19
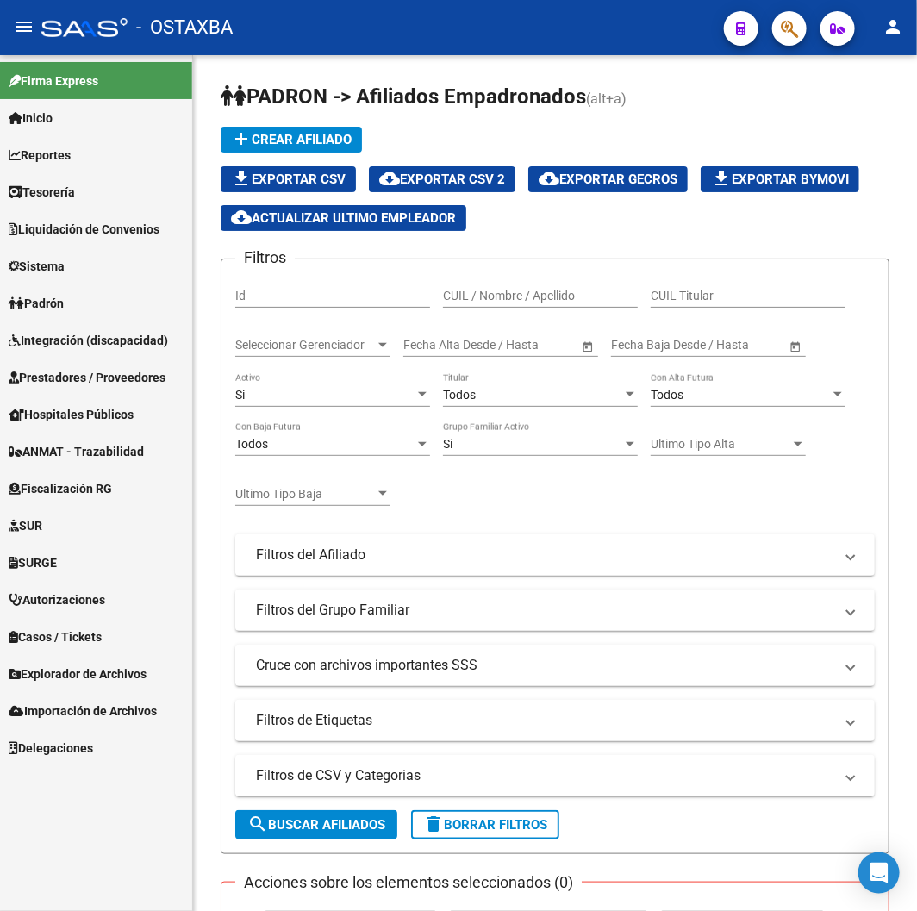
scroll to position [0, 0]
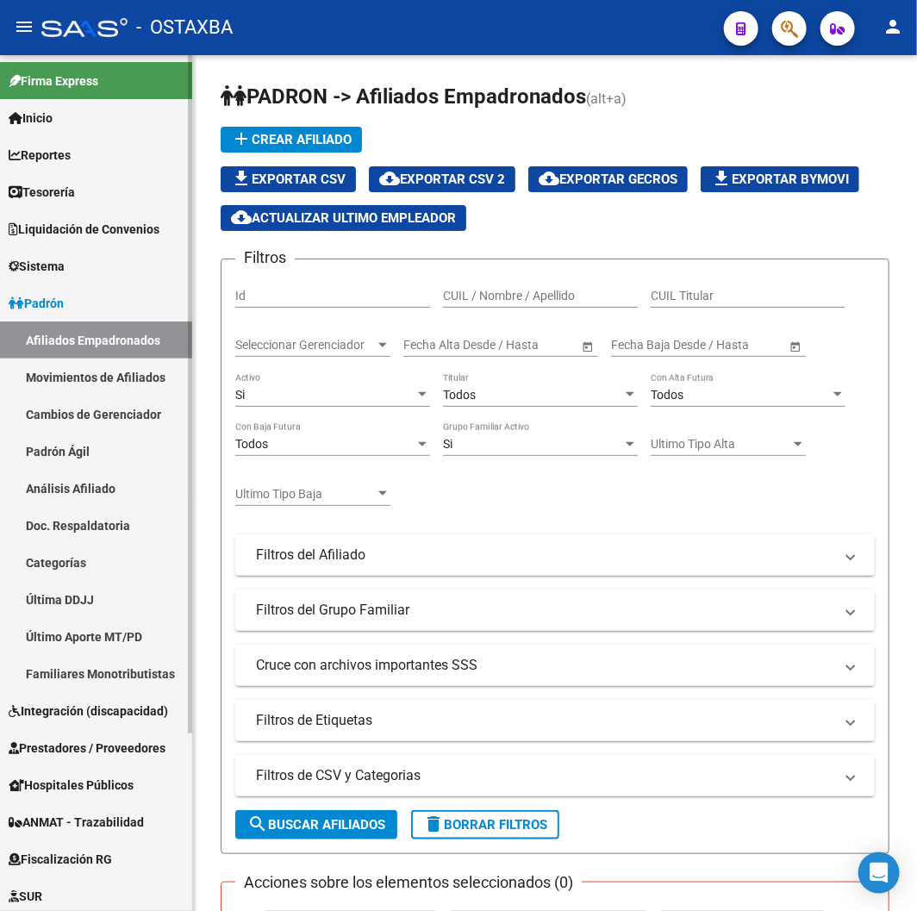
scroll to position [225, 0]
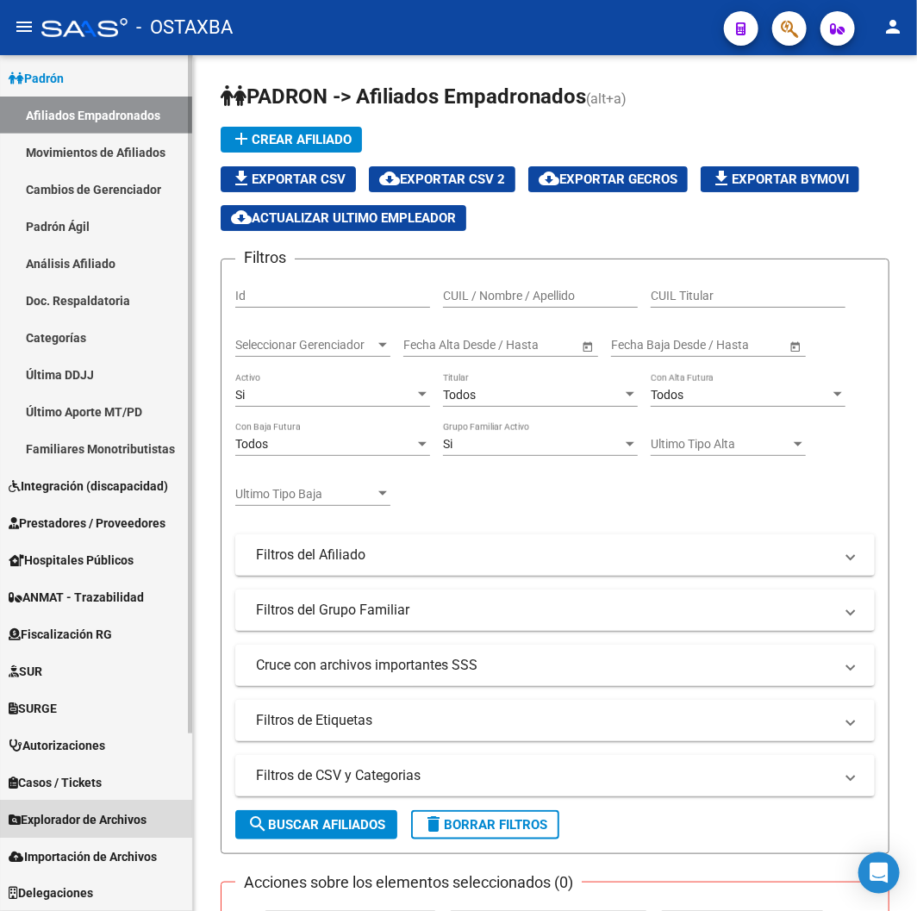
click at [92, 812] on span "Explorador de Archivos" at bounding box center [78, 819] width 138 height 19
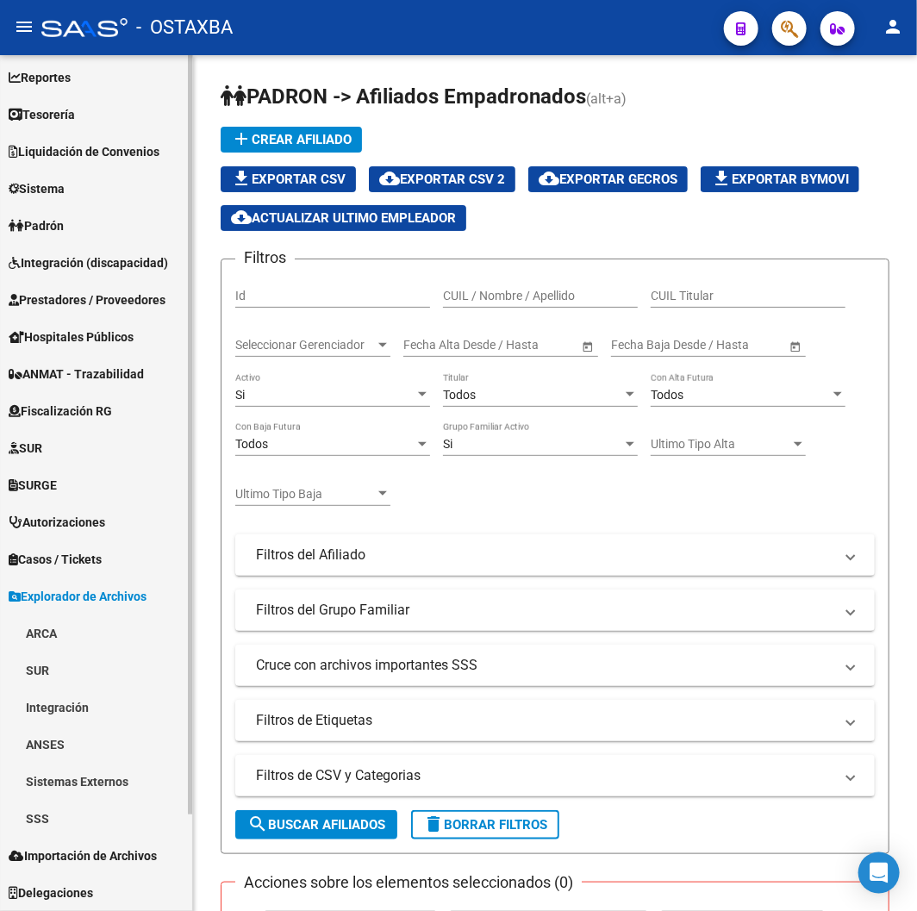
scroll to position [75, 0]
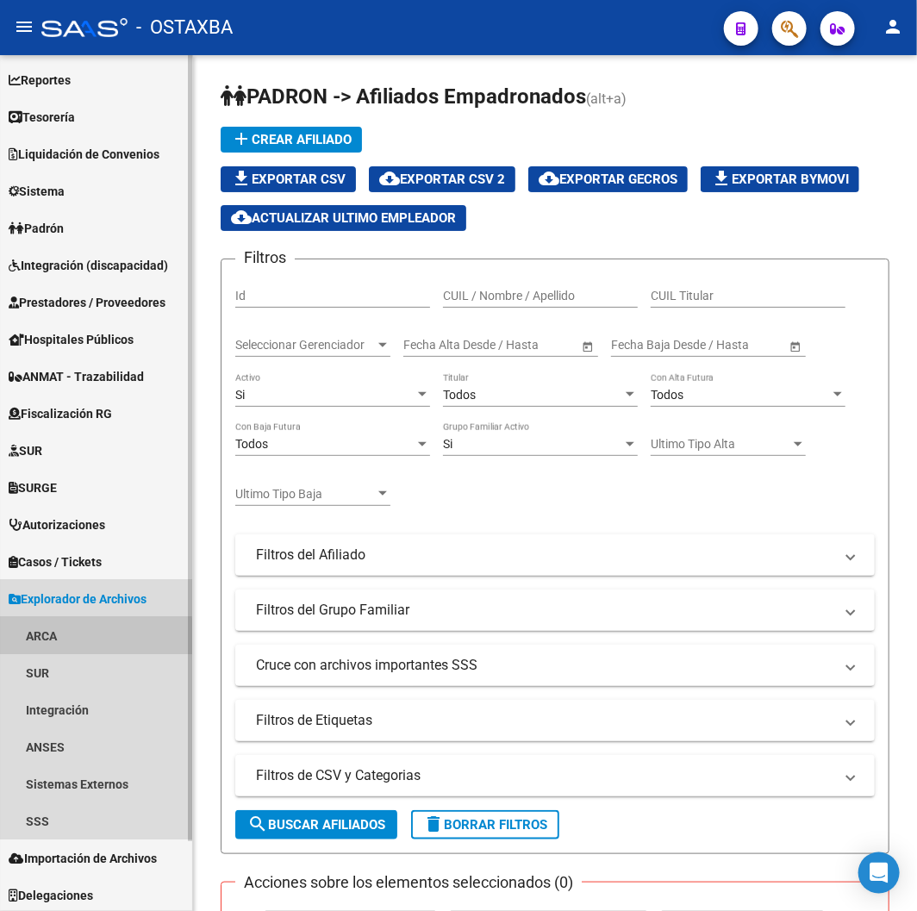
click at [60, 643] on link "ARCA" at bounding box center [96, 635] width 192 height 37
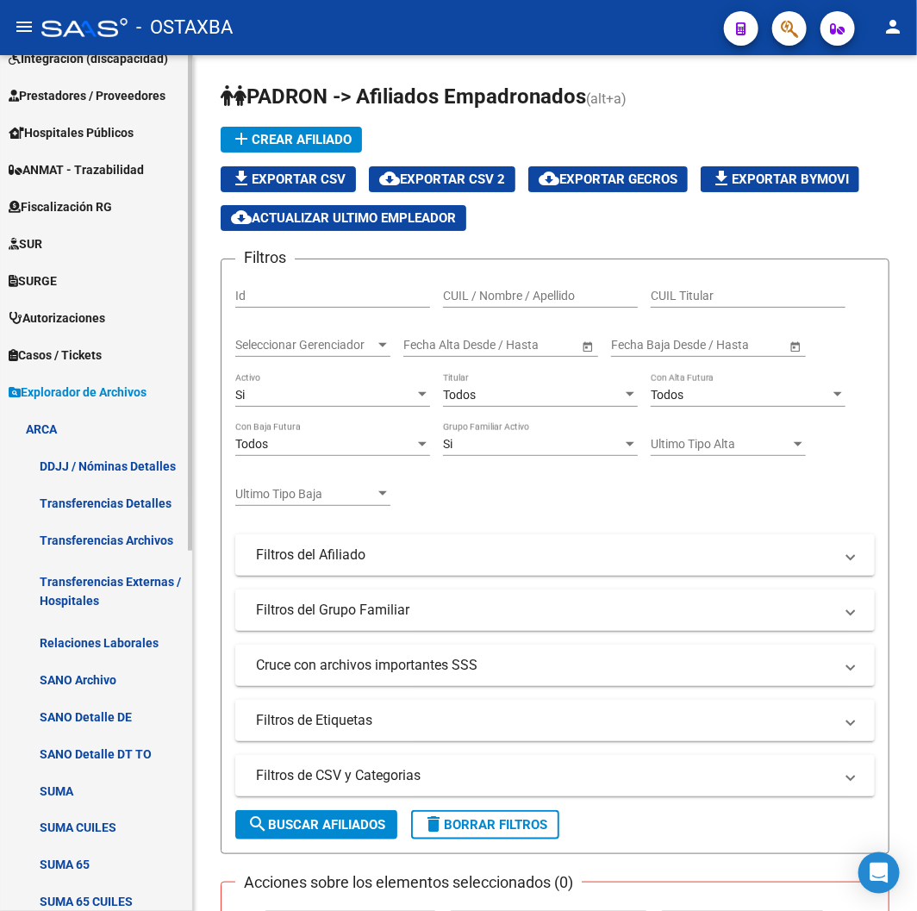
scroll to position [363, 0]
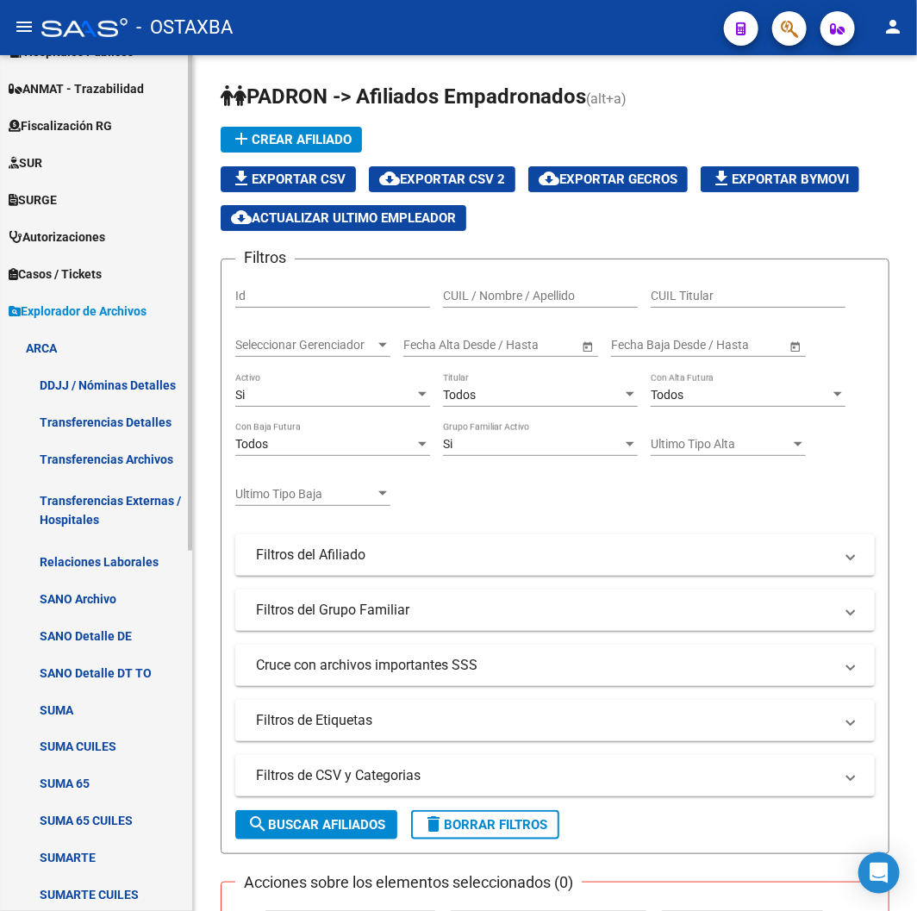
click at [82, 562] on link "Relaciones Laborales" at bounding box center [96, 561] width 192 height 37
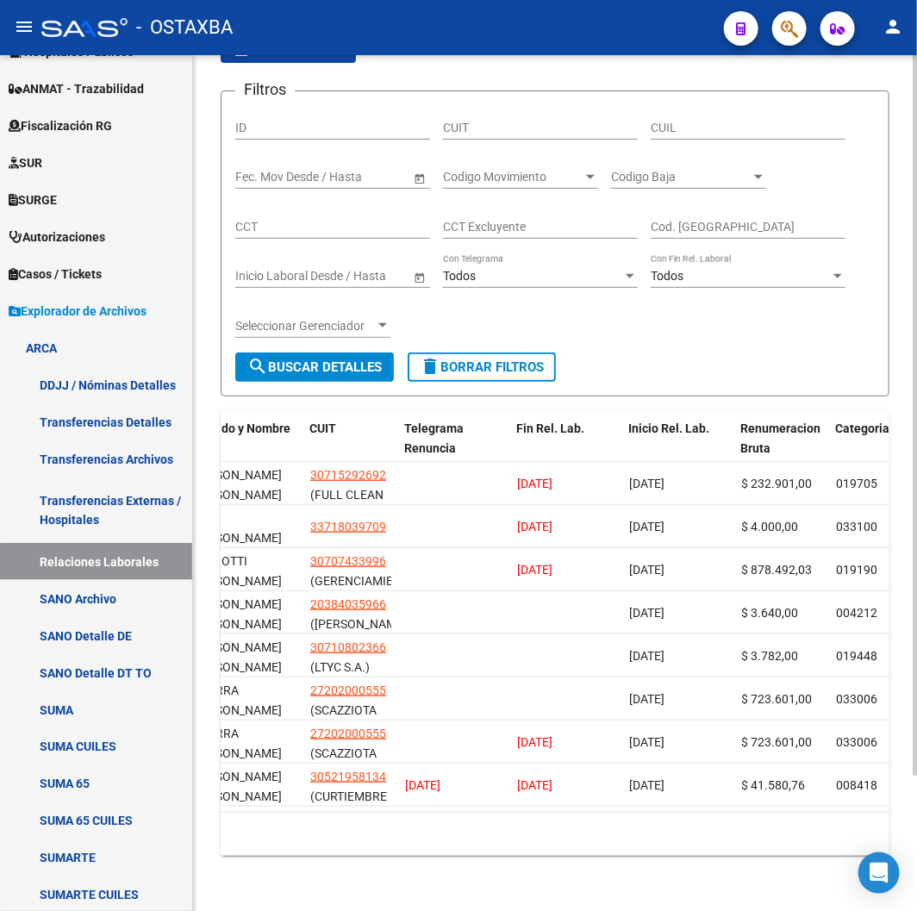
scroll to position [0, 588]
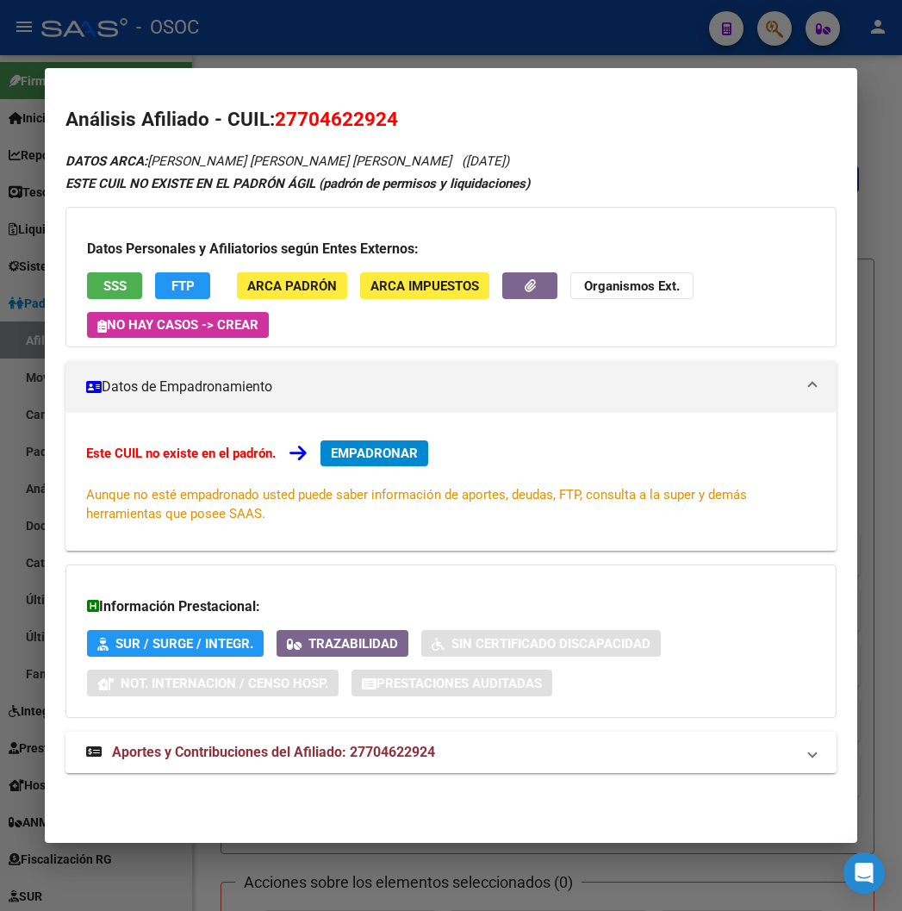
click at [406, 38] on div at bounding box center [451, 455] width 902 height 911
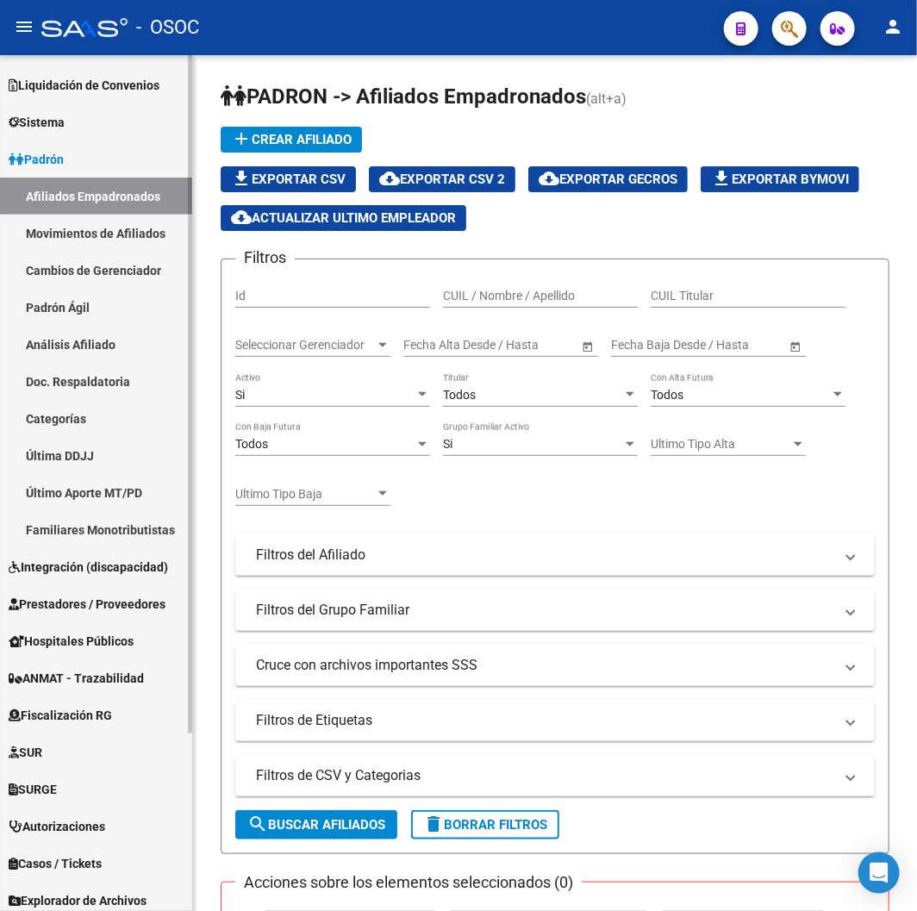
scroll to position [225, 0]
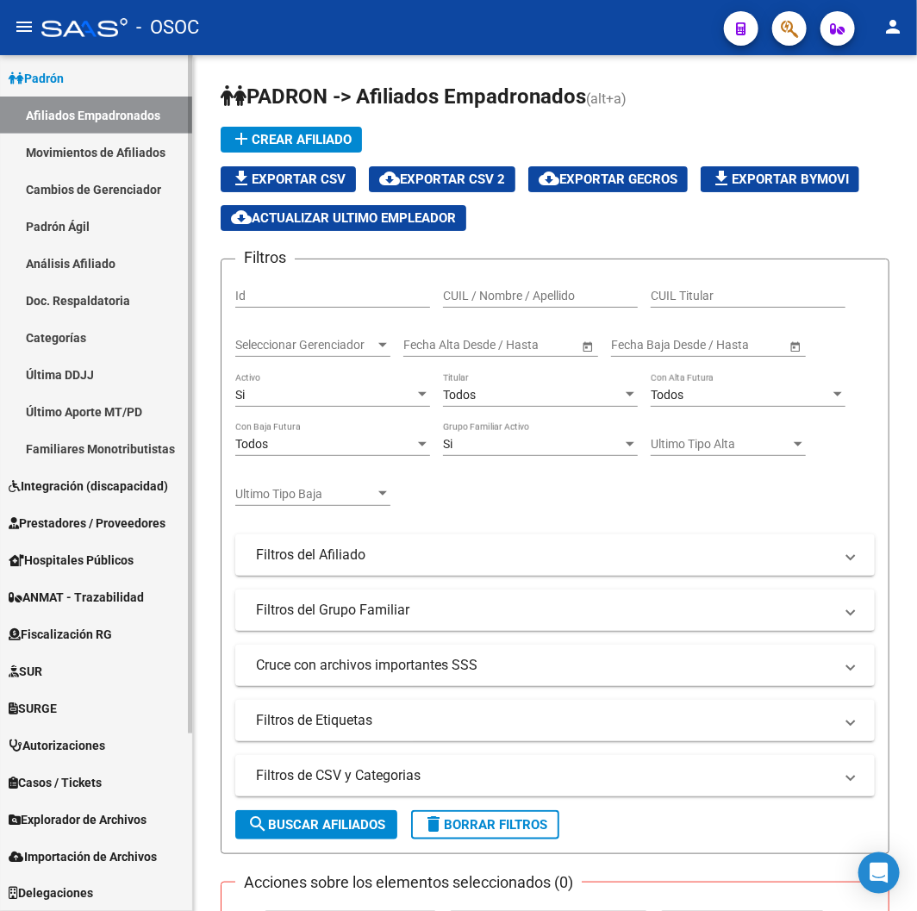
click at [80, 819] on span "Explorador de Archivos" at bounding box center [78, 819] width 138 height 19
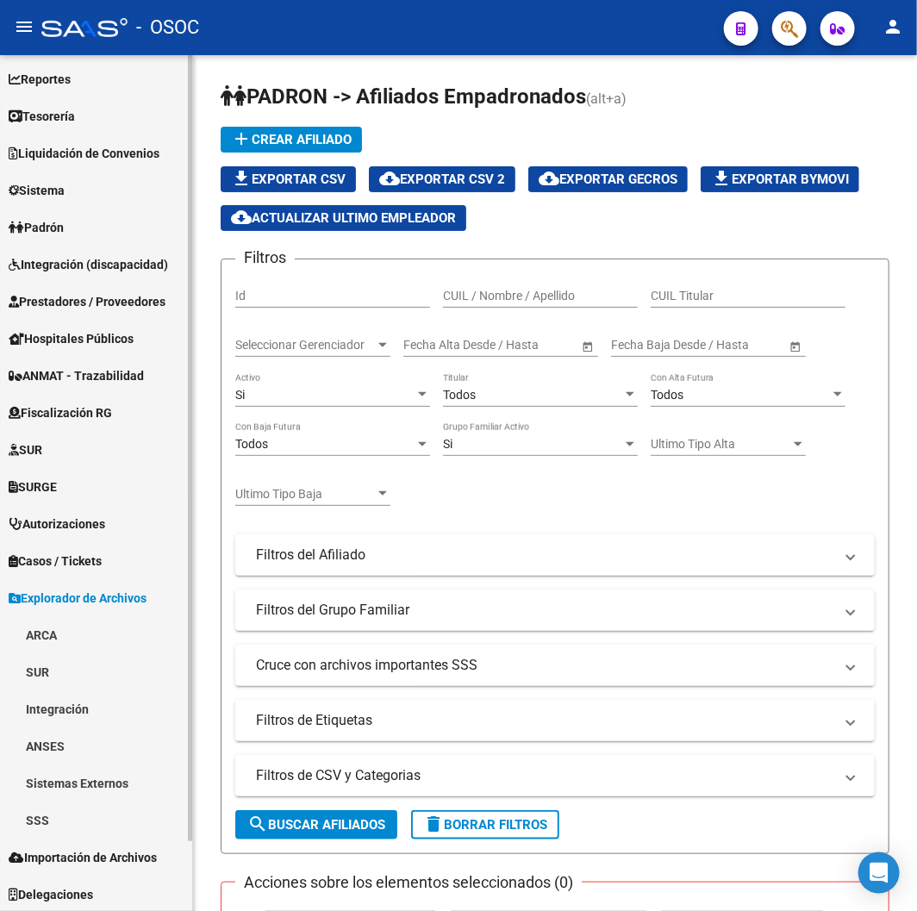
scroll to position [75, 0]
click at [30, 832] on link "SSS" at bounding box center [96, 820] width 192 height 37
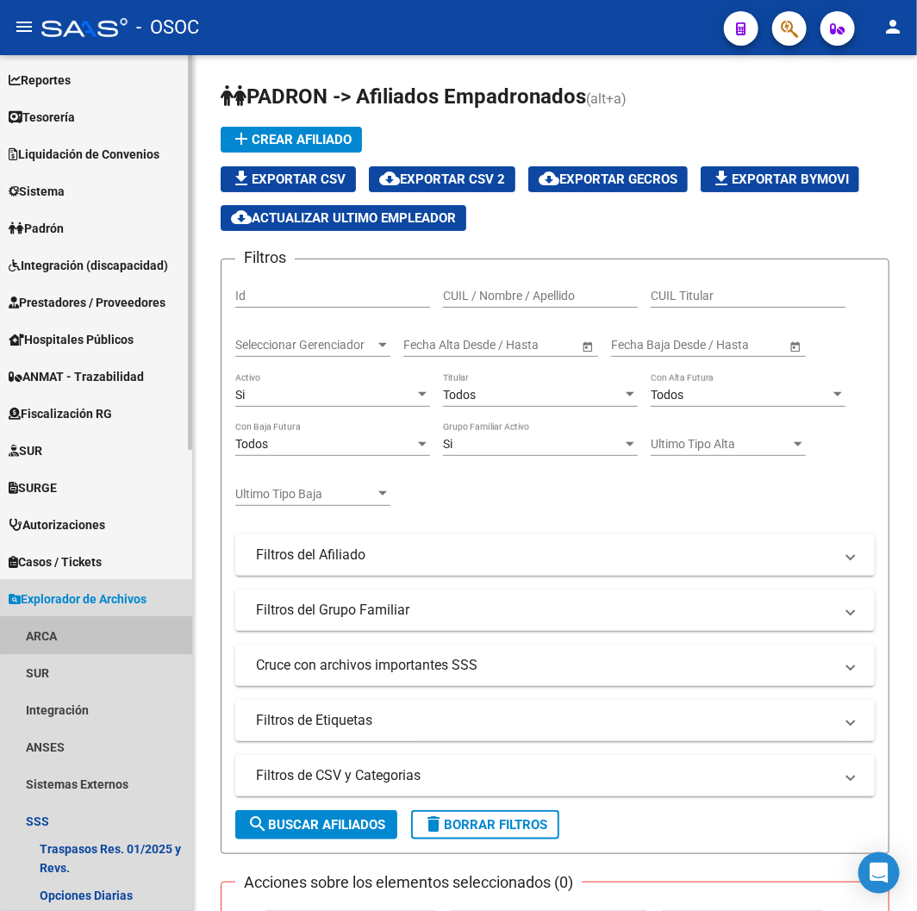
click at [67, 624] on link "ARCA" at bounding box center [96, 635] width 192 height 37
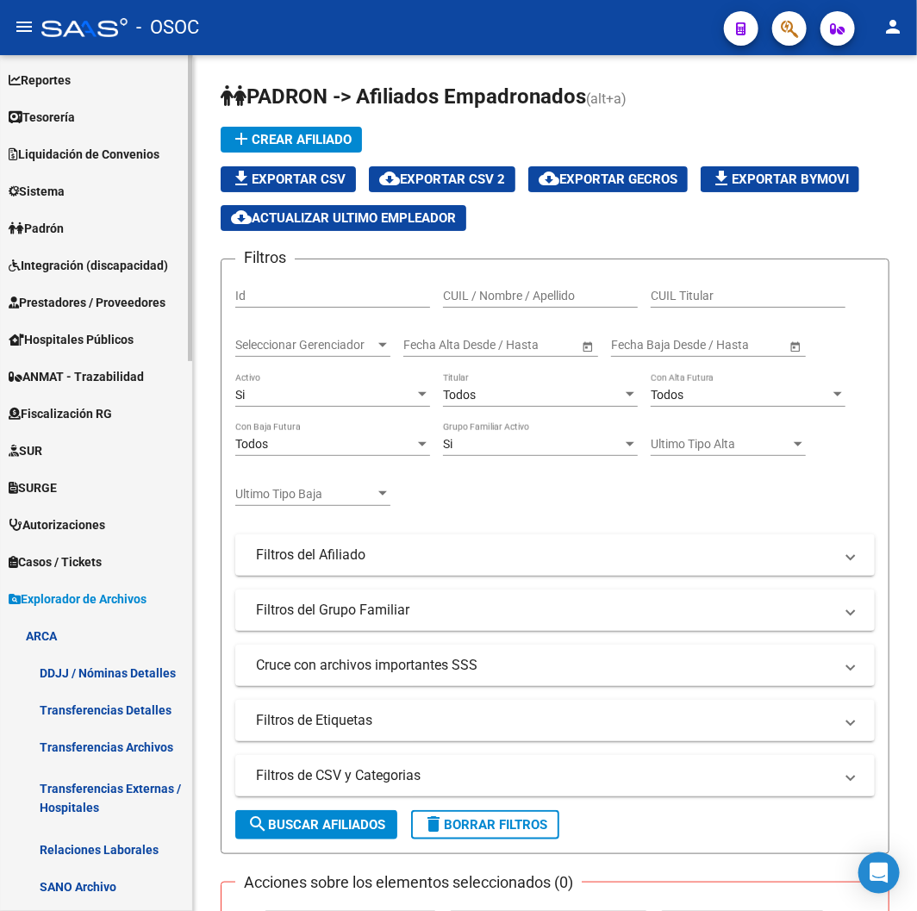
click at [82, 838] on link "Relaciones Laborales" at bounding box center [96, 849] width 192 height 37
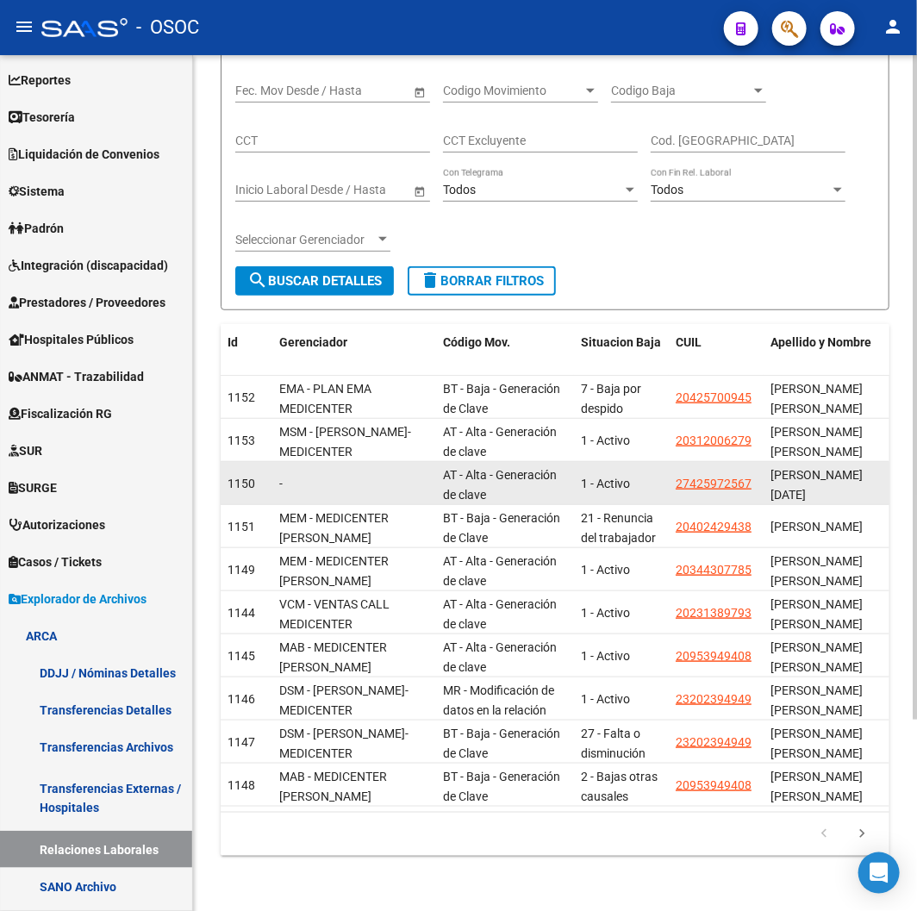
scroll to position [246, 0]
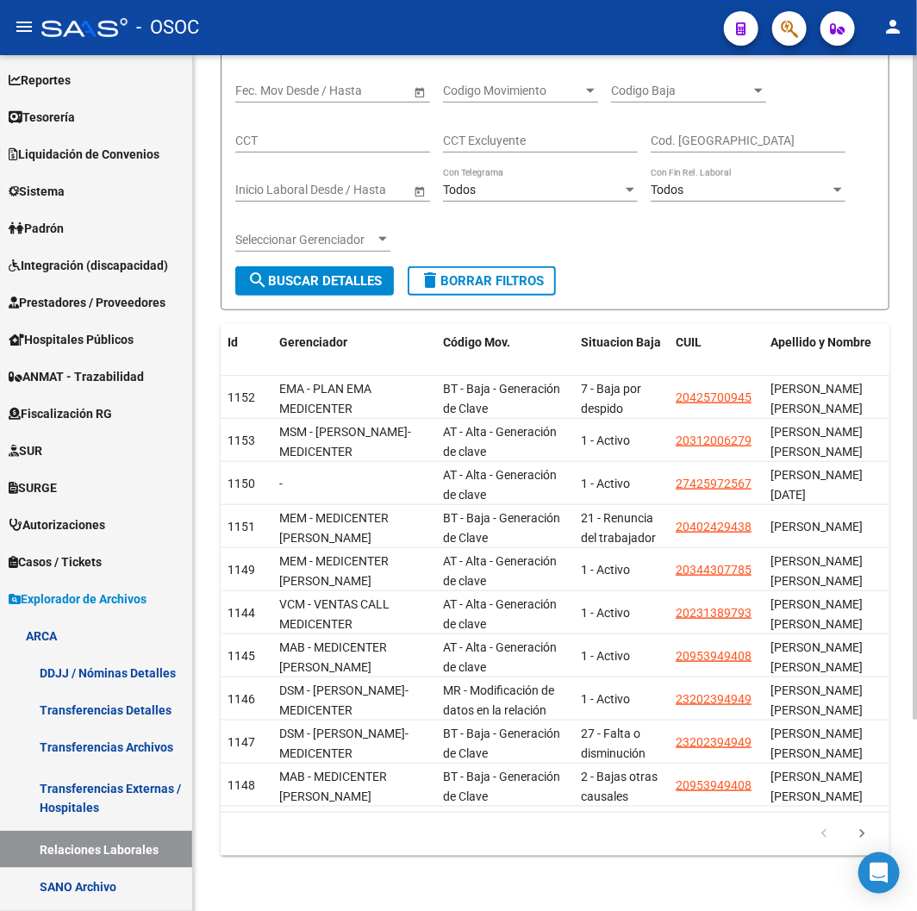
drag, startPoint x: 327, startPoint y: 816, endPoint x: 408, endPoint y: 813, distance: 81.1
click at [408, 813] on div "179.769.313.486.231.570.000.000.000.000.000.000.000.000.000.000.000.000.000.000…" at bounding box center [555, 834] width 669 height 43
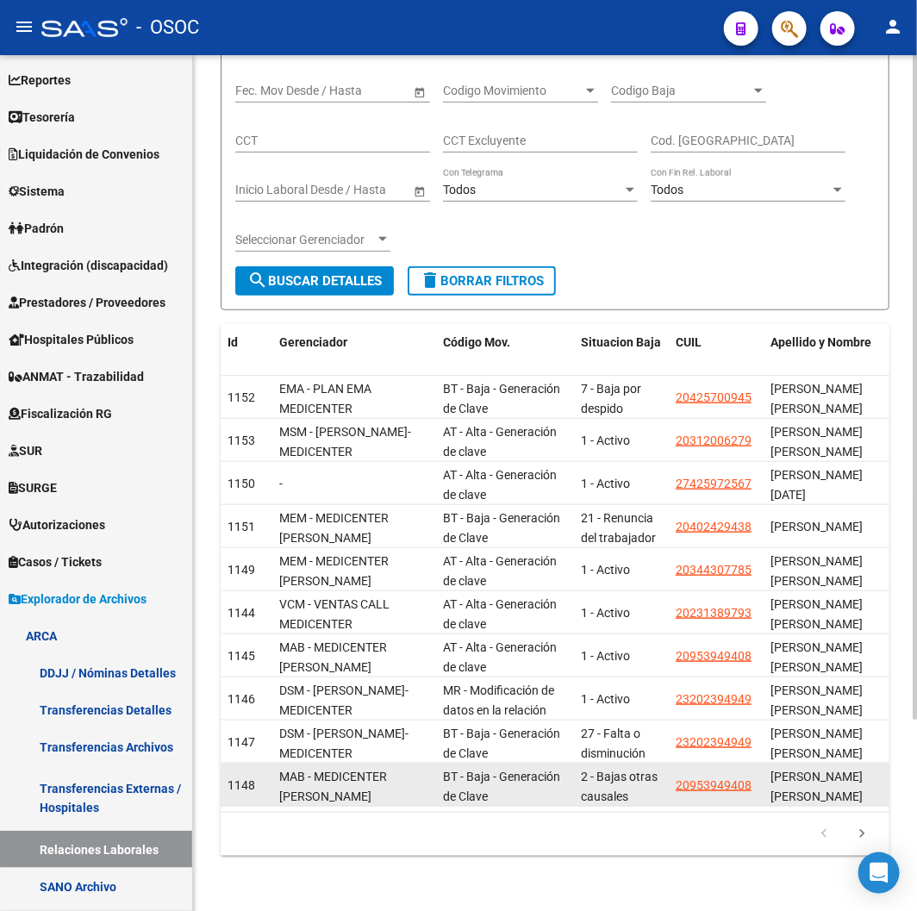
drag, startPoint x: 372, startPoint y: 781, endPoint x: 415, endPoint y: 780, distance: 42.2
click at [415, 780] on datatable-body-cell "MAB - MEDICENTER [PERSON_NAME]" at bounding box center [354, 785] width 164 height 42
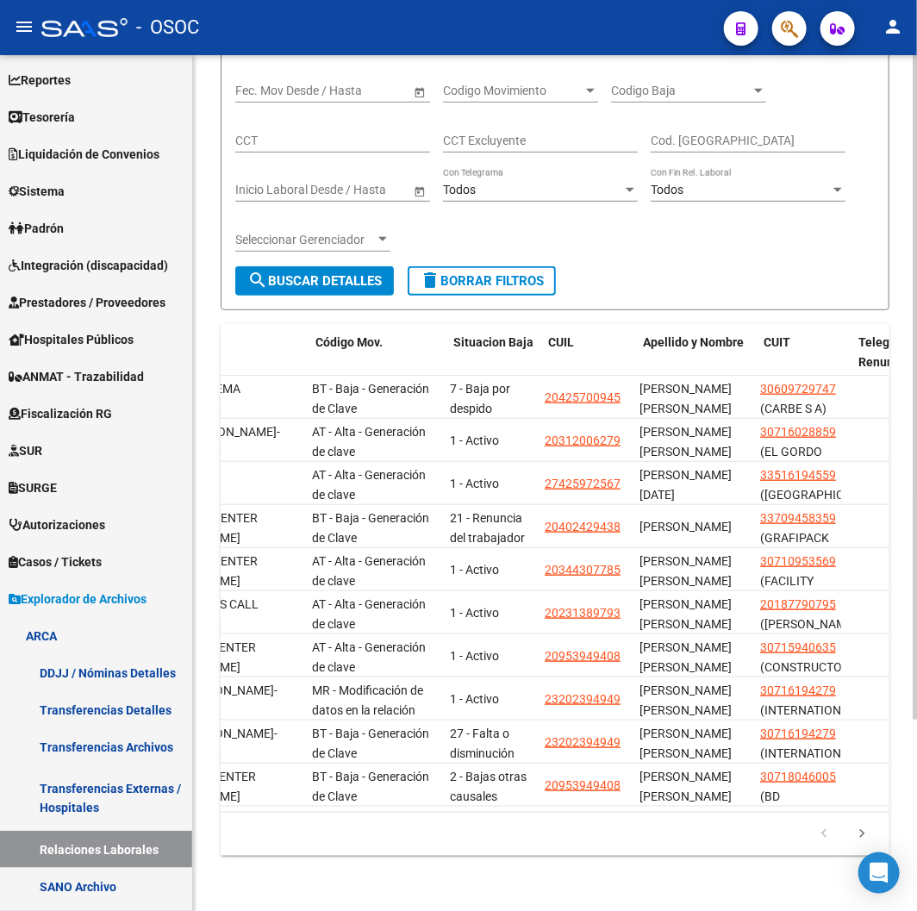
scroll to position [0, 127]
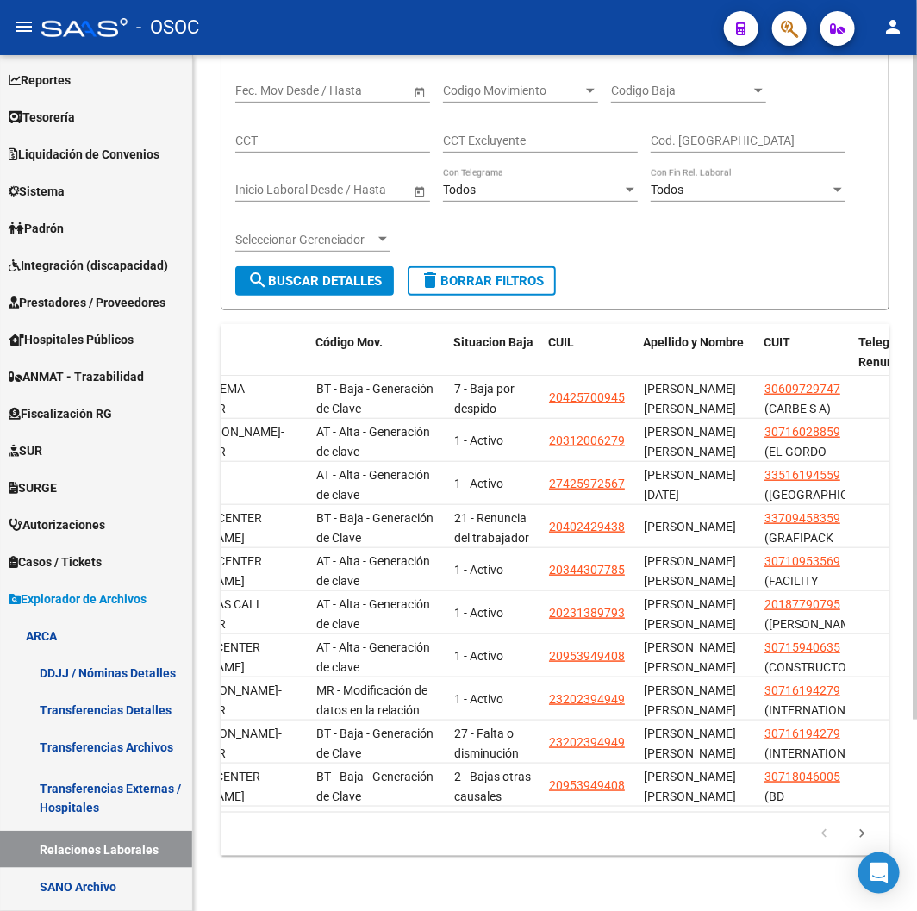
click at [357, 872] on div "Instructivo Relaciones Laborales - Diseño Archivo Relaciones Laborales - Codigo…" at bounding box center [555, 366] width 724 height 1088
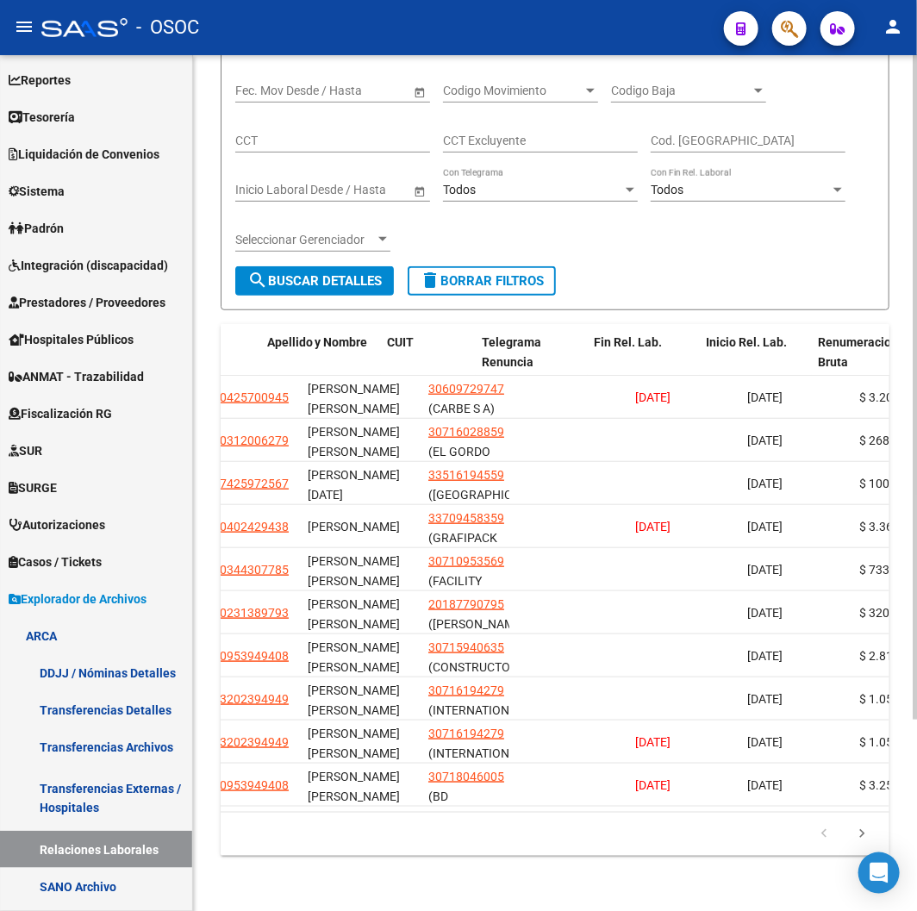
scroll to position [0, 708]
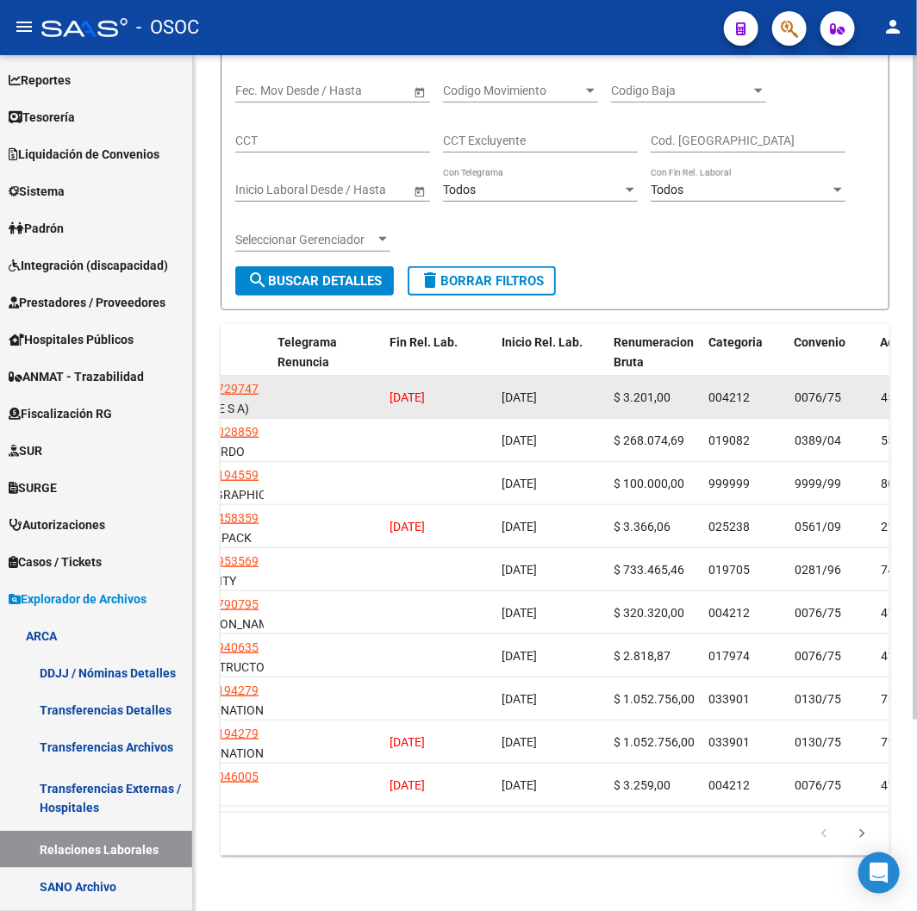
click at [423, 396] on datatable-body-cell "[DATE]" at bounding box center [439, 397] width 112 height 42
click at [422, 390] on div "[DATE]" at bounding box center [439, 398] width 98 height 20
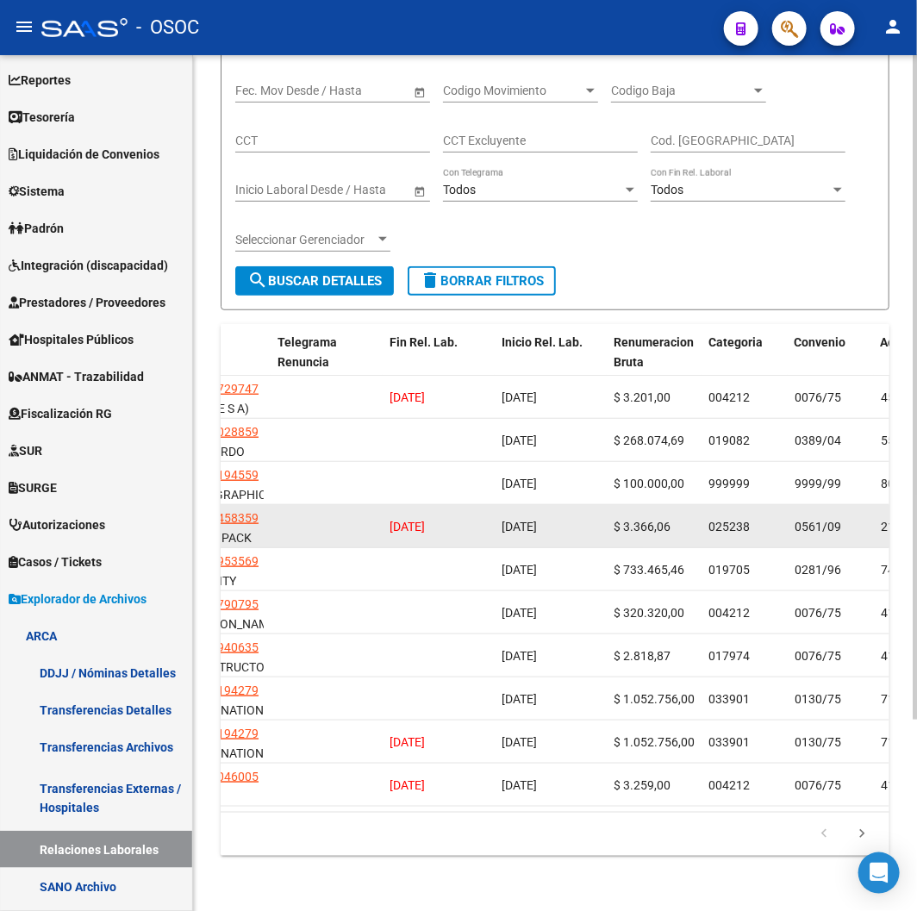
click at [520, 520] on span "[DATE]" at bounding box center [519, 527] width 35 height 14
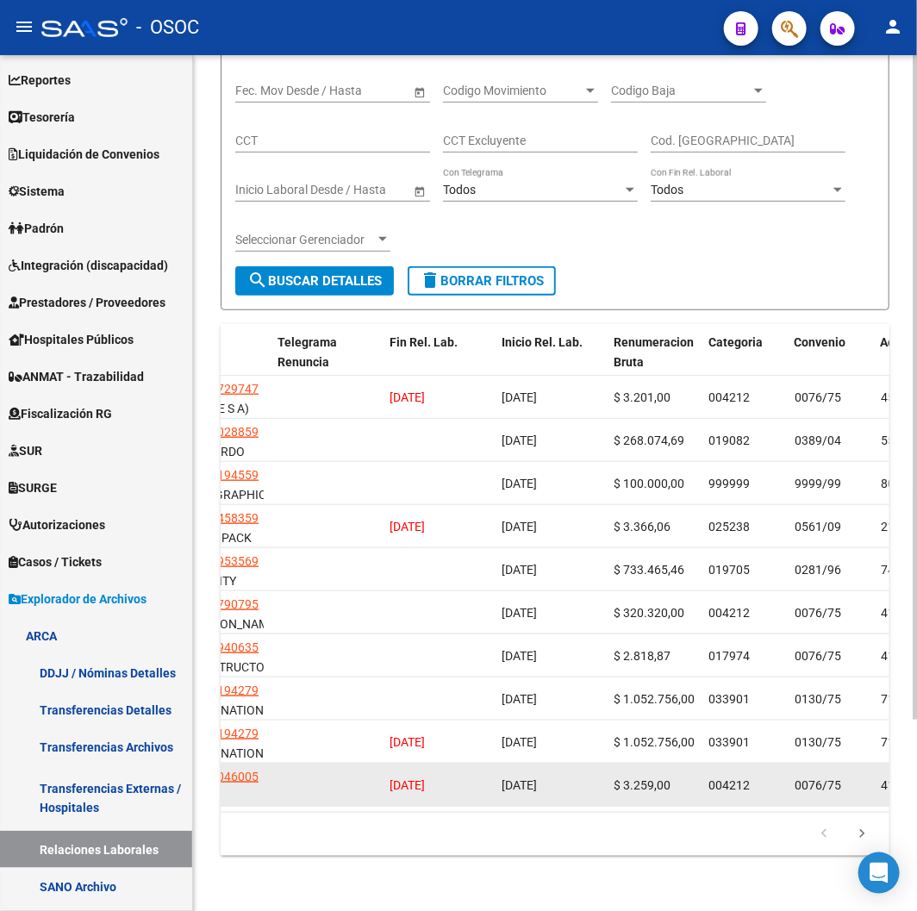
drag, startPoint x: 471, startPoint y: 824, endPoint x: 273, endPoint y: 773, distance: 204.6
click at [273, 773] on div "Id Gerenciador Código Mov. Situacion Baja CUIL Apellido y Nombre CUIT Telegrama…" at bounding box center [555, 590] width 669 height 532
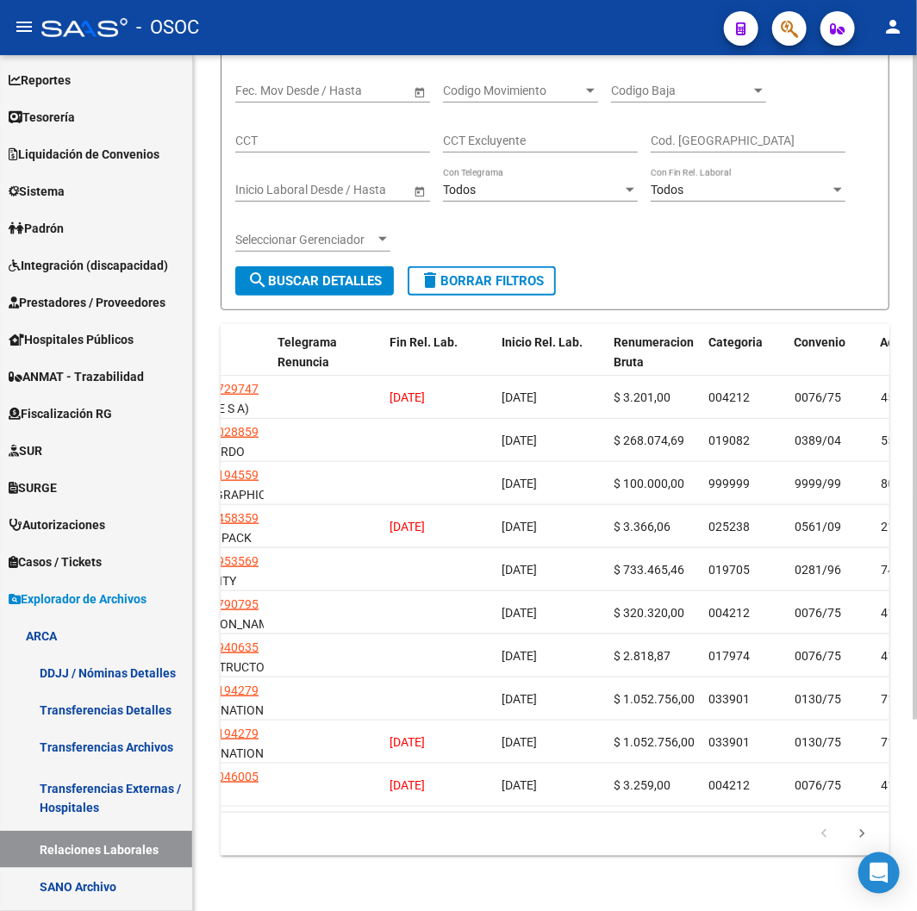
scroll to position [0, 0]
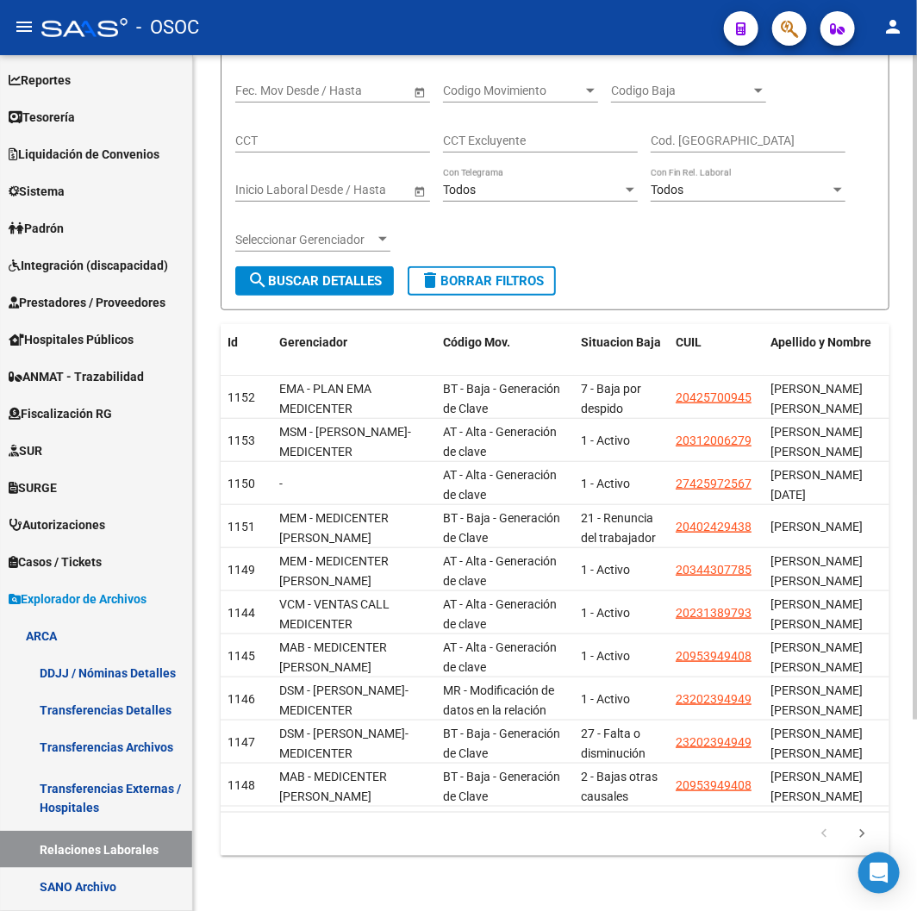
click at [293, 817] on div "179.769.313.486.231.570.000.000.000.000.000.000.000.000.000.000.000.000.000.000…" at bounding box center [555, 834] width 669 height 43
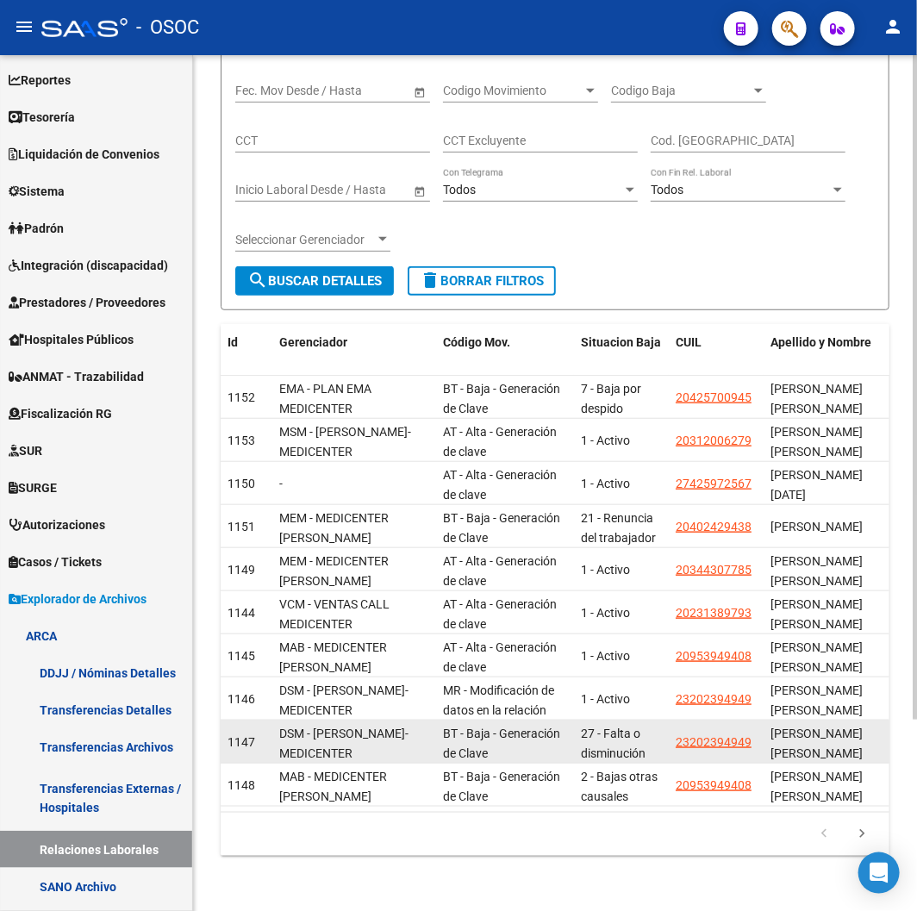
click at [340, 729] on div "DSM - [PERSON_NAME]-MEDICENTER" at bounding box center [354, 742] width 150 height 36
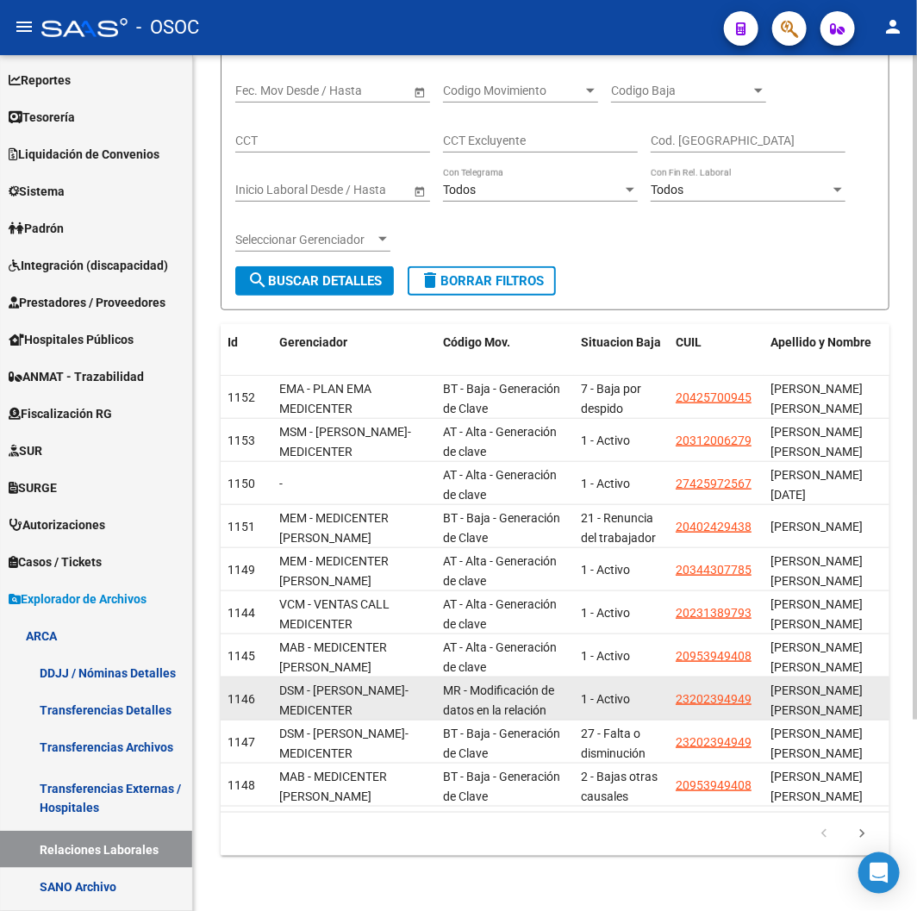
click at [323, 698] on span "DSM - [PERSON_NAME]-MEDICENTER" at bounding box center [343, 700] width 129 height 34
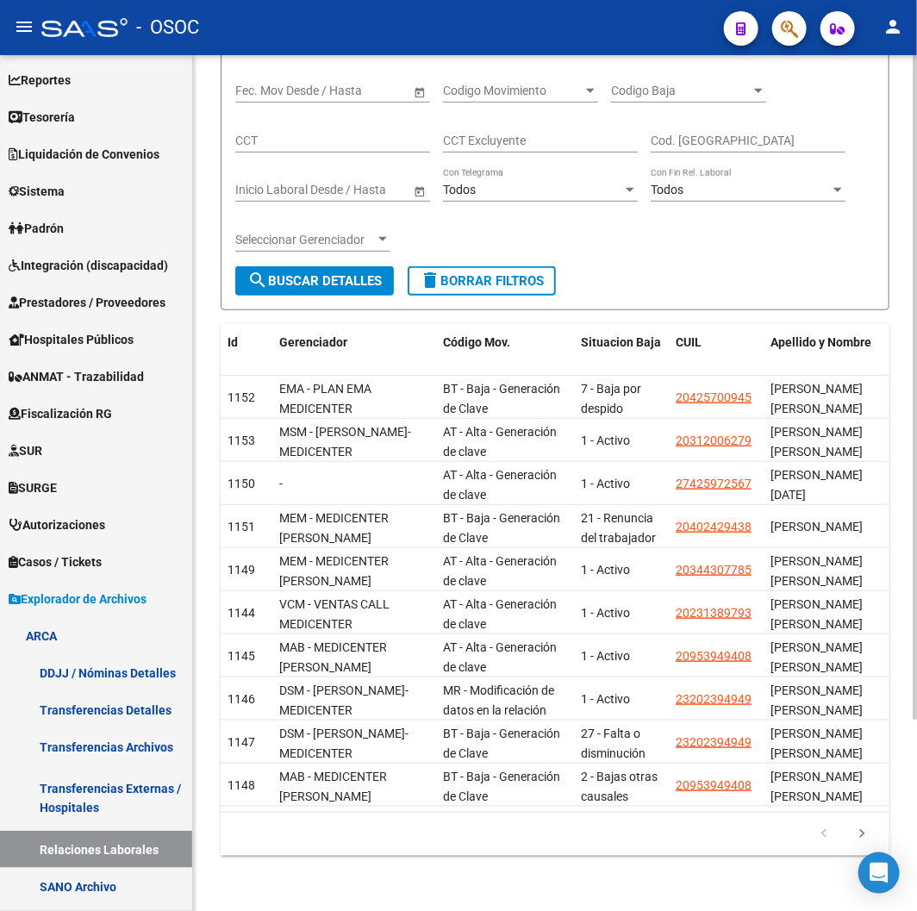
drag, startPoint x: 313, startPoint y: 814, endPoint x: 346, endPoint y: 813, distance: 32.8
click at [346, 813] on div "179.769.313.486.231.570.000.000.000.000.000.000.000.000.000.000.000.000.000.000…" at bounding box center [555, 834] width 669 height 43
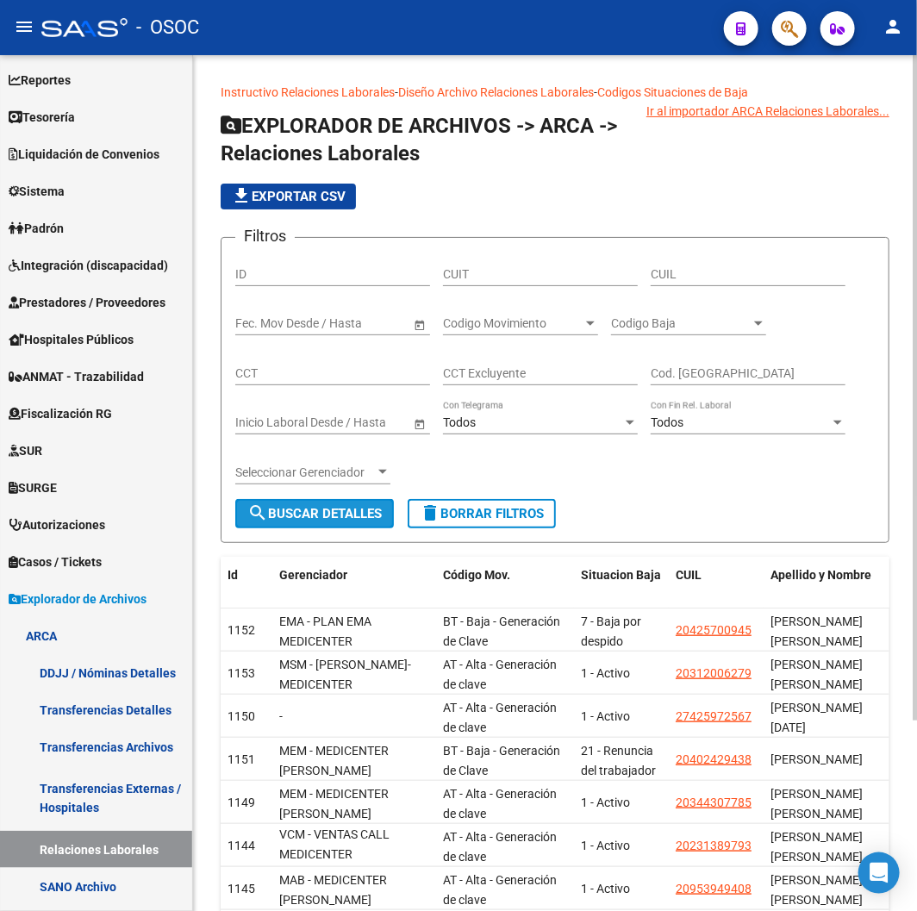
click at [243, 520] on button "search Buscar Detalles" at bounding box center [314, 513] width 159 height 29
